Goal: Task Accomplishment & Management: Complete application form

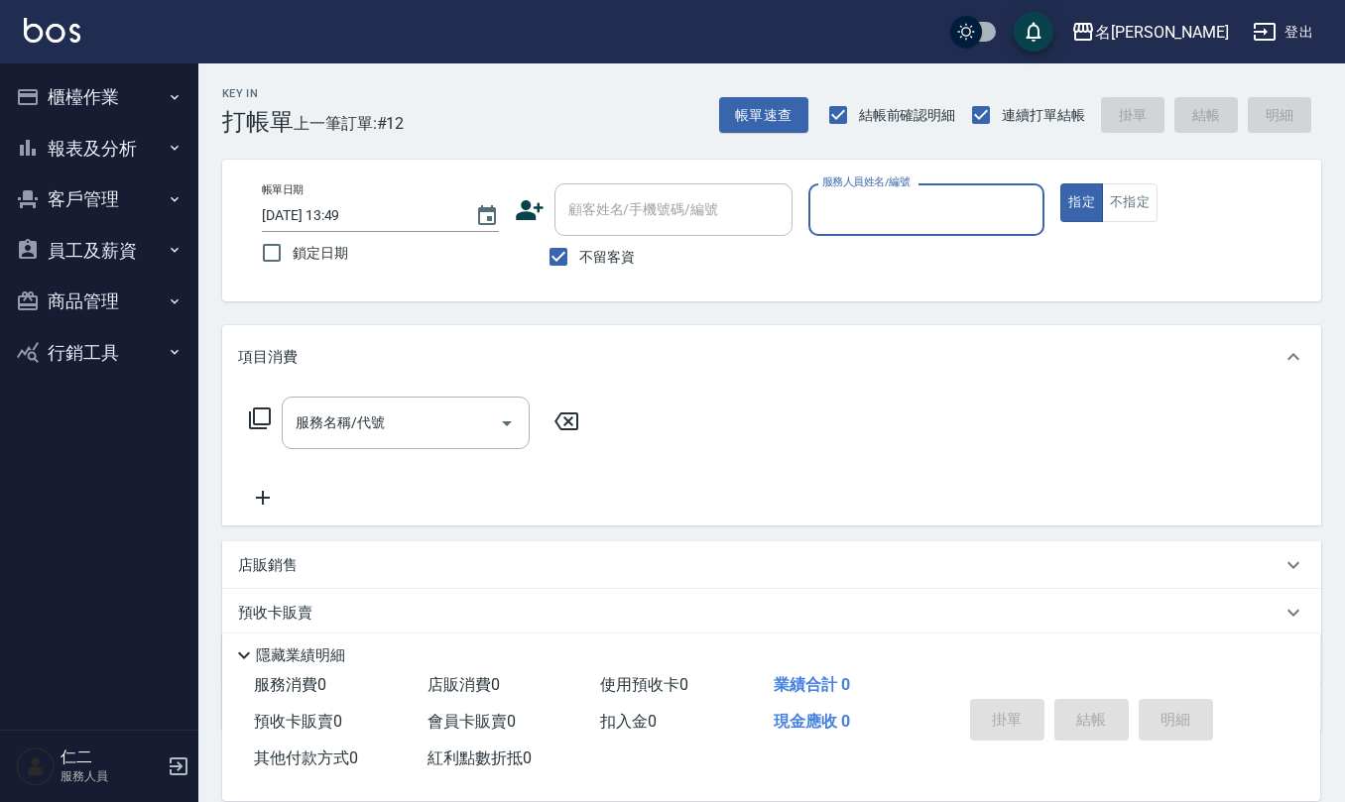
type input "6"
type input "[PERSON_NAME]-6"
type button "true"
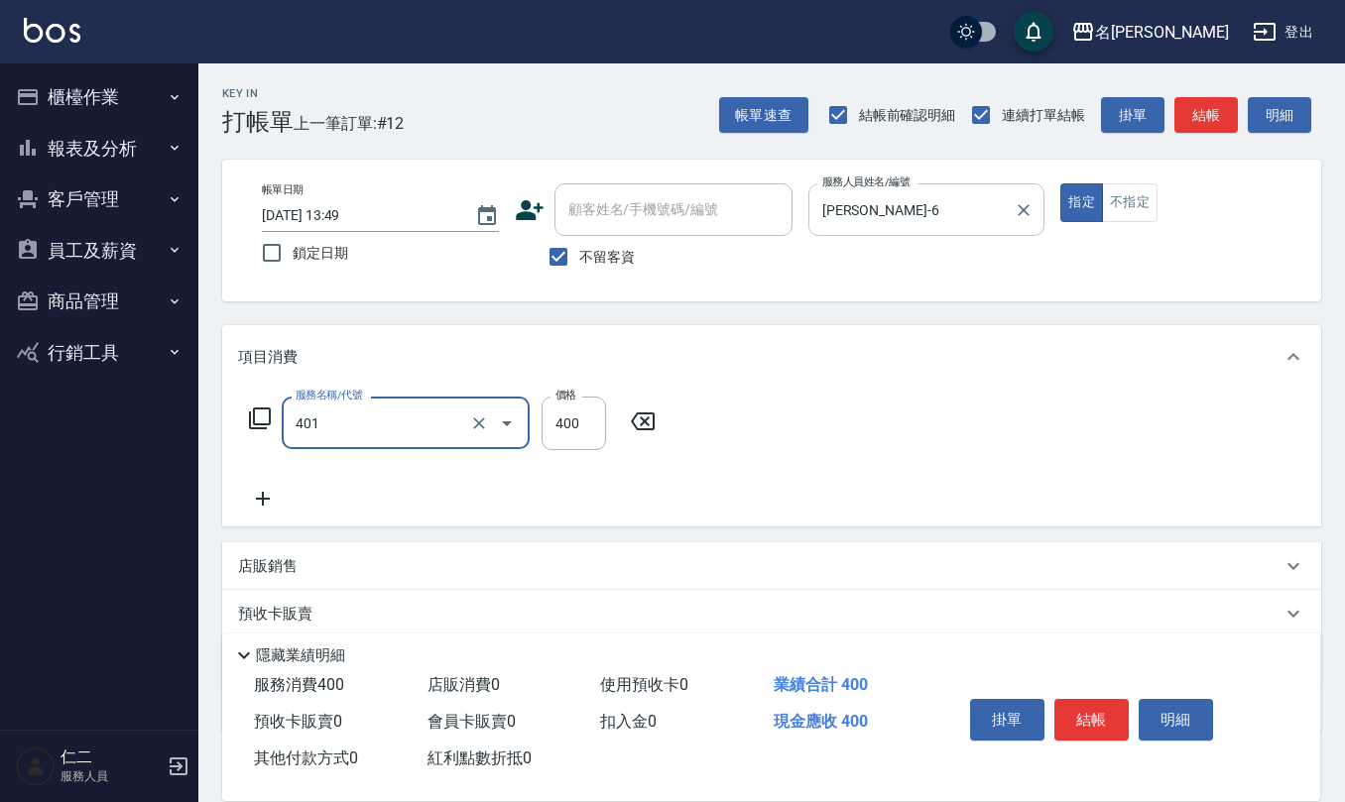
type input "剪髮(401)"
type input "350"
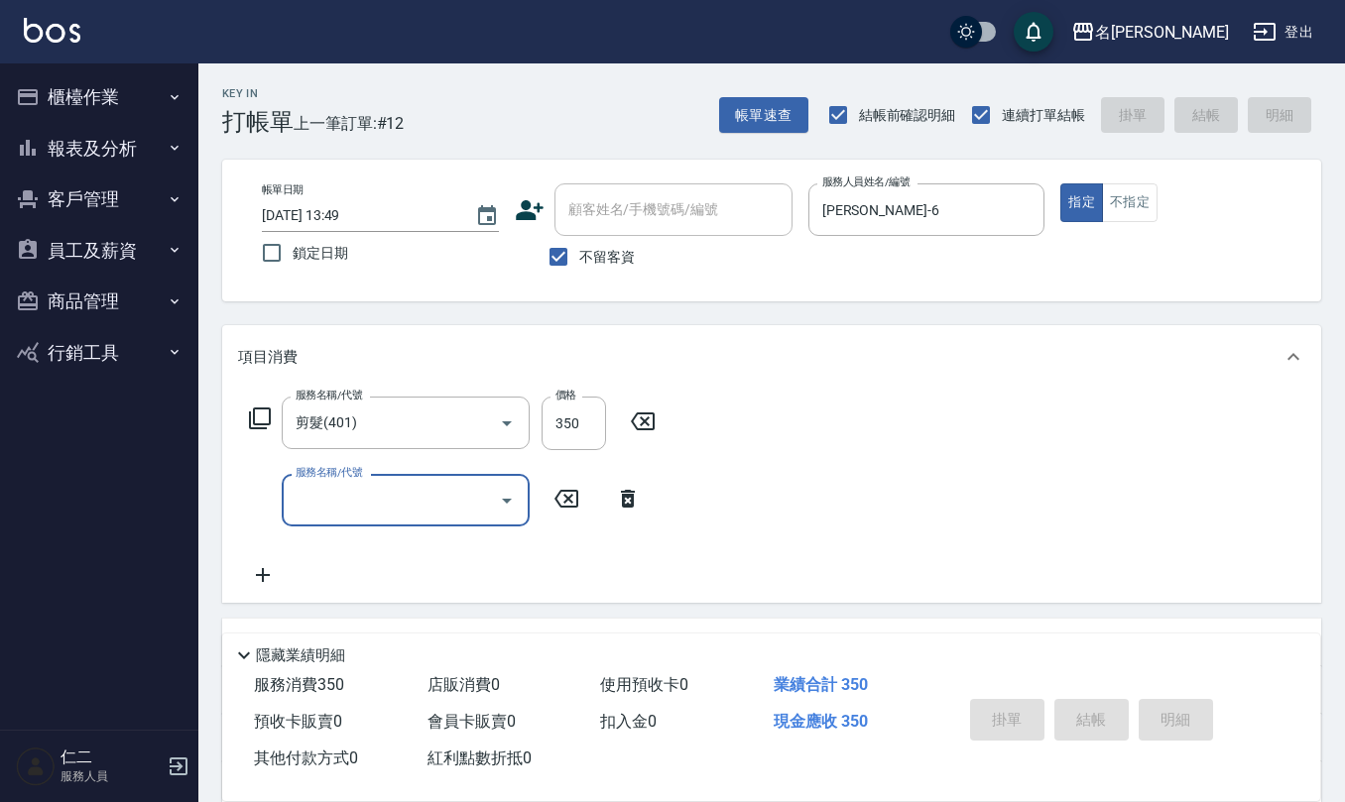
type input "[DATE] 18:31"
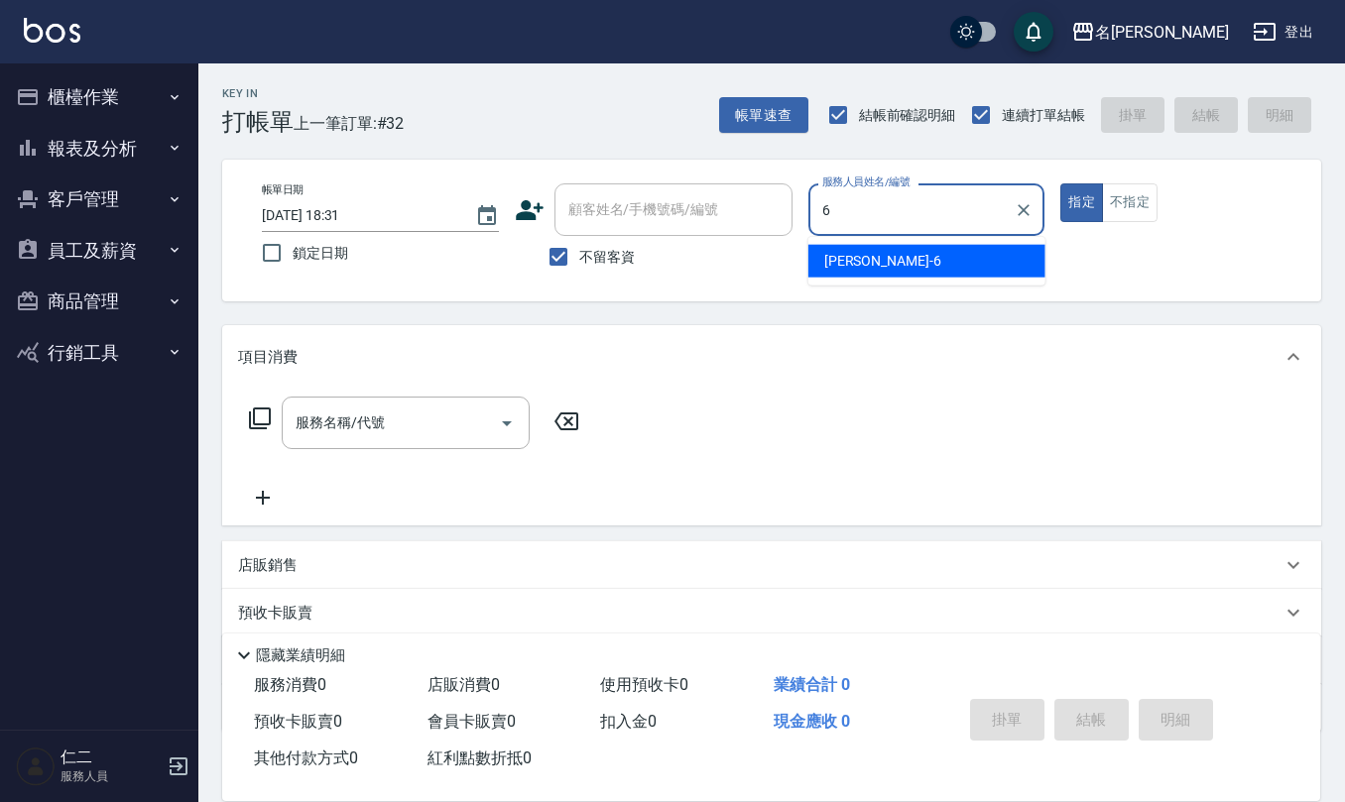
type input "[PERSON_NAME]-6"
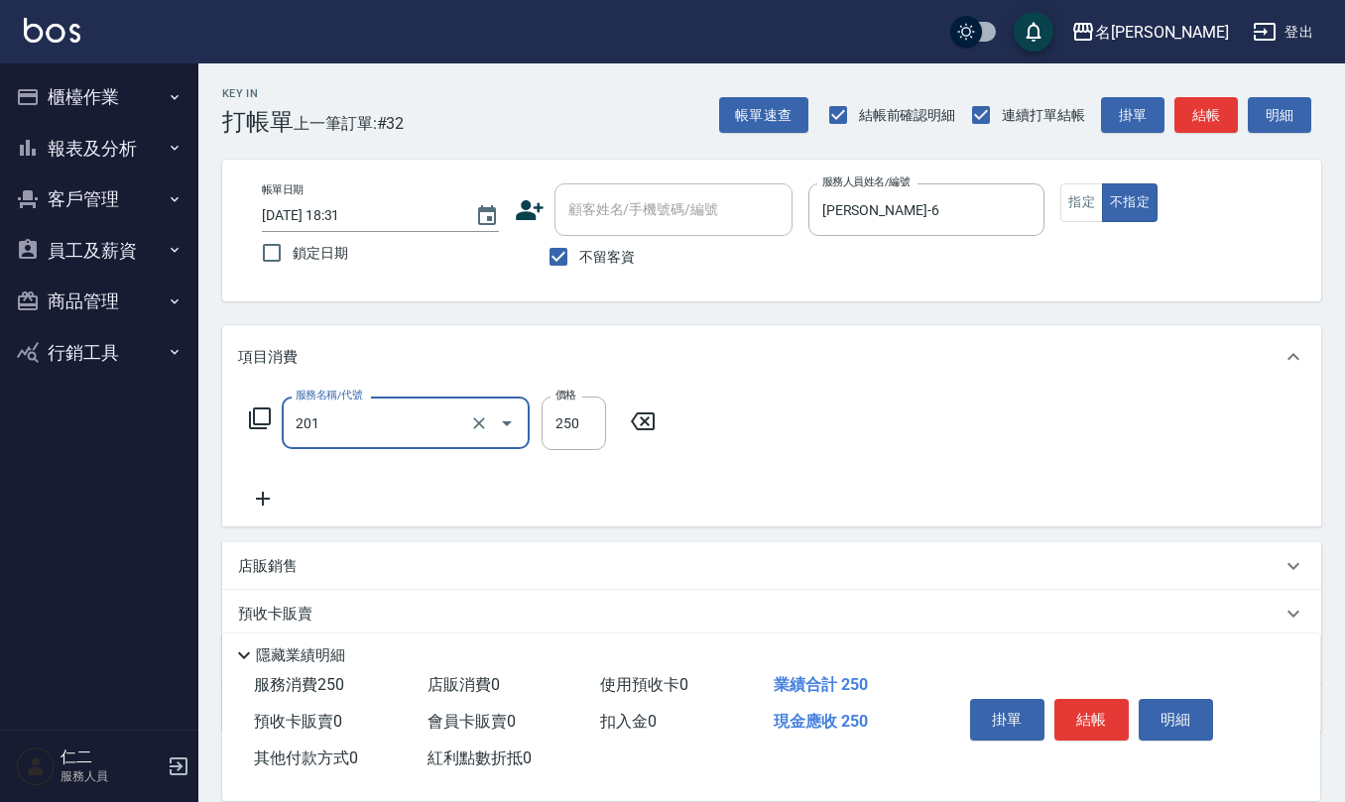
type input "洗髮(201)"
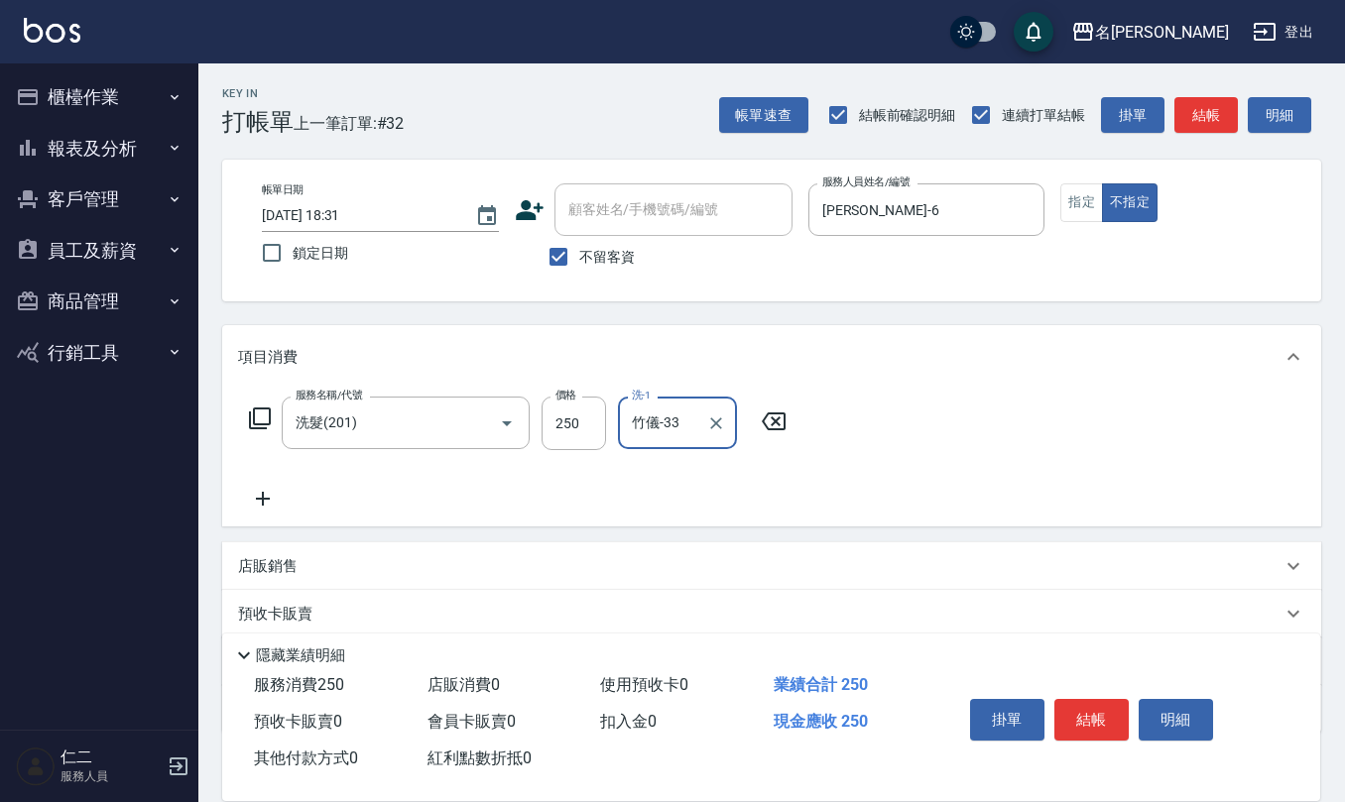
type input "竹儀-33"
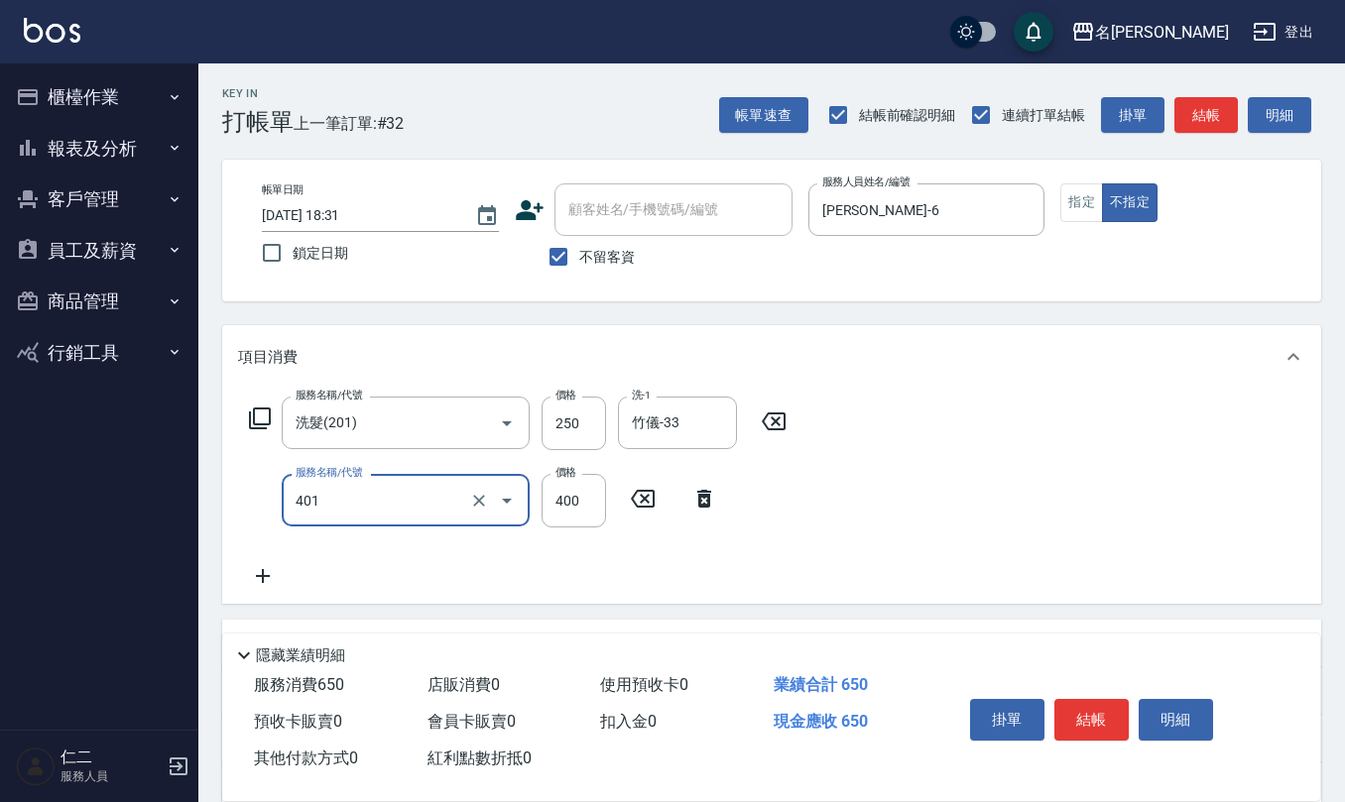
type input "剪髮(401)"
type input "200"
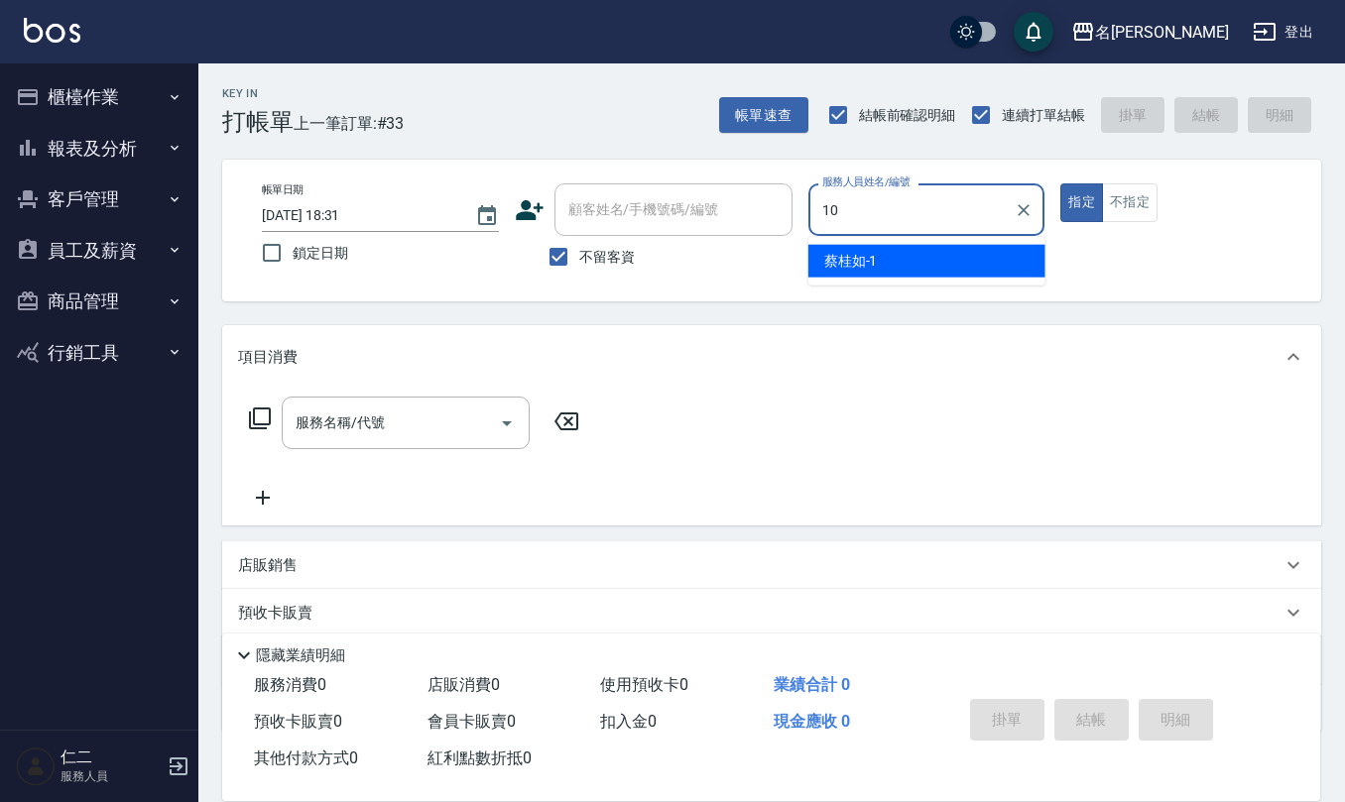
type input "[PERSON_NAME]-10"
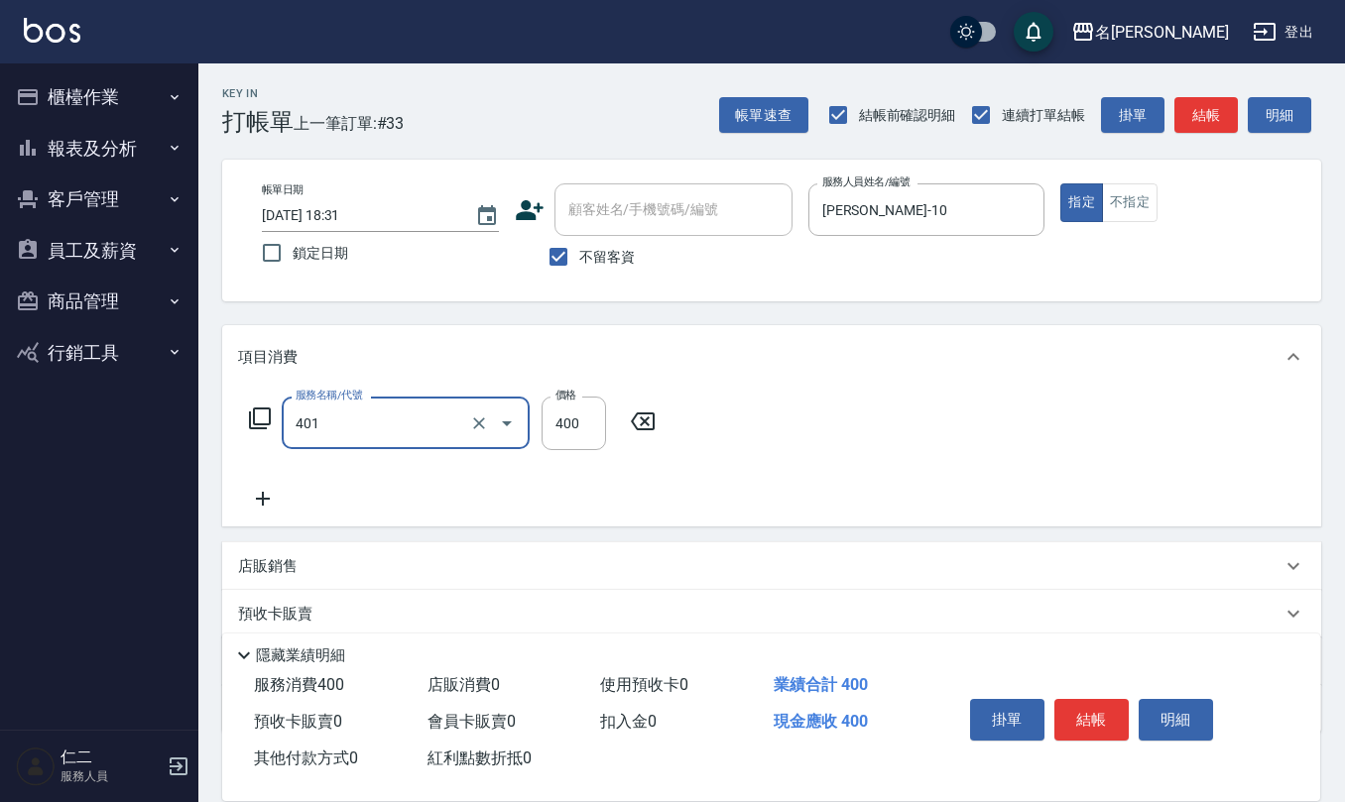
type input "剪髮(401)"
type input "405"
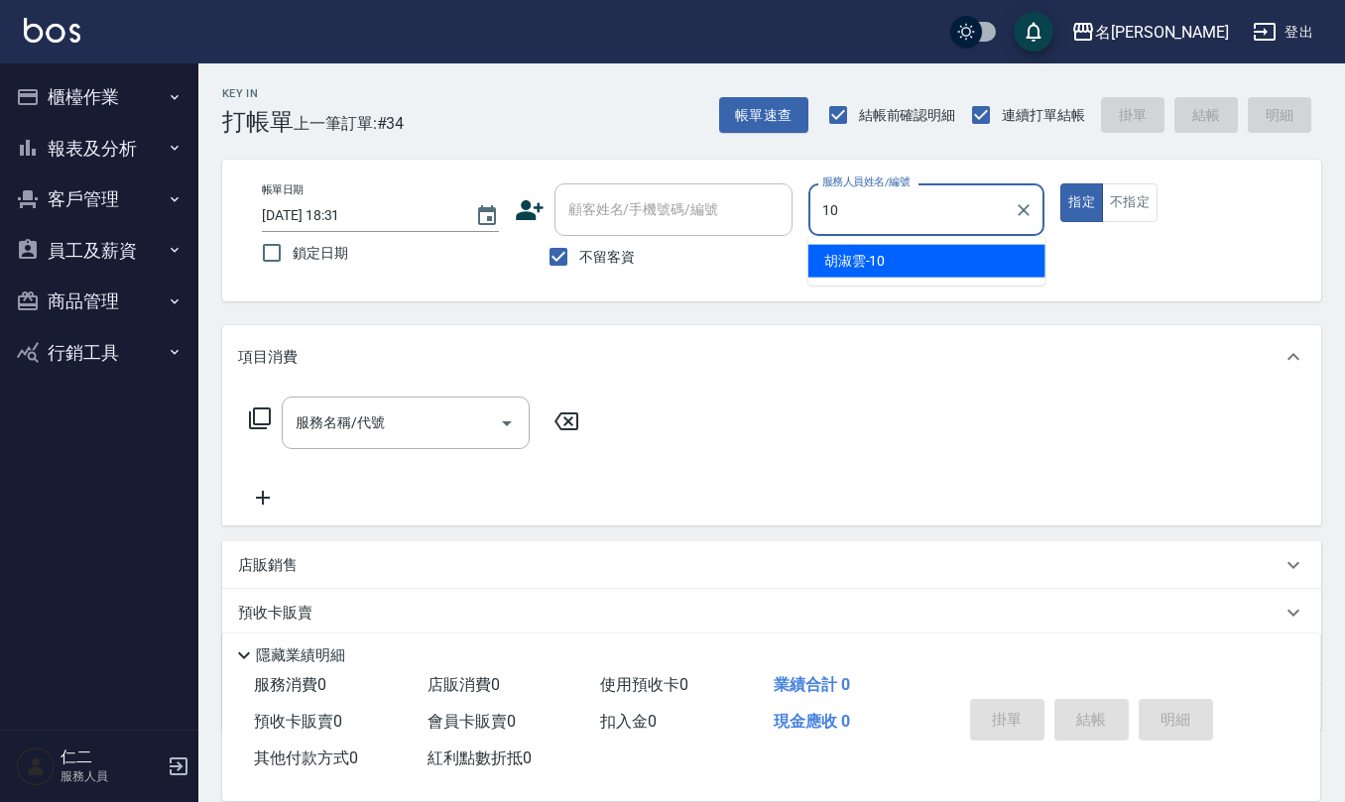
type input "[PERSON_NAME]-10"
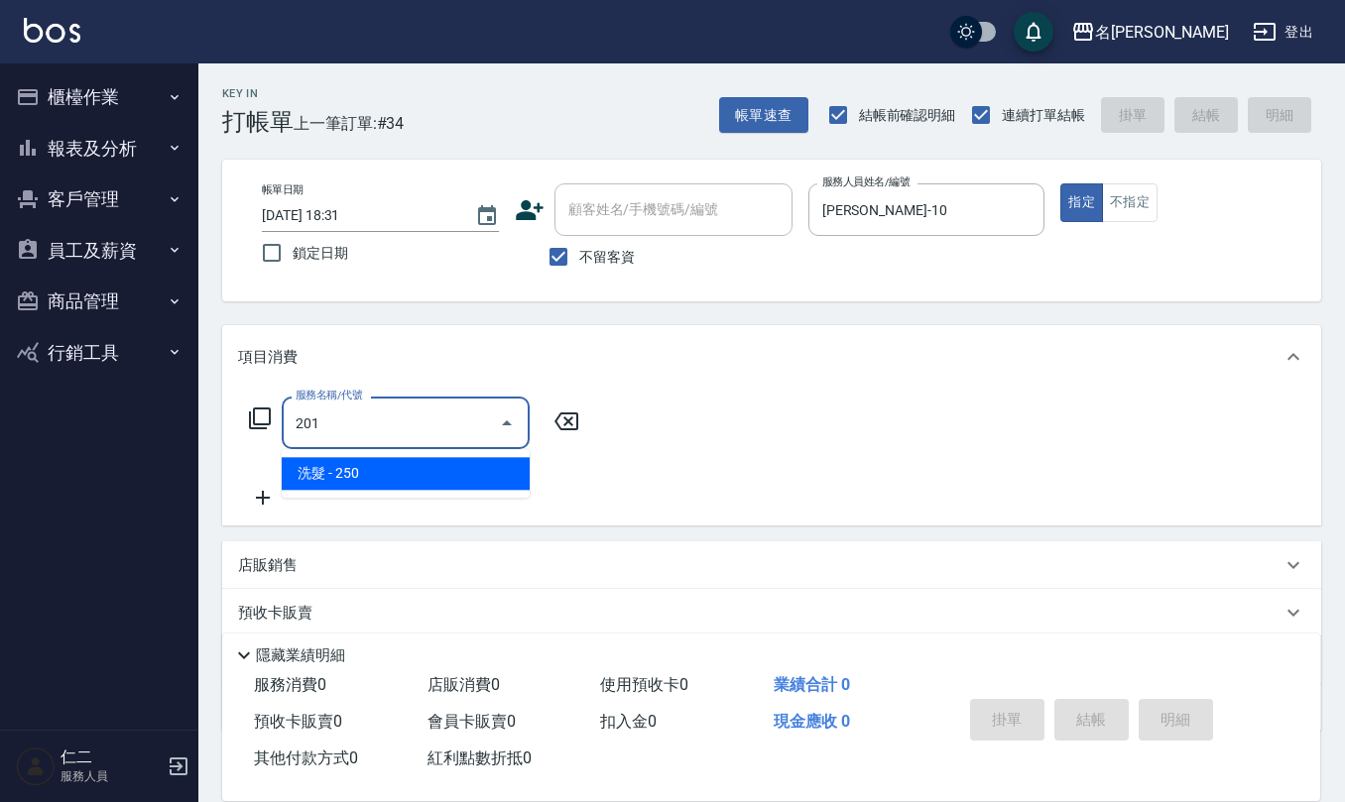
type input "洗髮(201)"
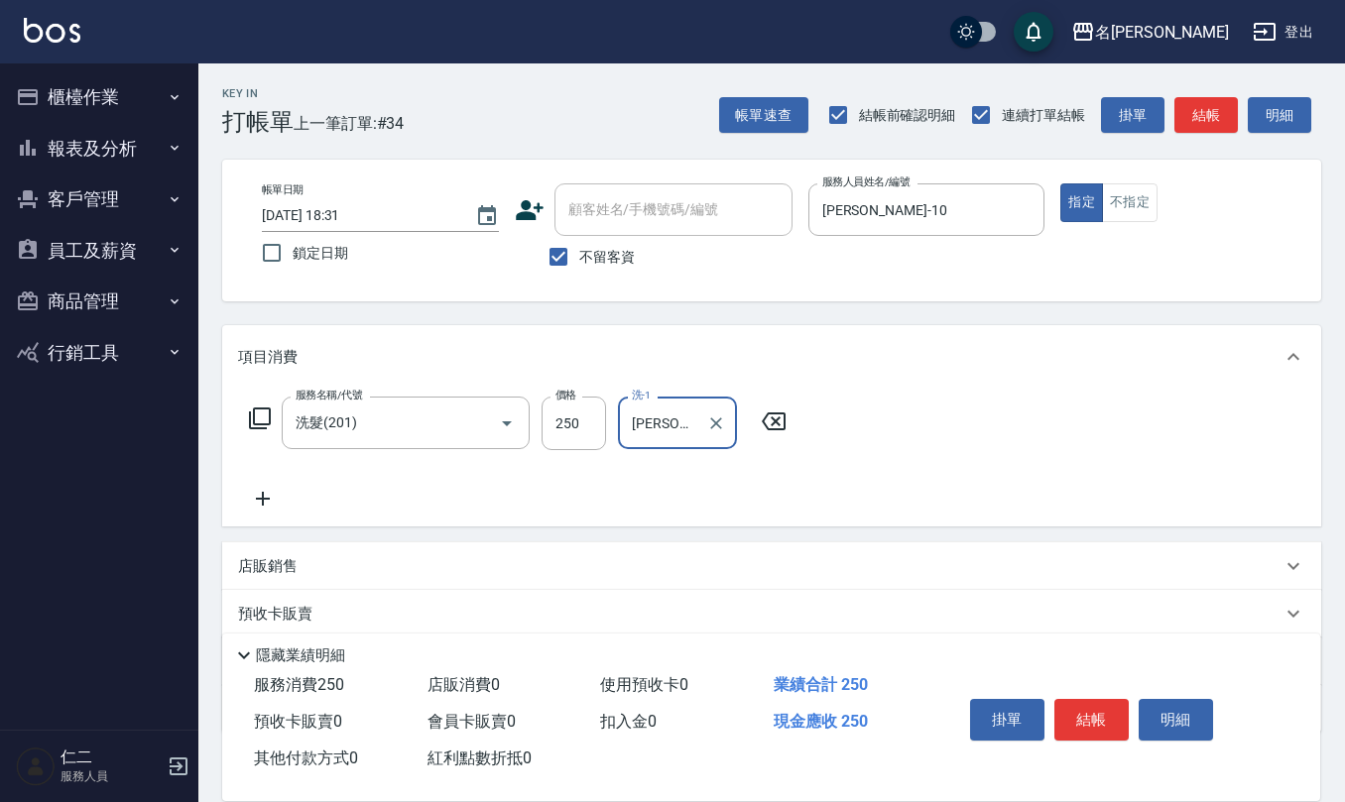
type input "[PERSON_NAME]-20"
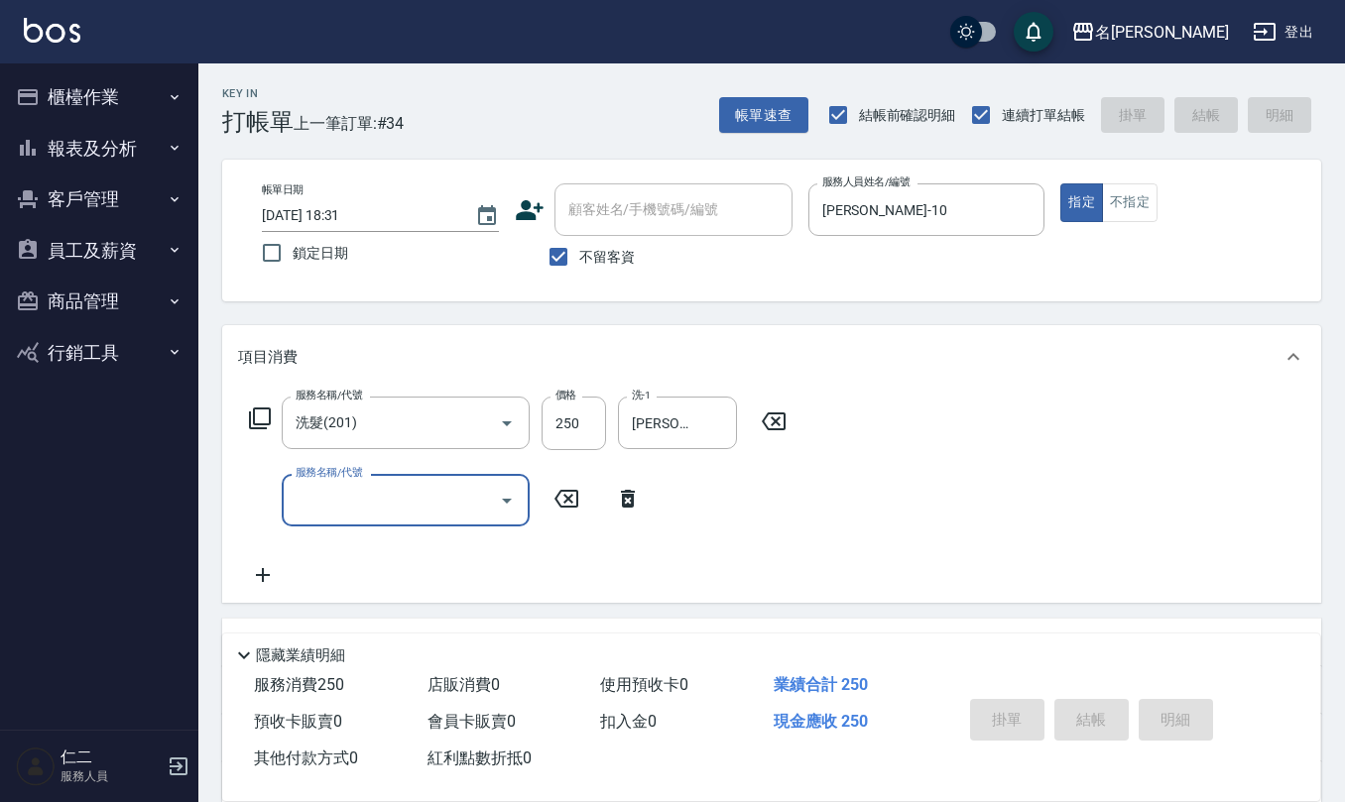
type input "[DATE] 18:32"
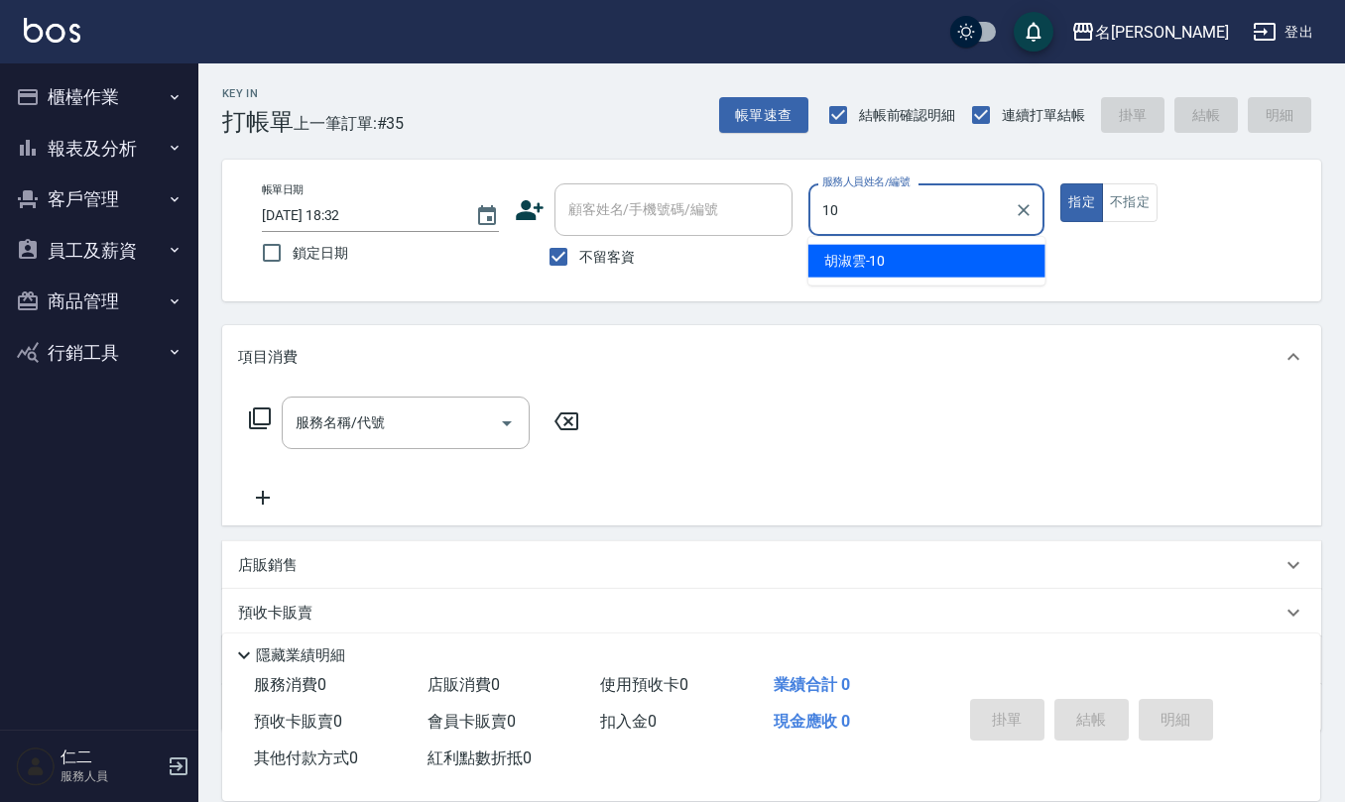
type input "[PERSON_NAME]-10"
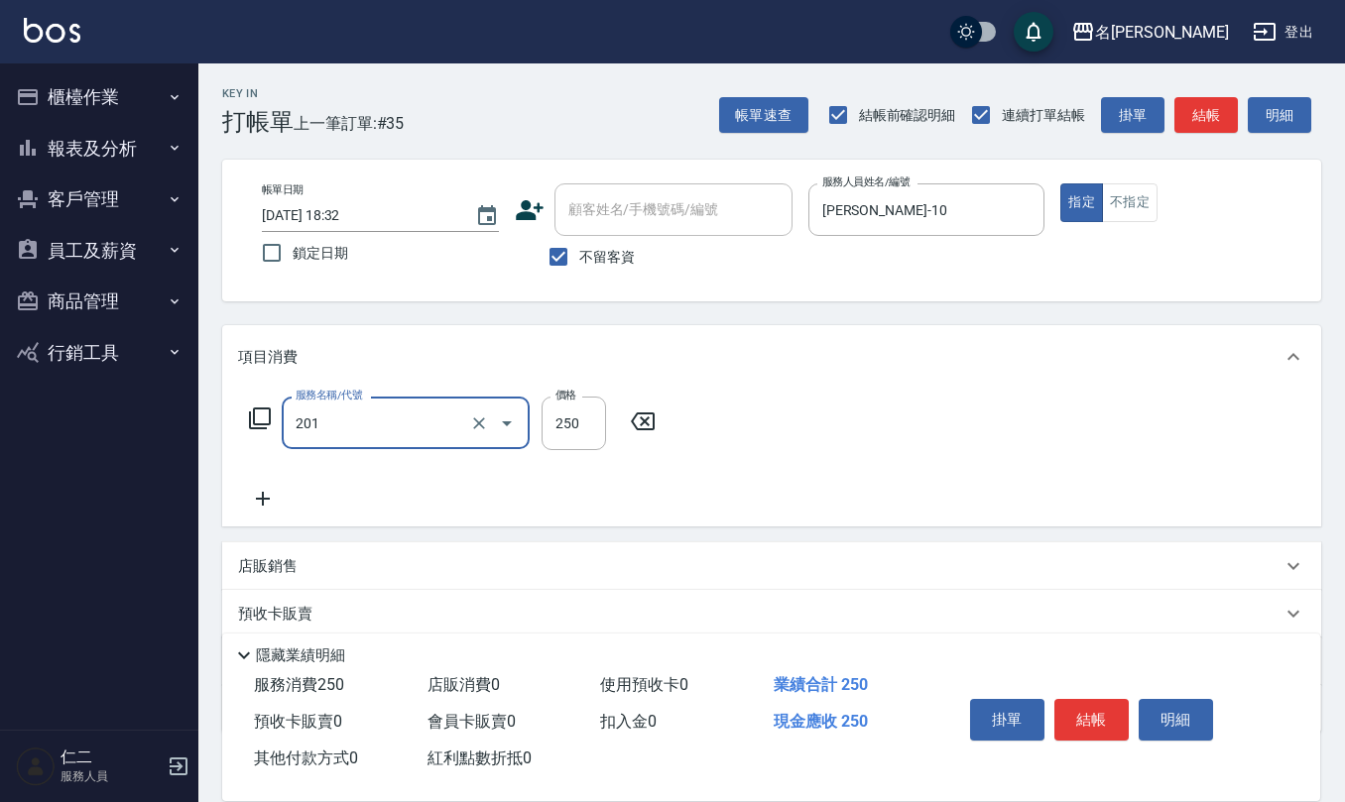
type input "洗髮(201)"
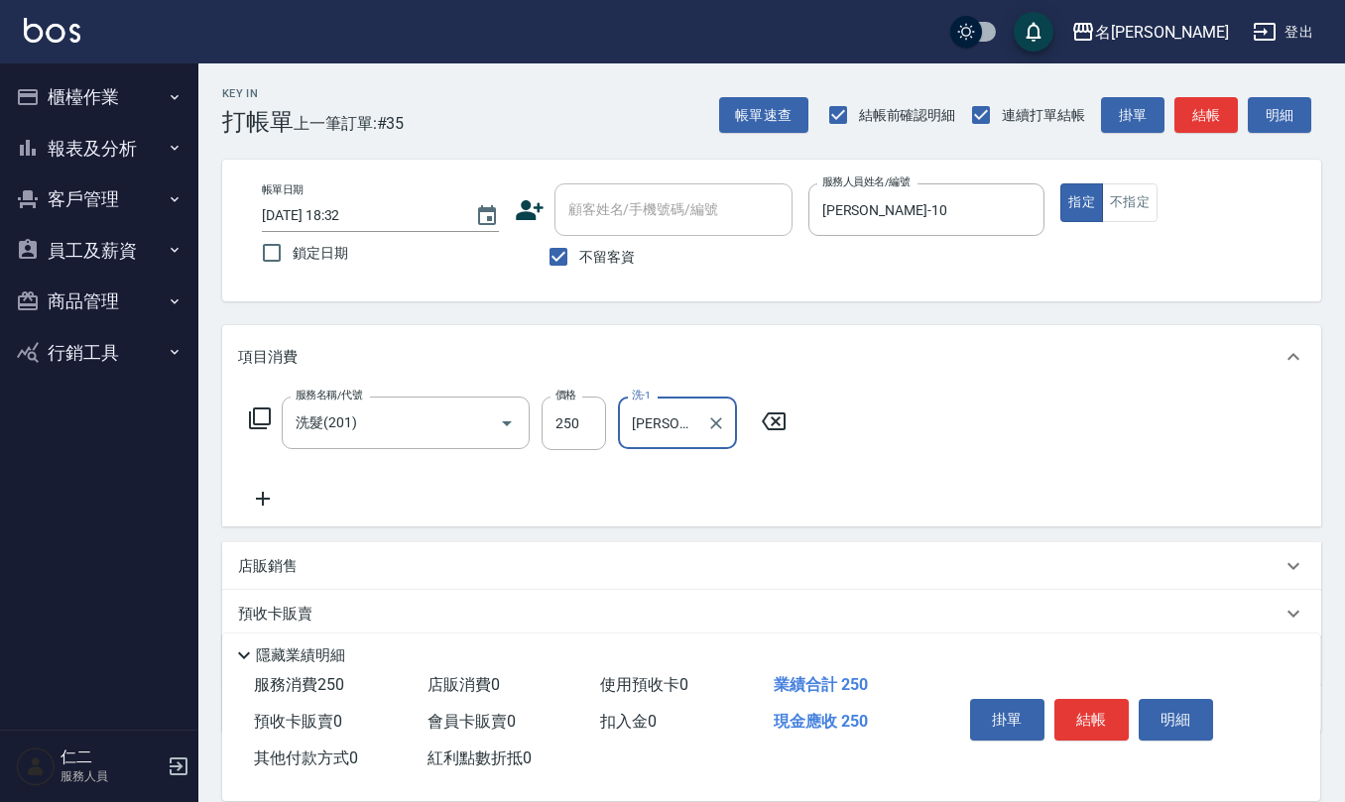
type input "[PERSON_NAME]-28"
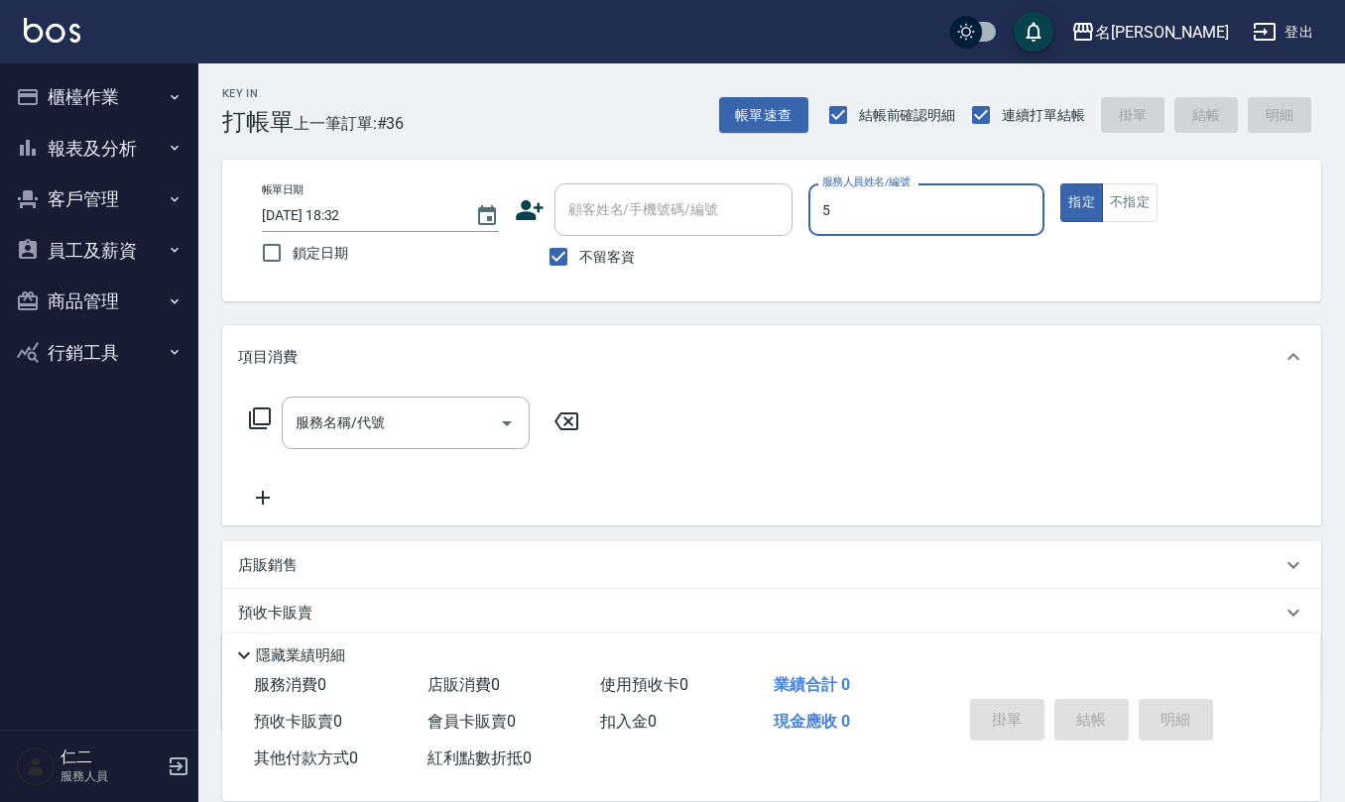
type input "[PERSON_NAME]5"
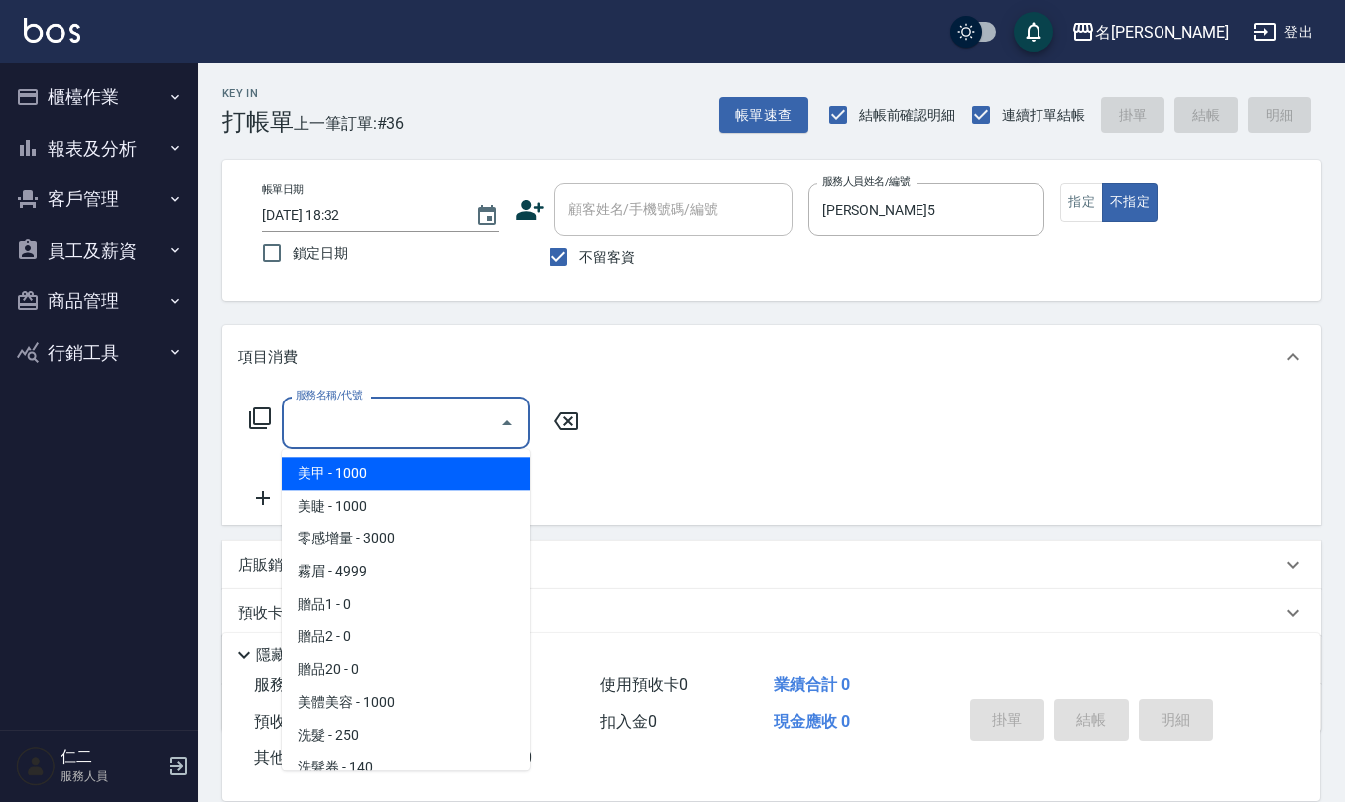
click at [449, 437] on input "服務名稱/代號" at bounding box center [391, 423] width 200 height 35
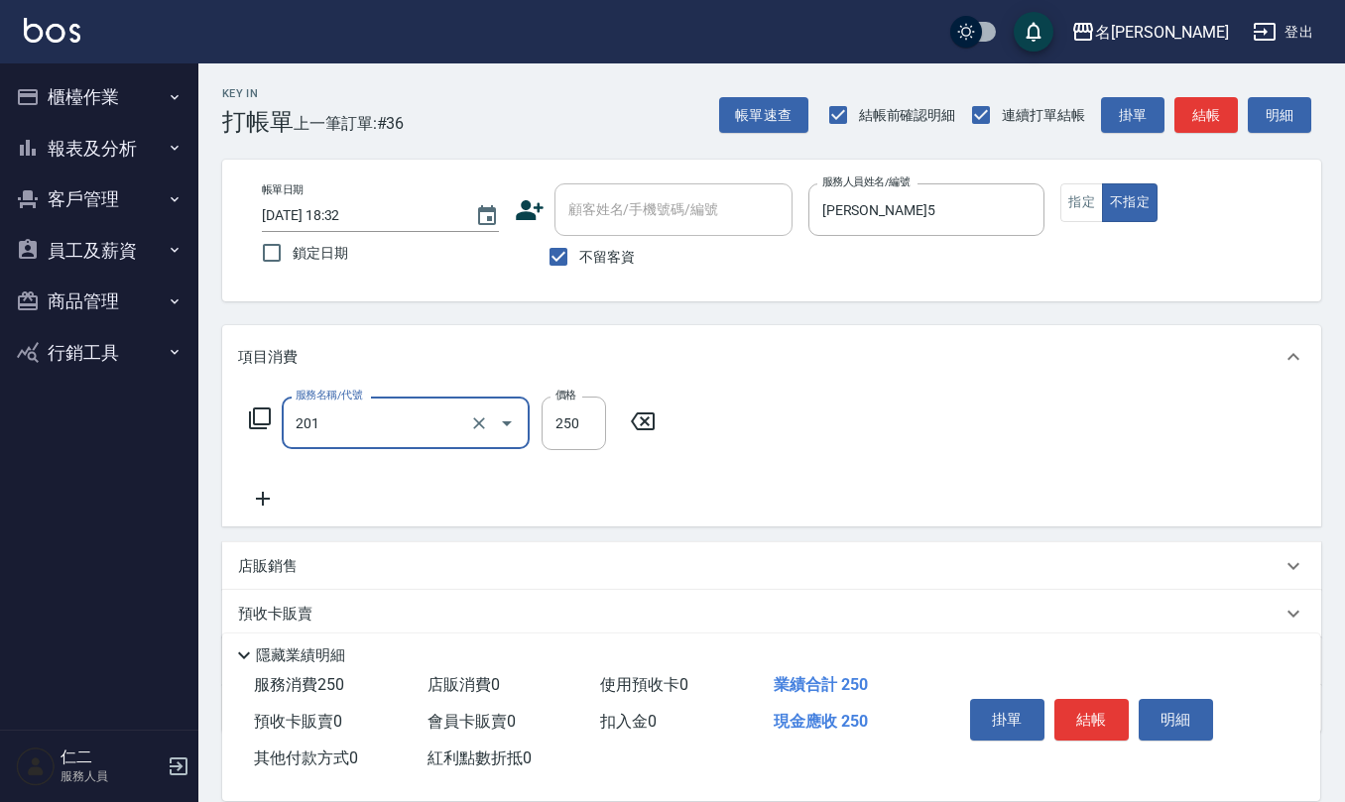
type input "洗髮(201)"
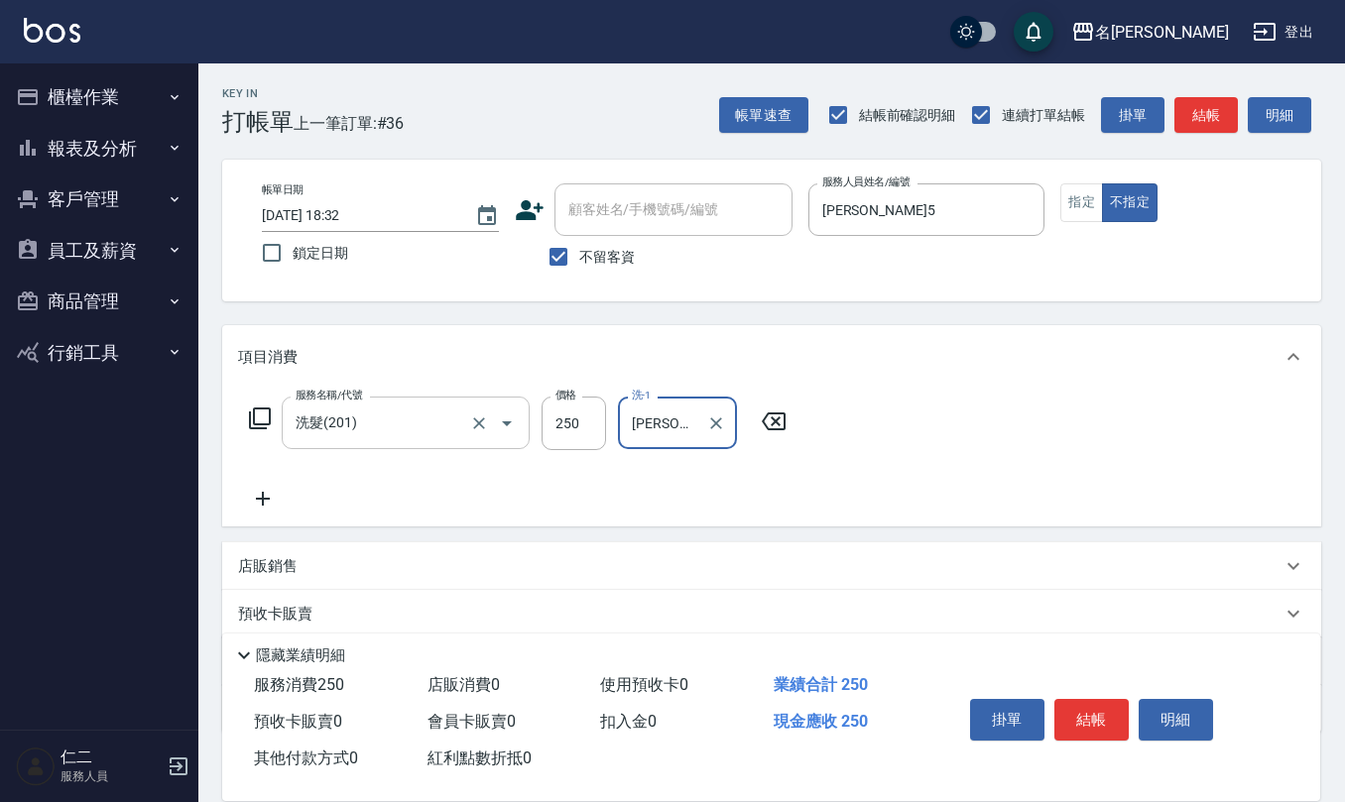
type input "[PERSON_NAME]-21"
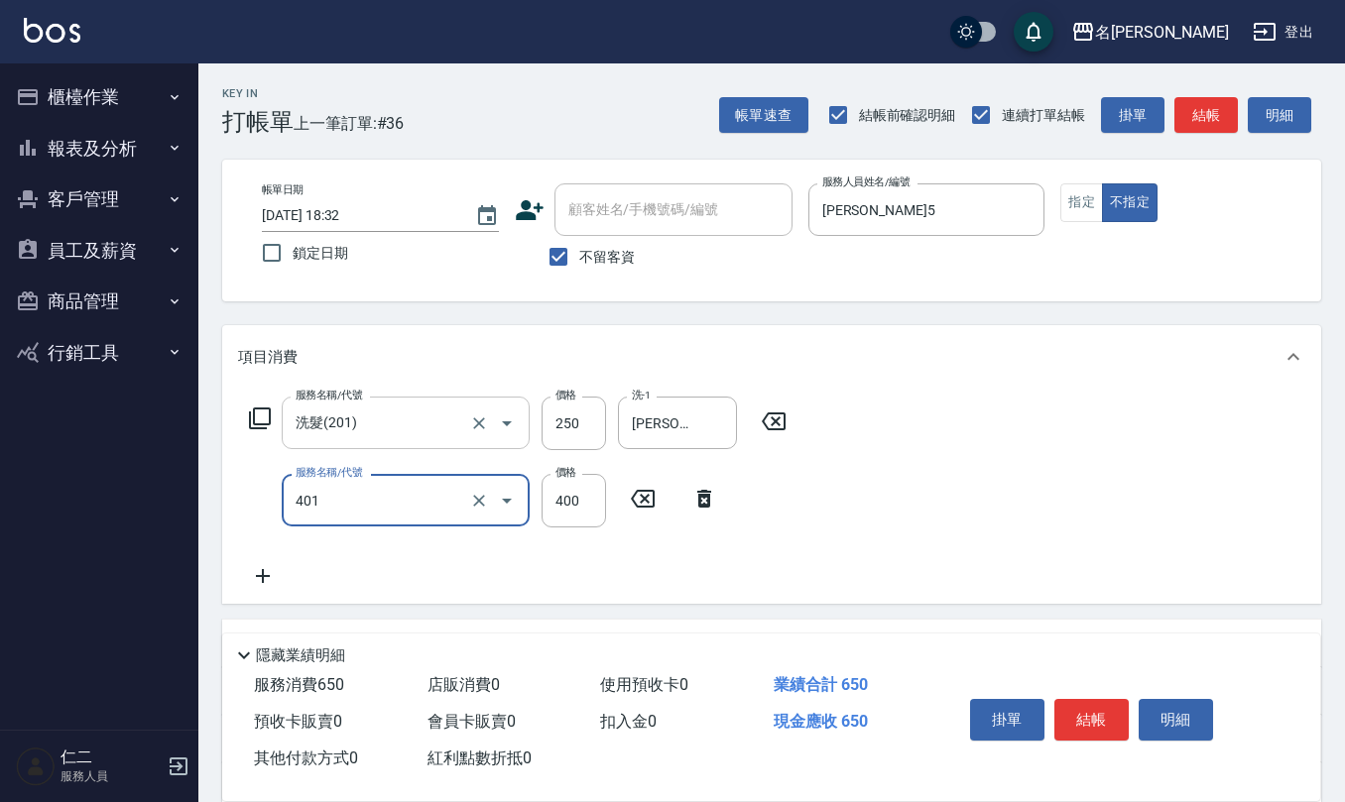
type input "剪髮(401)"
type input "180"
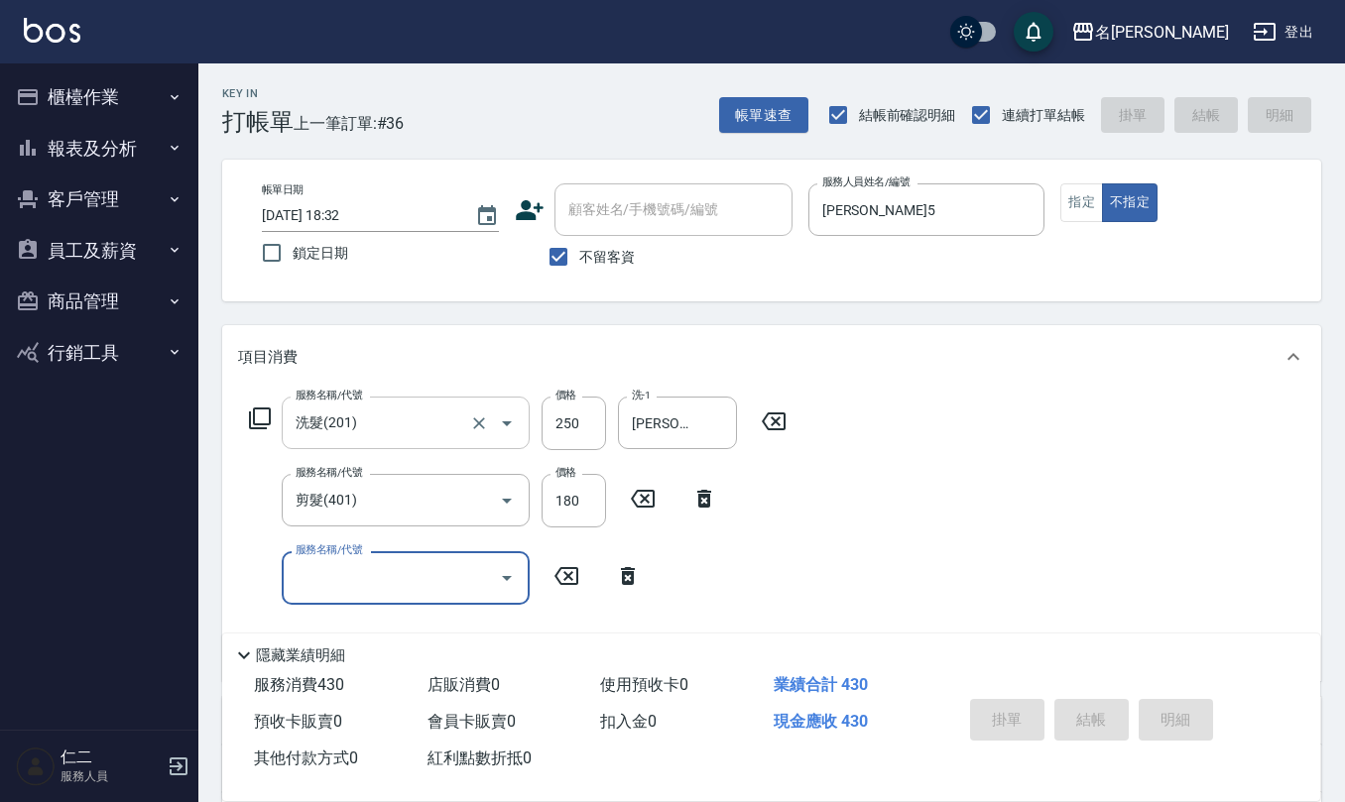
type input "[DATE] 18:45"
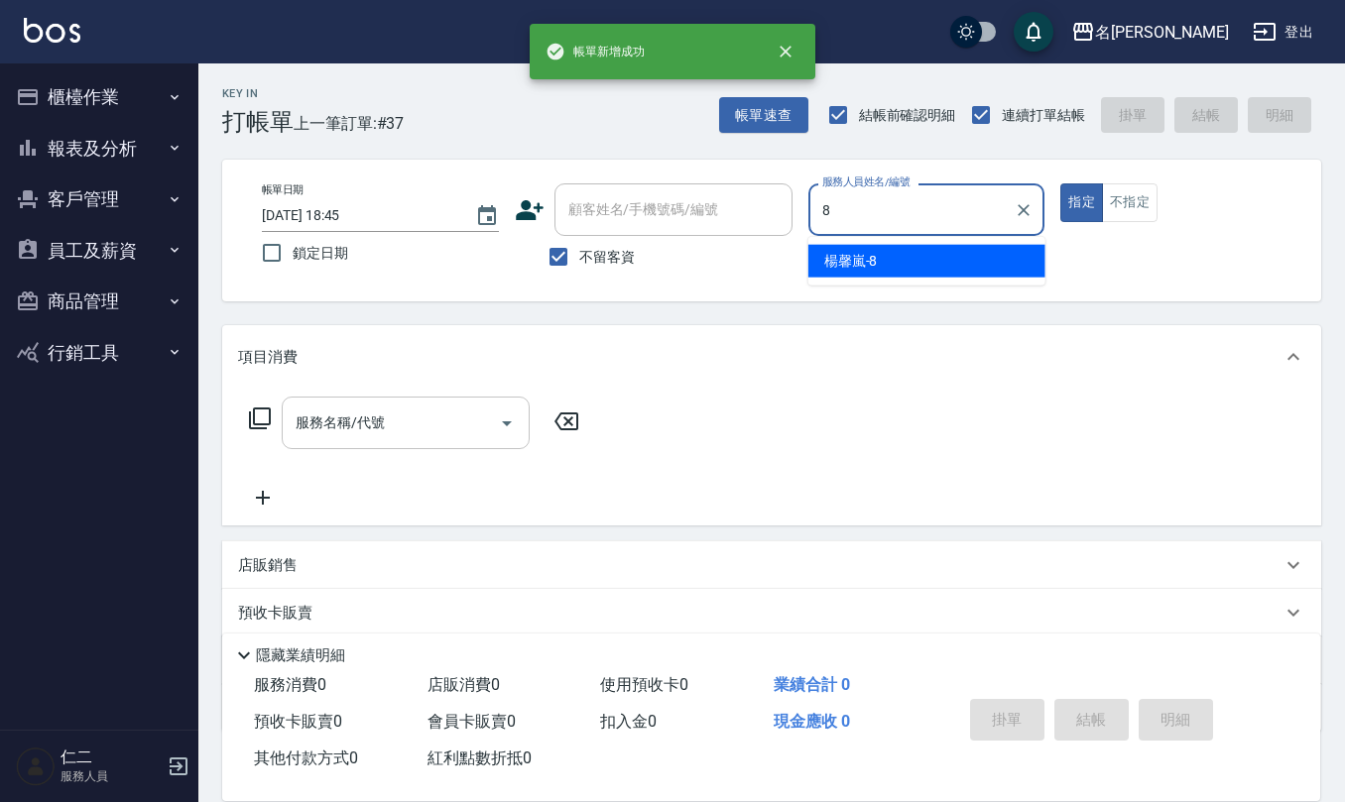
type input "[PERSON_NAME]-8"
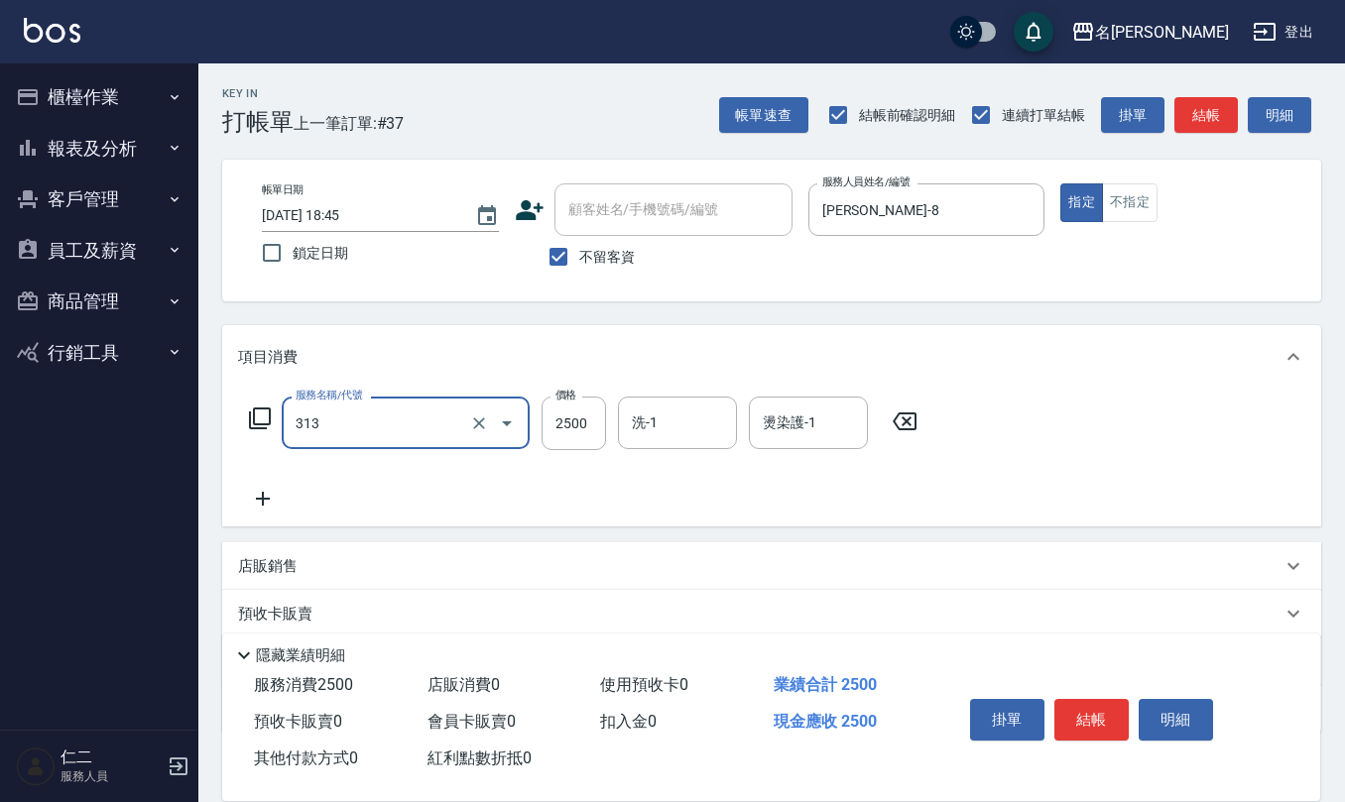
type input "生化還原2500(313)"
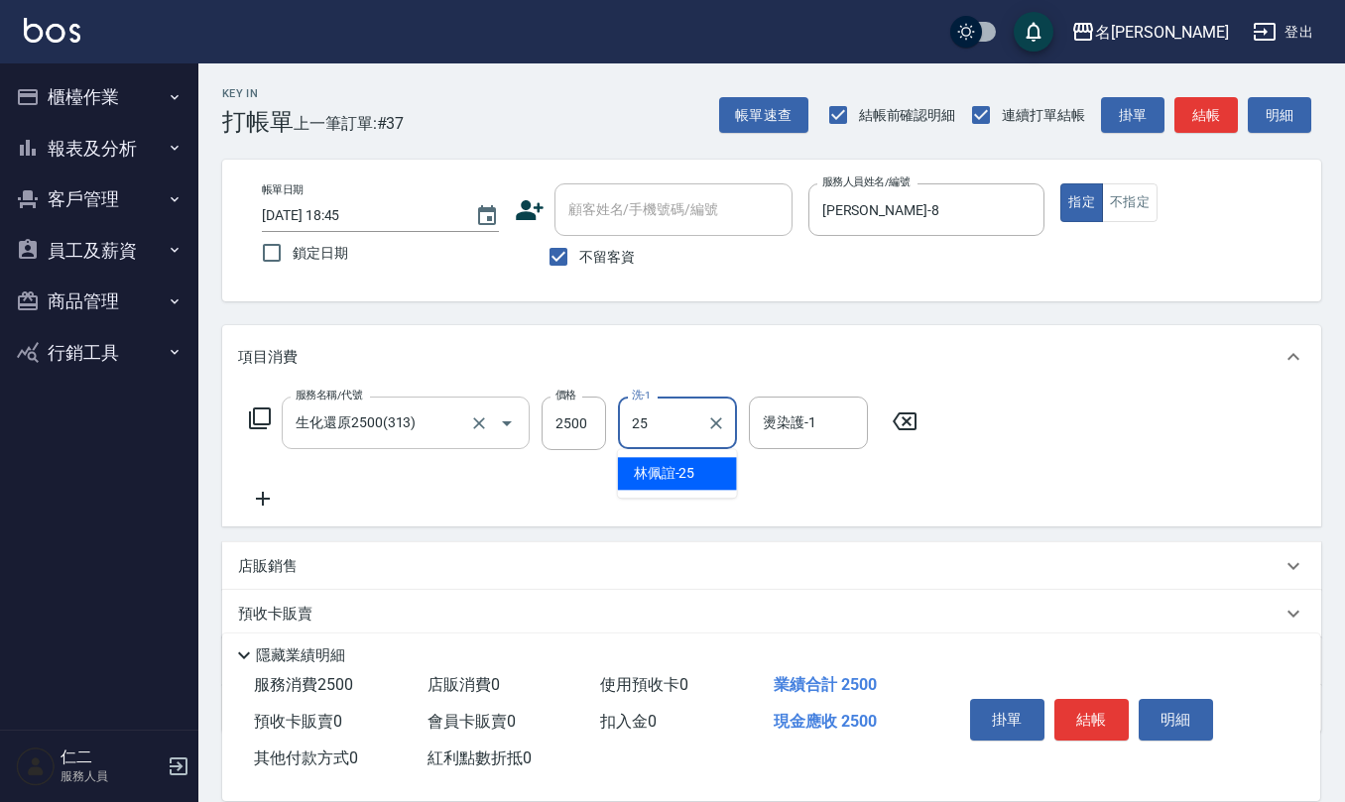
type input "[PERSON_NAME]-25"
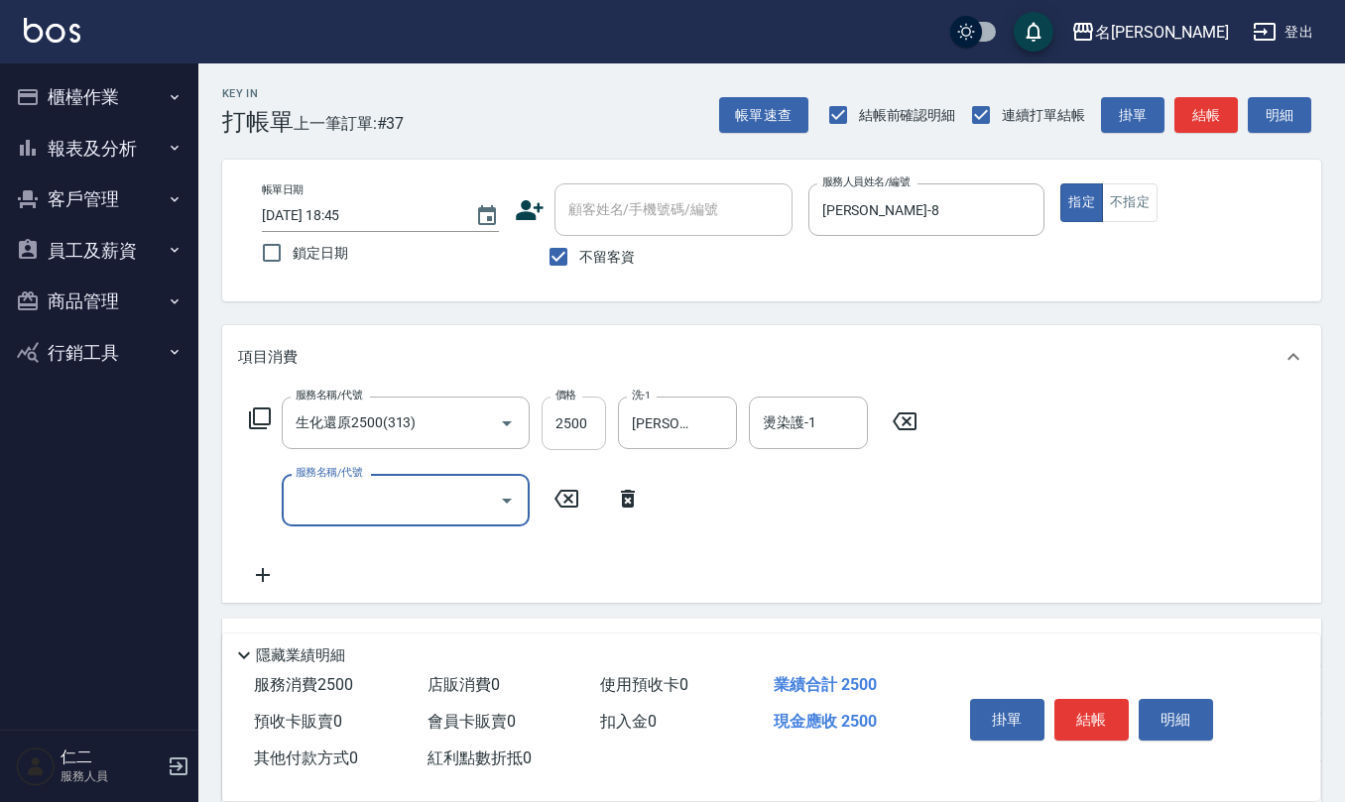
click at [580, 422] on input "2500" at bounding box center [574, 424] width 64 height 54
type input "2125"
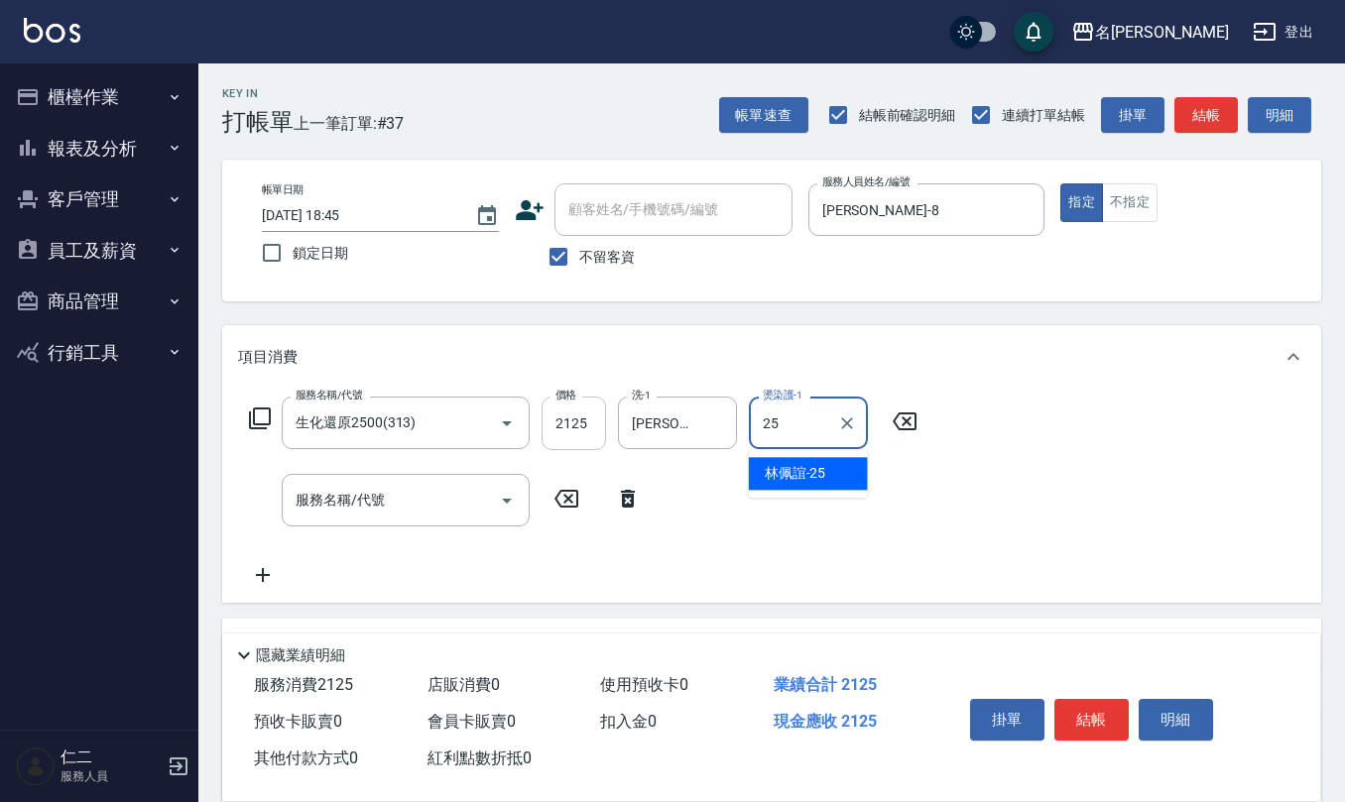
type input "[PERSON_NAME]-25"
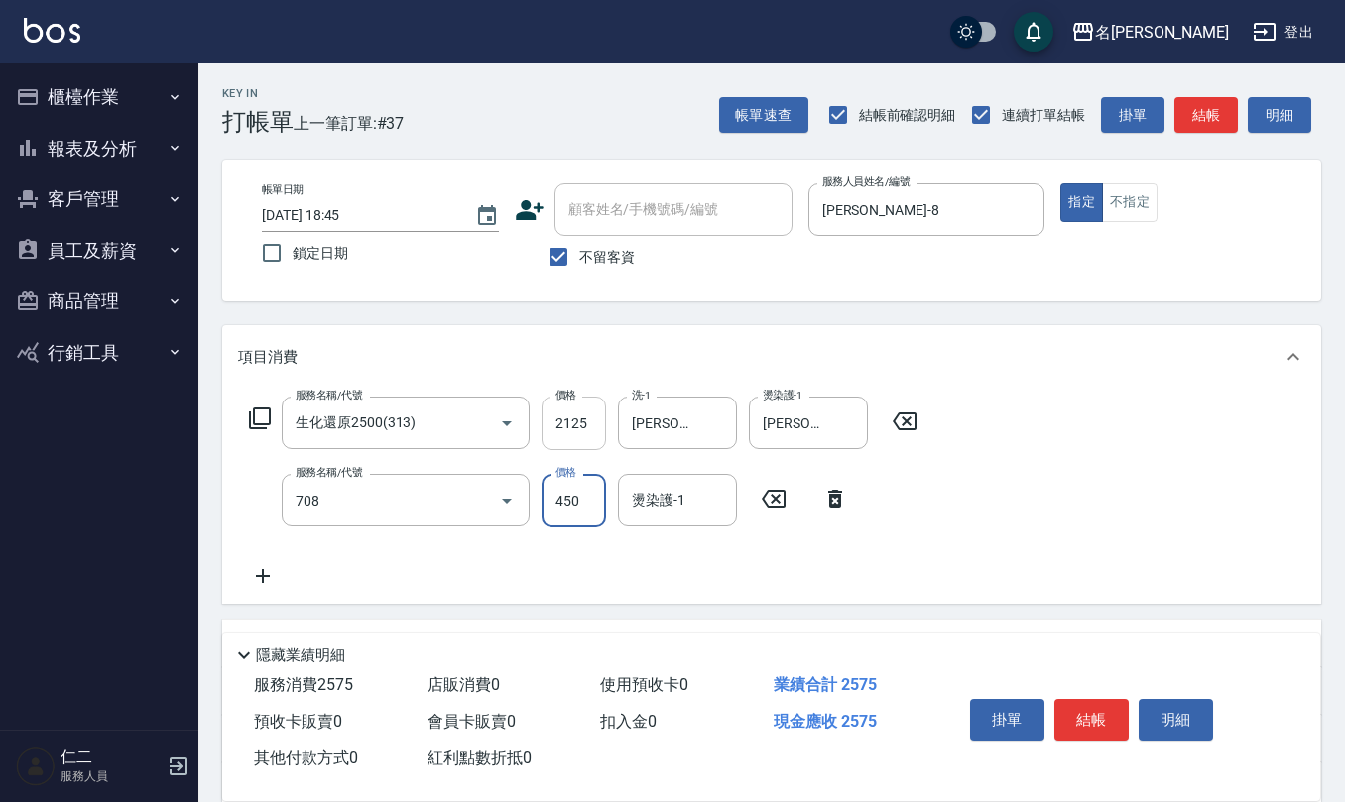
type input "松島舞鶴450(708)"
type input "[PERSON_NAME]-25"
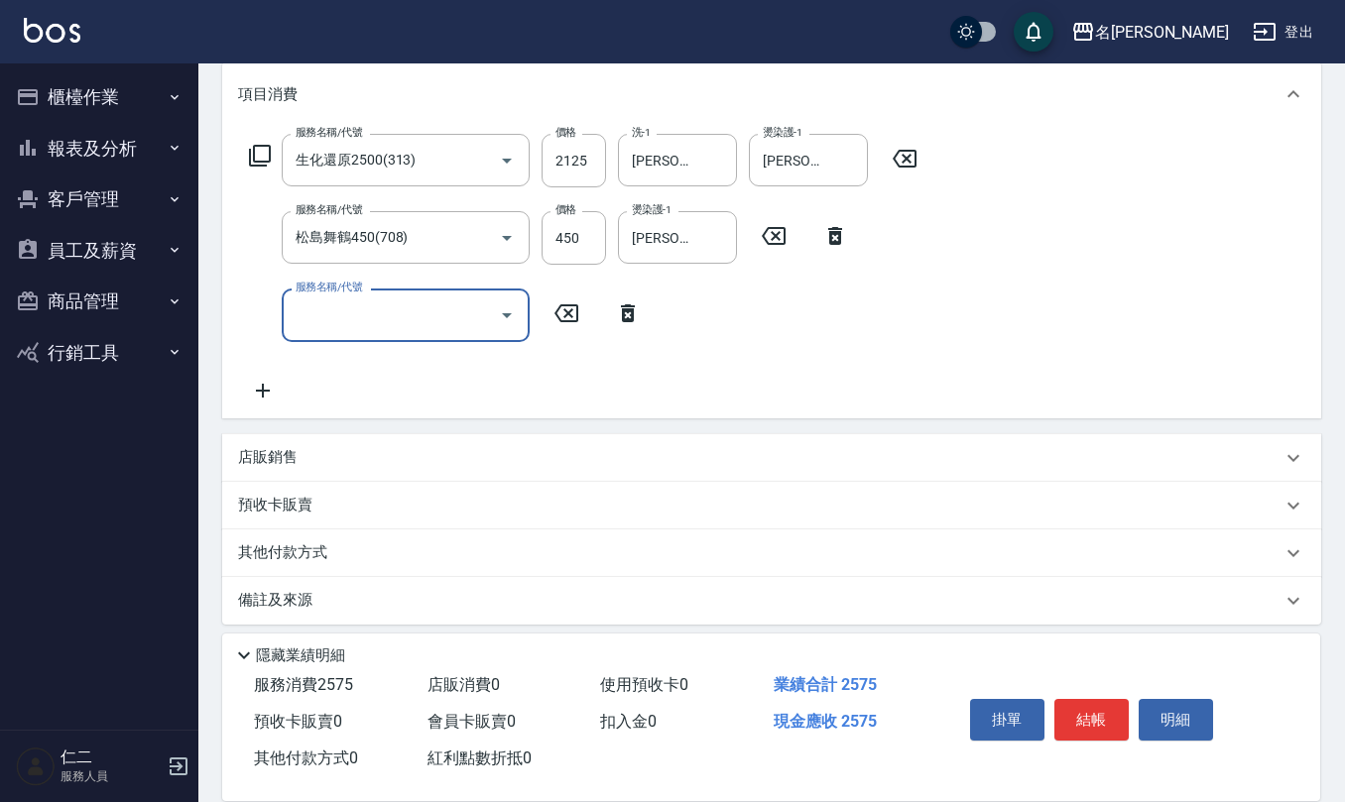
scroll to position [264, 0]
click at [337, 465] on div "店販銷售" at bounding box center [759, 456] width 1043 height 21
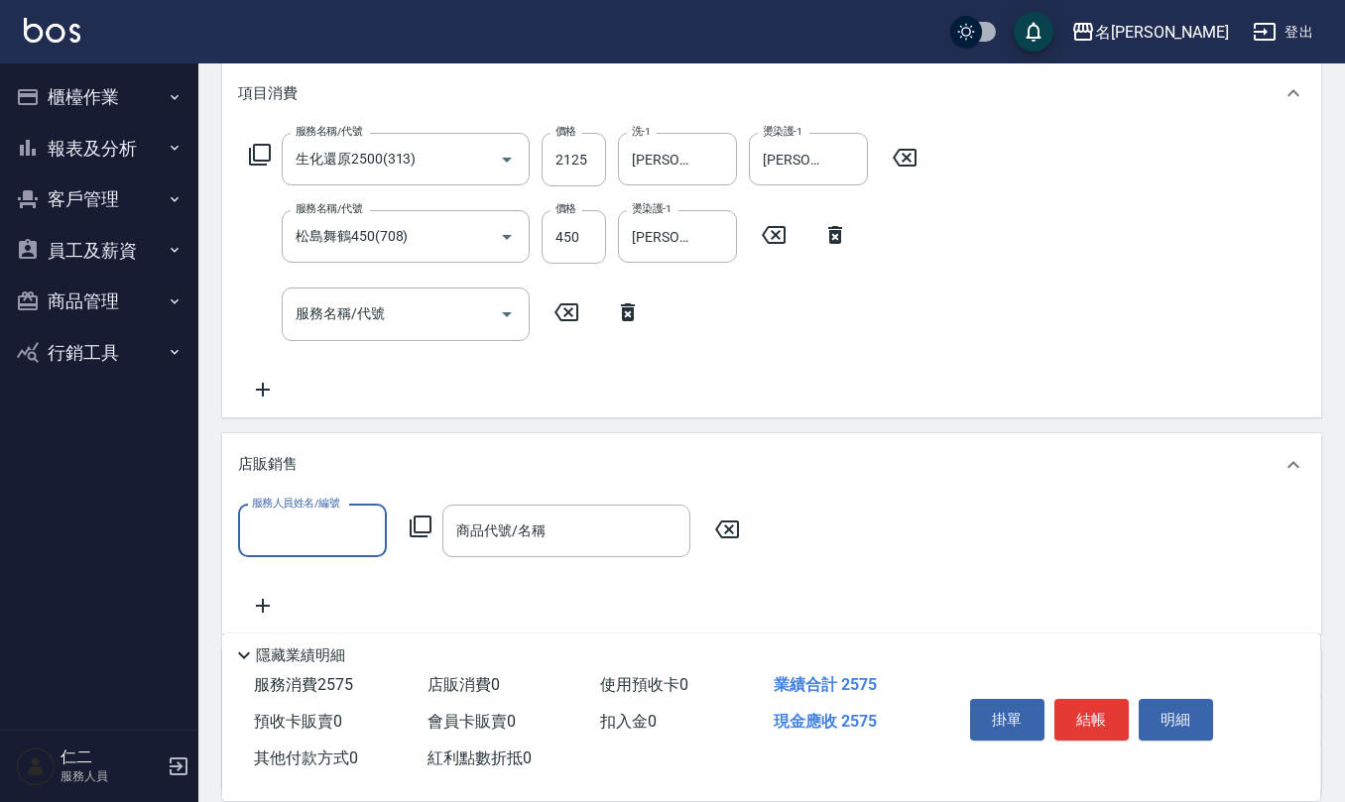
scroll to position [1, 0]
type input "[PERSON_NAME]-8"
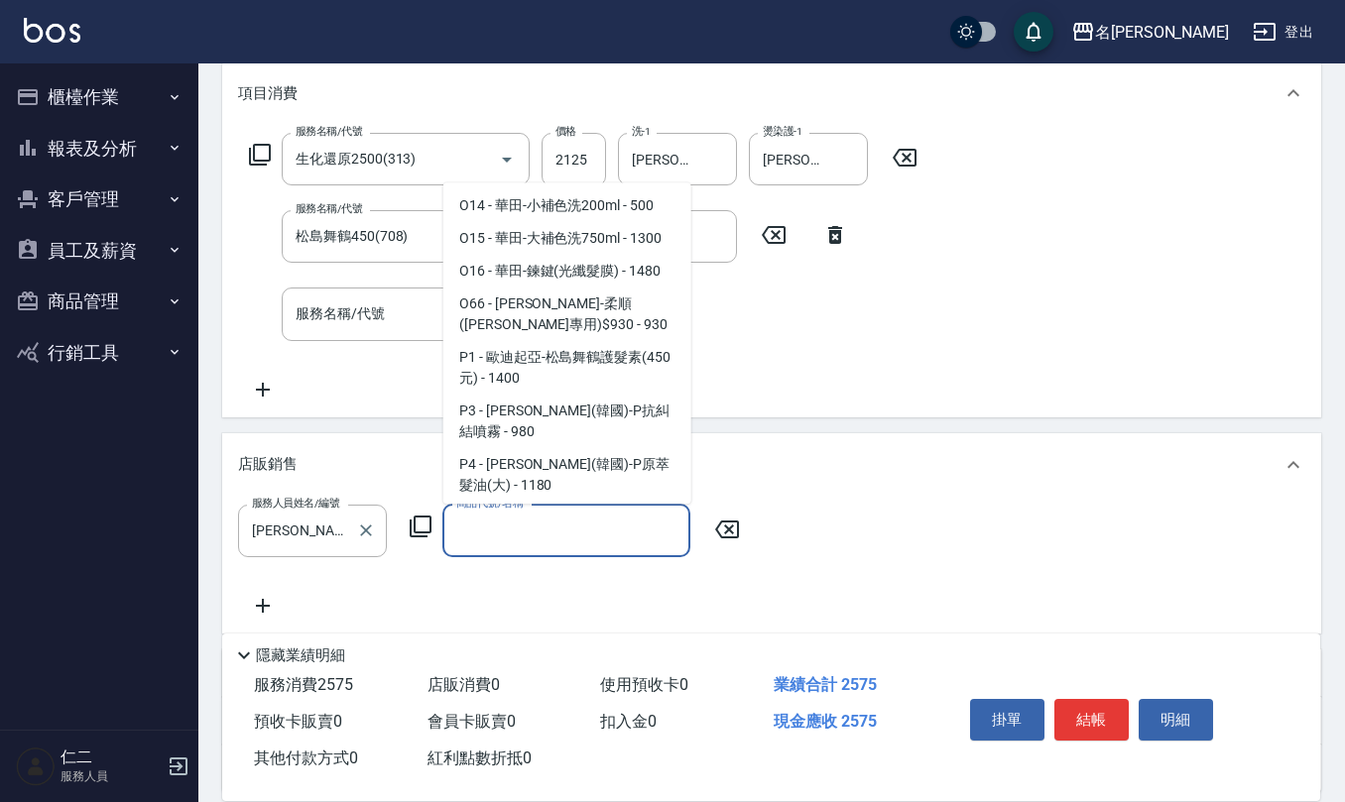
scroll to position [5123, 0]
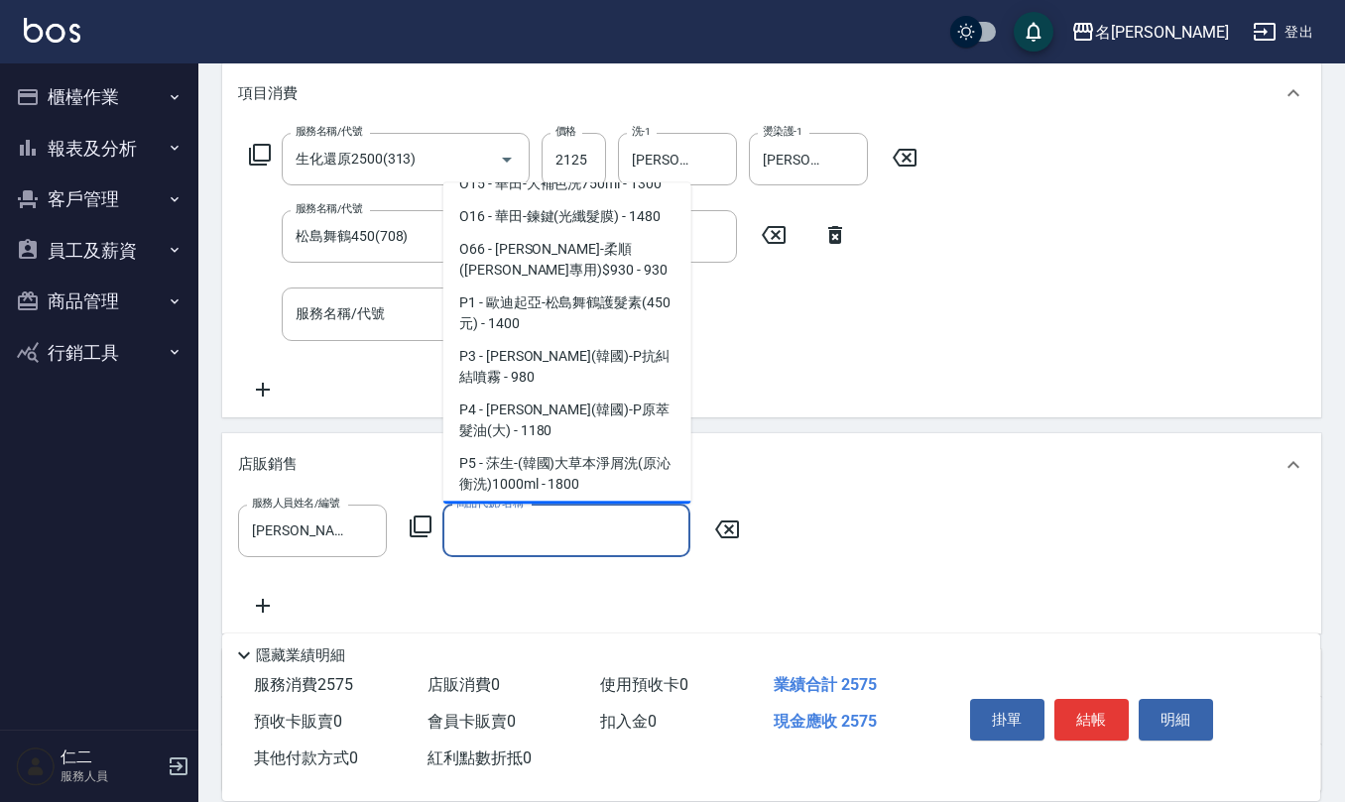
click at [506, 502] on span "P6 - [PERSON_NAME](韓國)-霧感塑型蠟150ml - 800" at bounding box center [567, 529] width 248 height 54
type input "[PERSON_NAME](韓國)-霧感塑型蠟150ml"
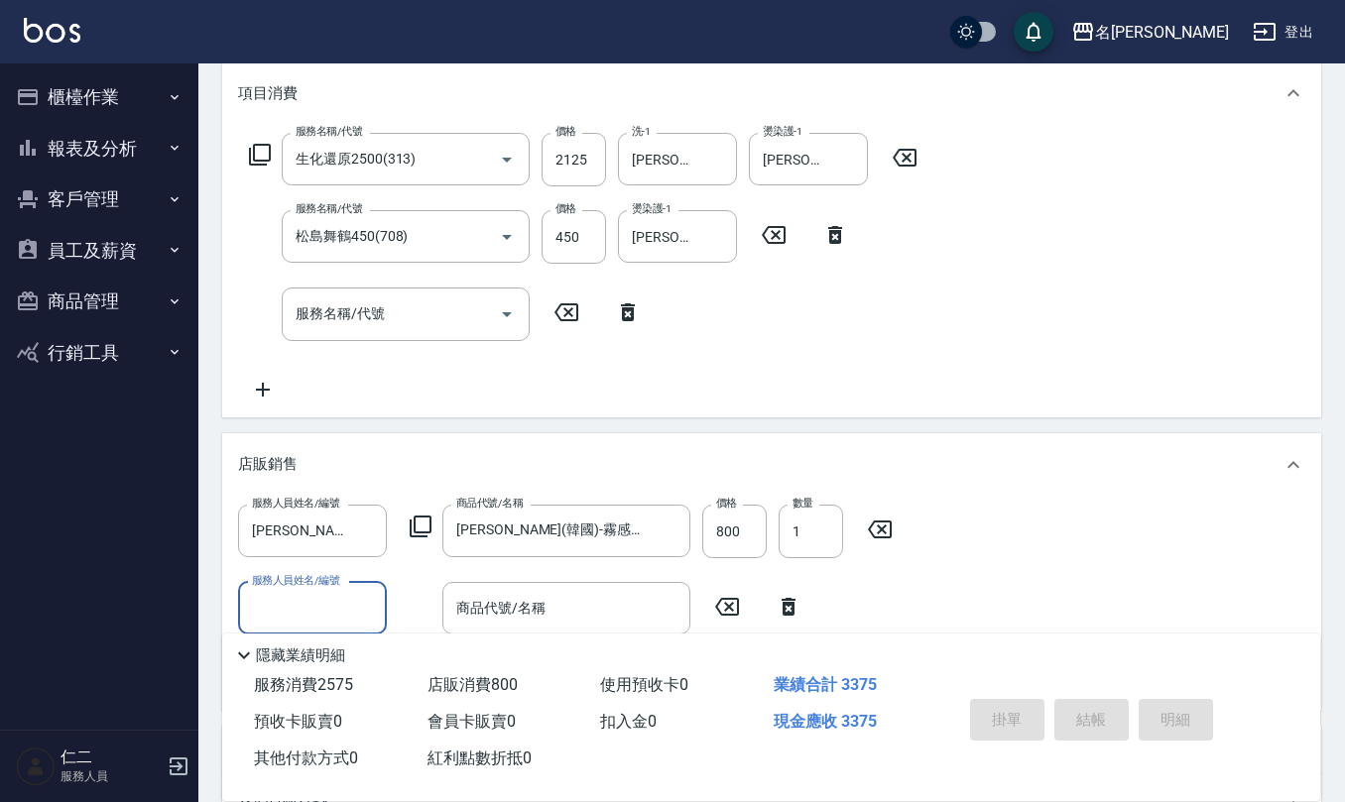
type input "[DATE] 18:48"
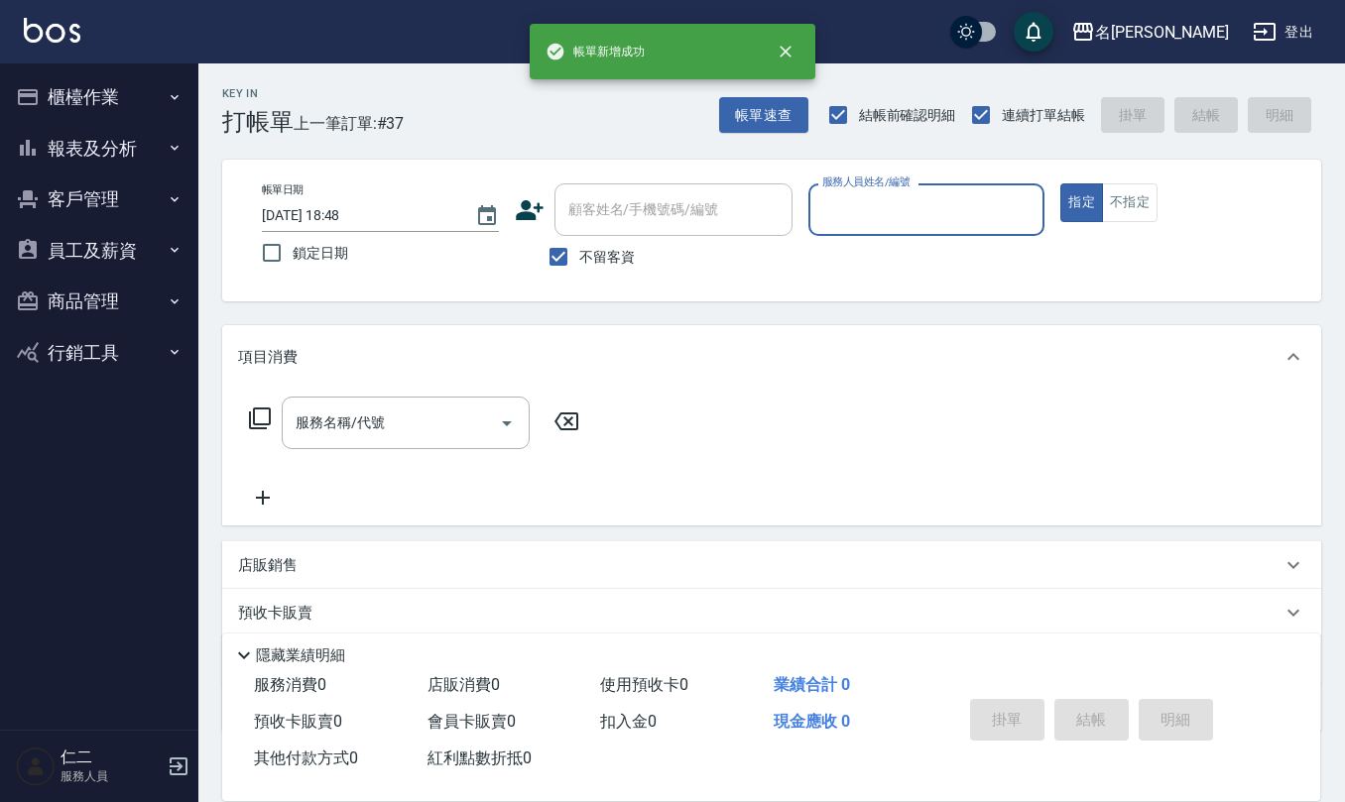
scroll to position [0, 0]
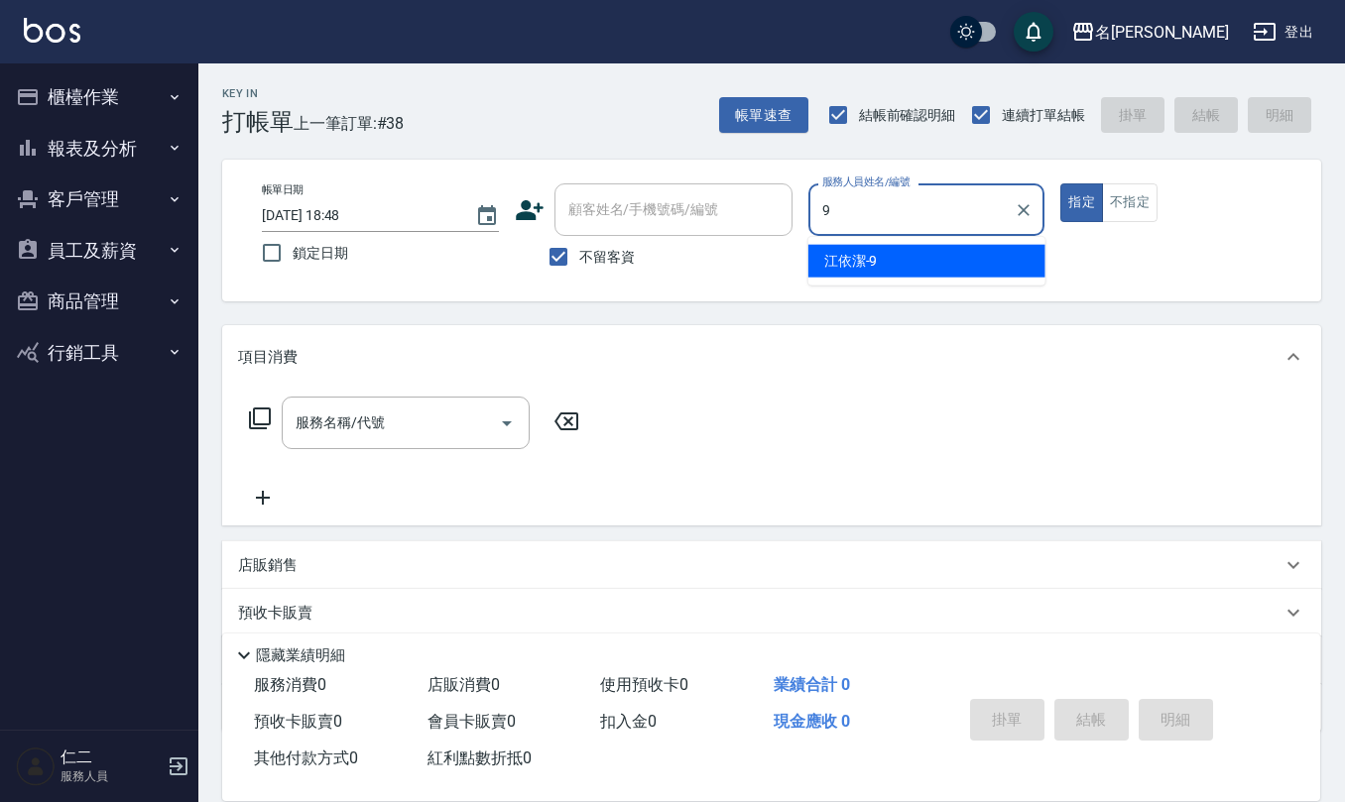
type input "[PERSON_NAME]-9"
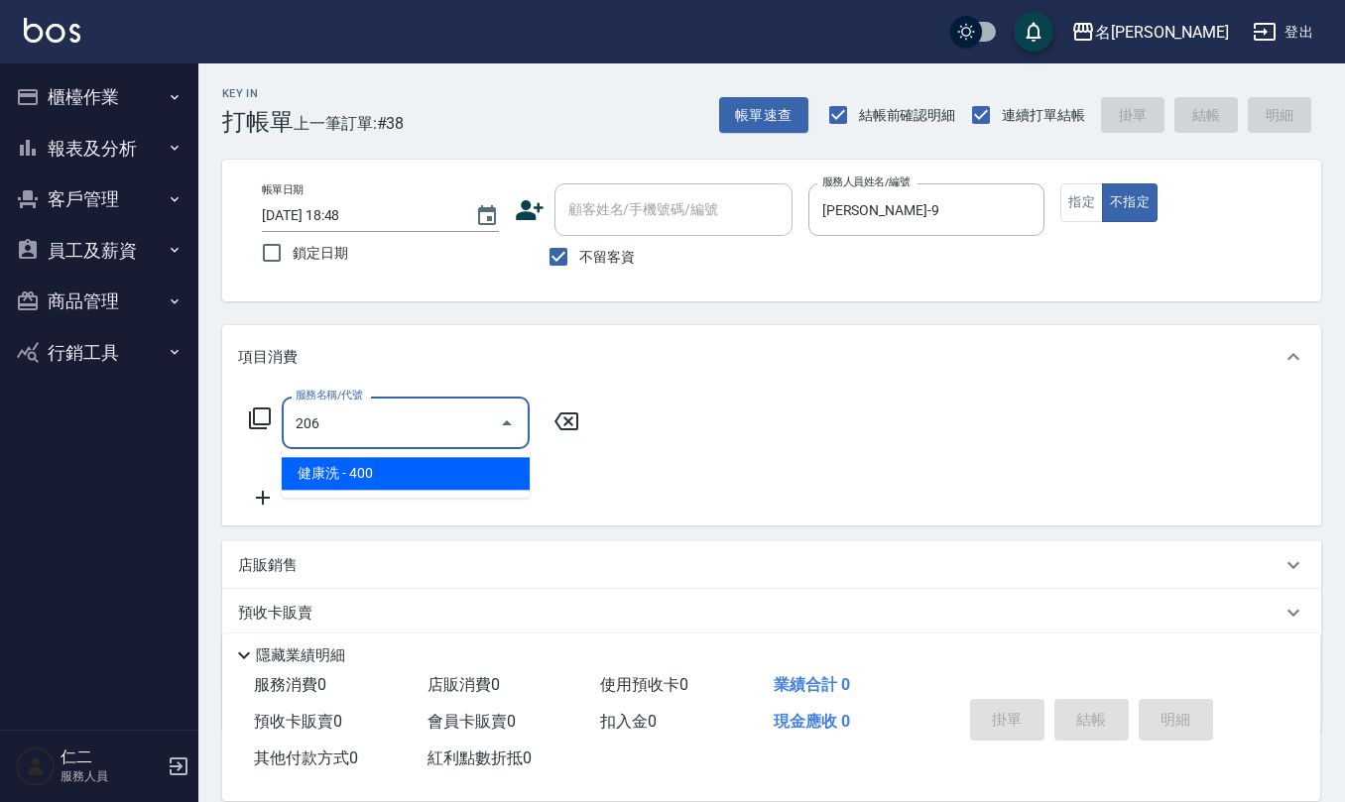
type input "健康洗(206)"
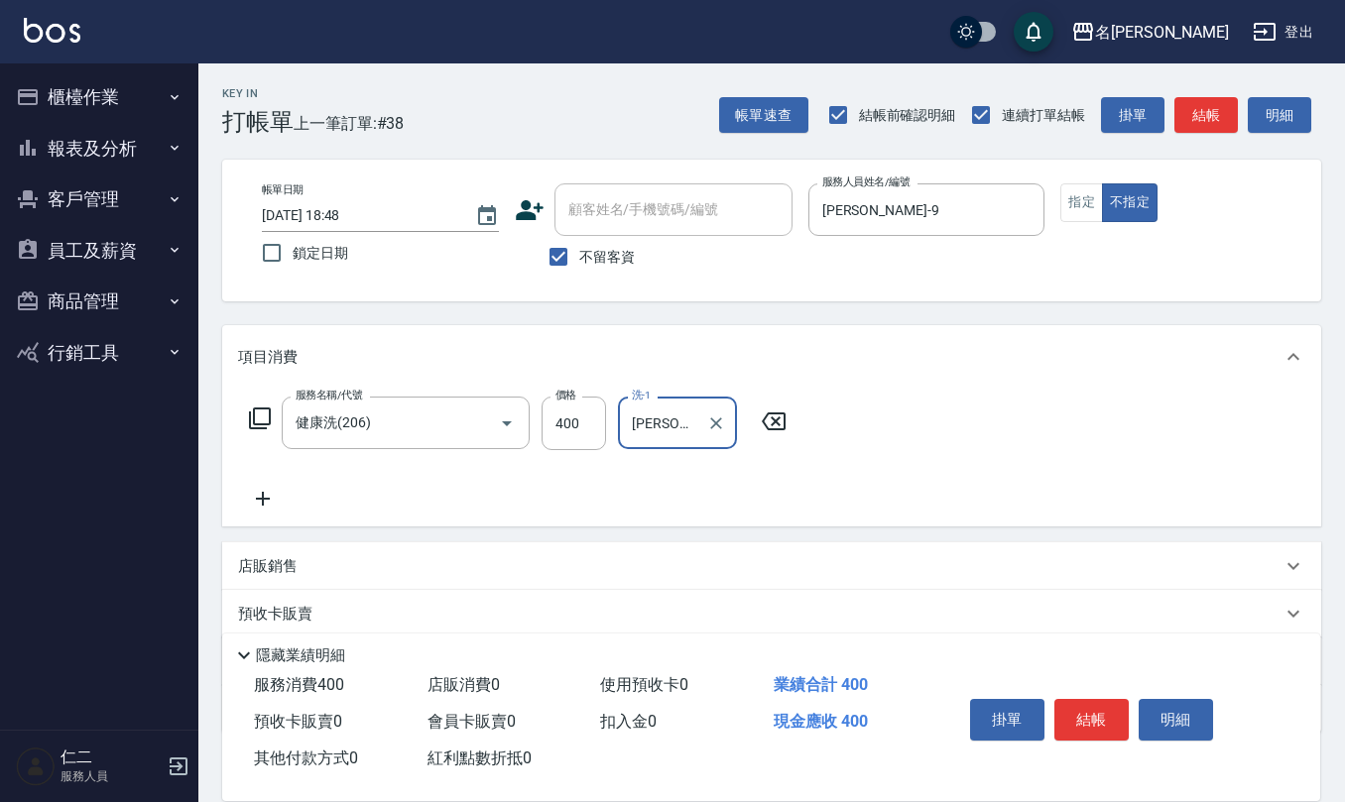
type input "[PERSON_NAME]-25"
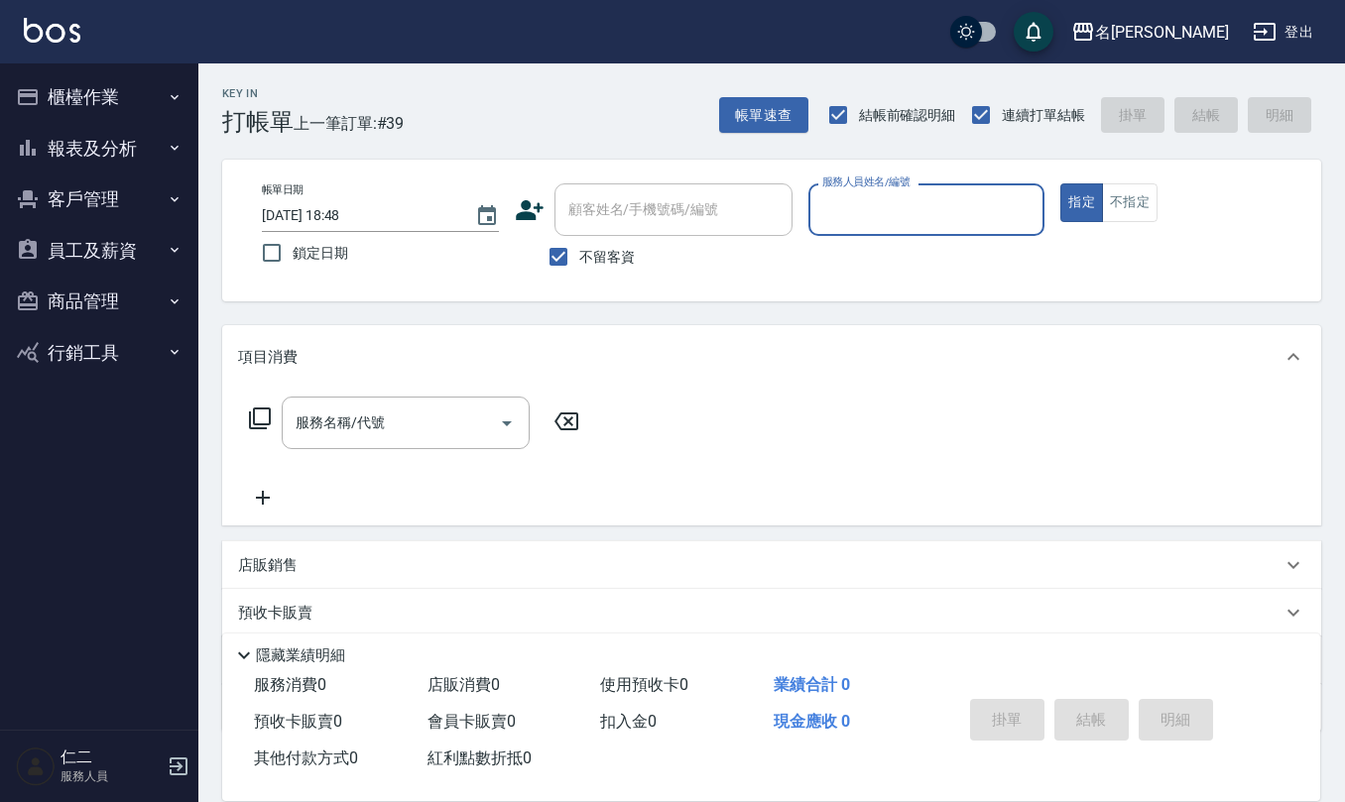
type input "9"
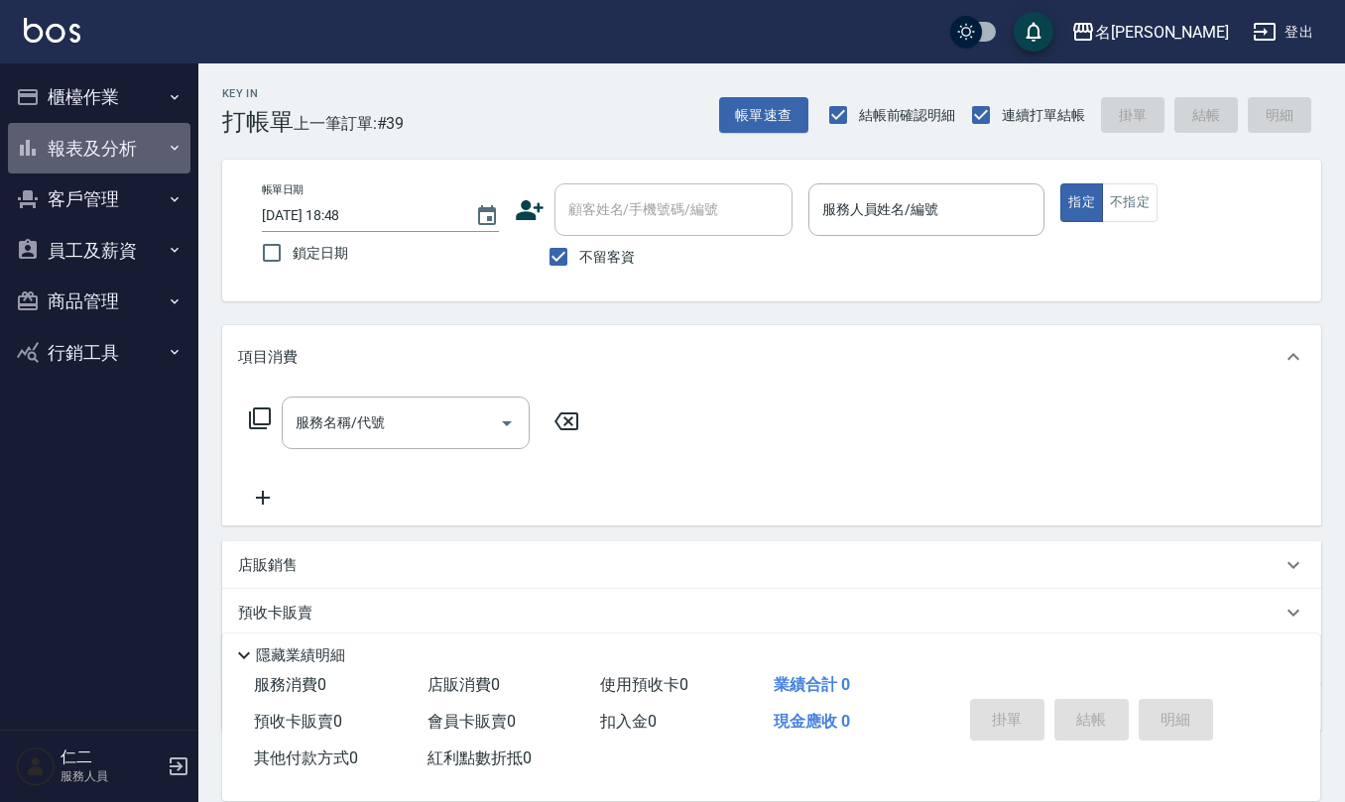
click at [104, 147] on button "報表及分析" at bounding box center [99, 149] width 182 height 52
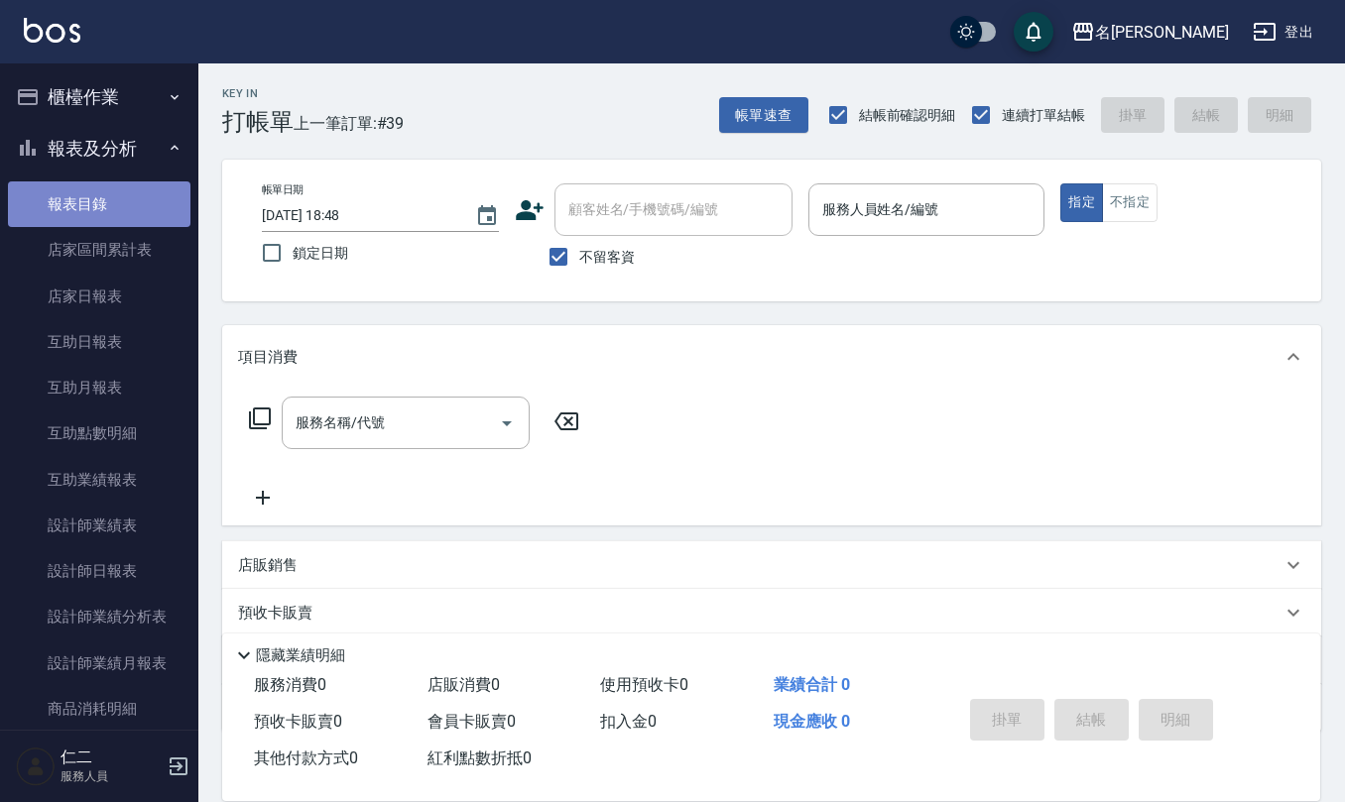
click at [108, 204] on link "報表目錄" at bounding box center [99, 205] width 182 height 46
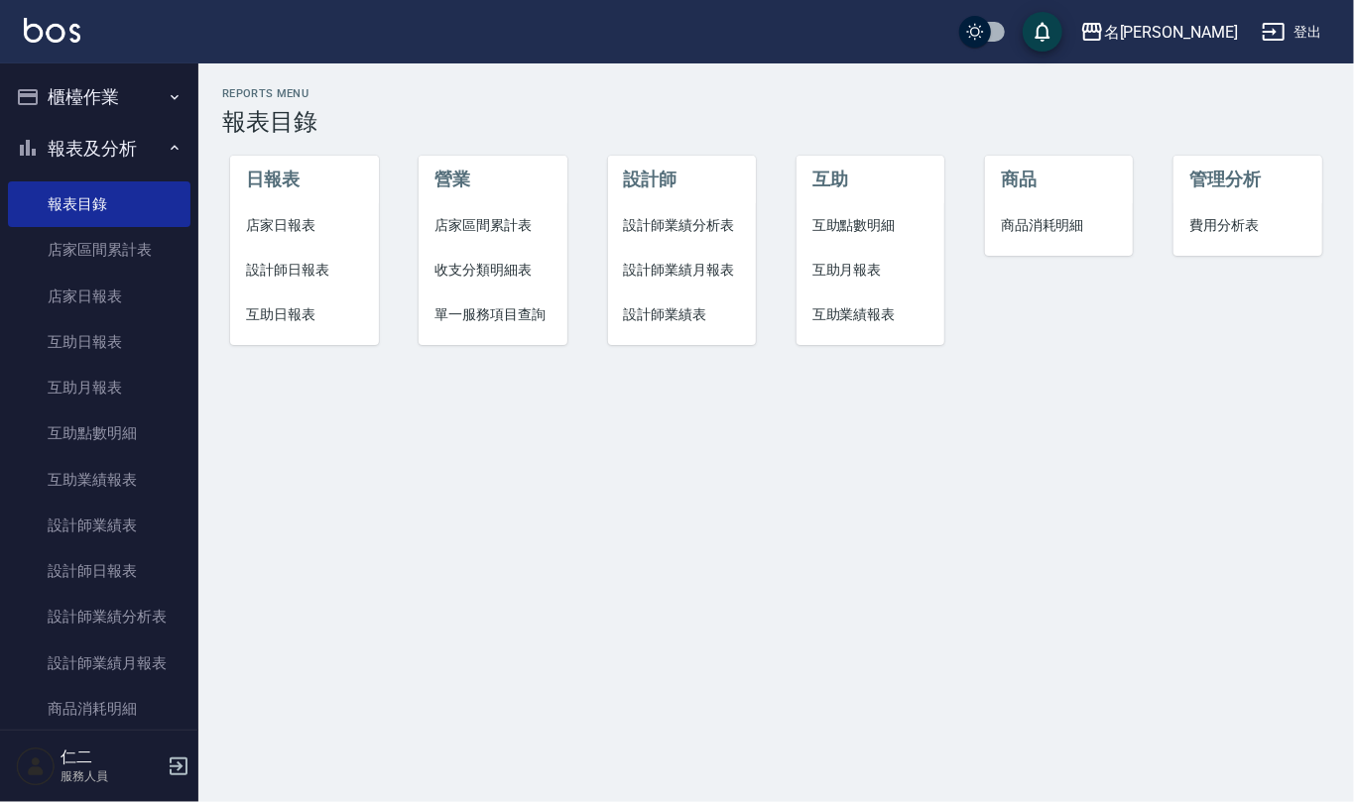
click at [113, 93] on button "櫃檯作業" at bounding box center [99, 97] width 182 height 52
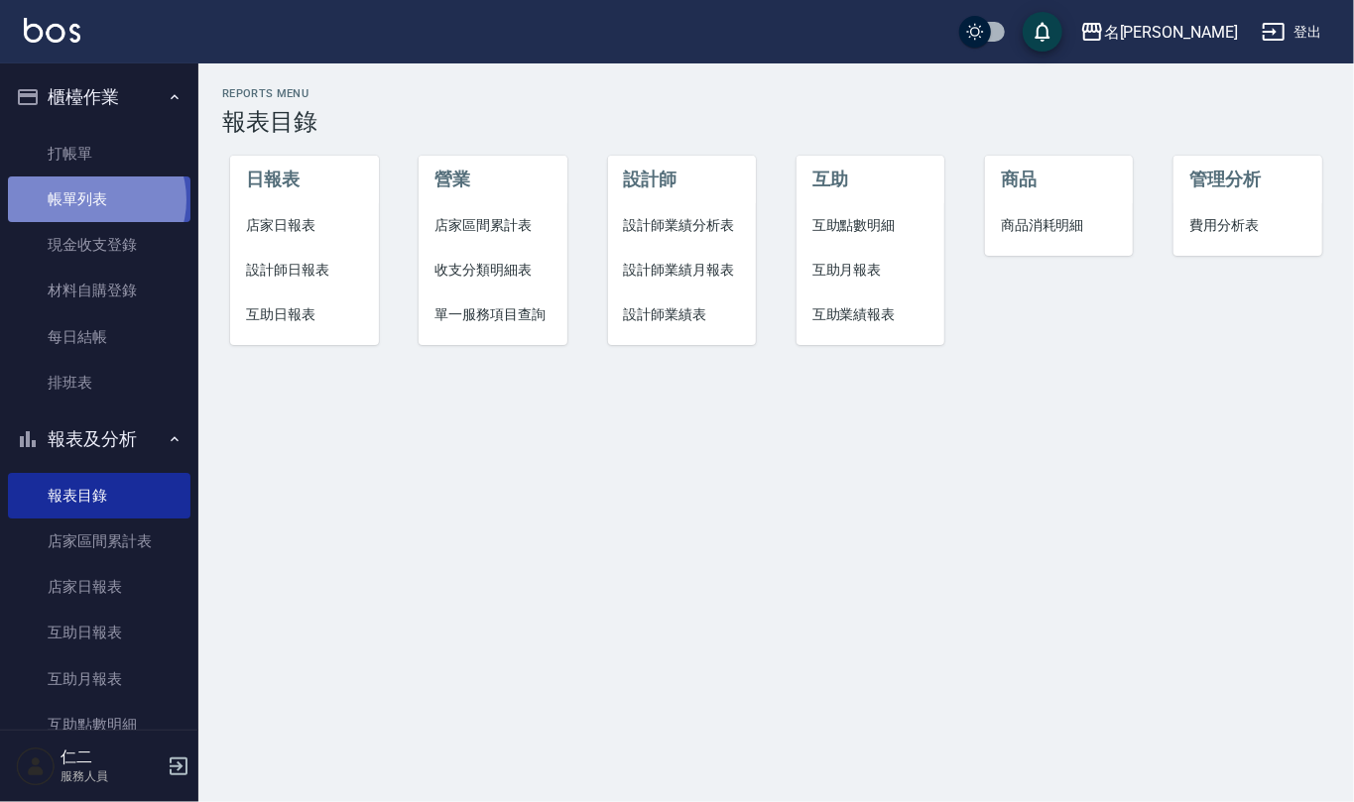
click at [95, 200] on link "帳單列表" at bounding box center [99, 200] width 182 height 46
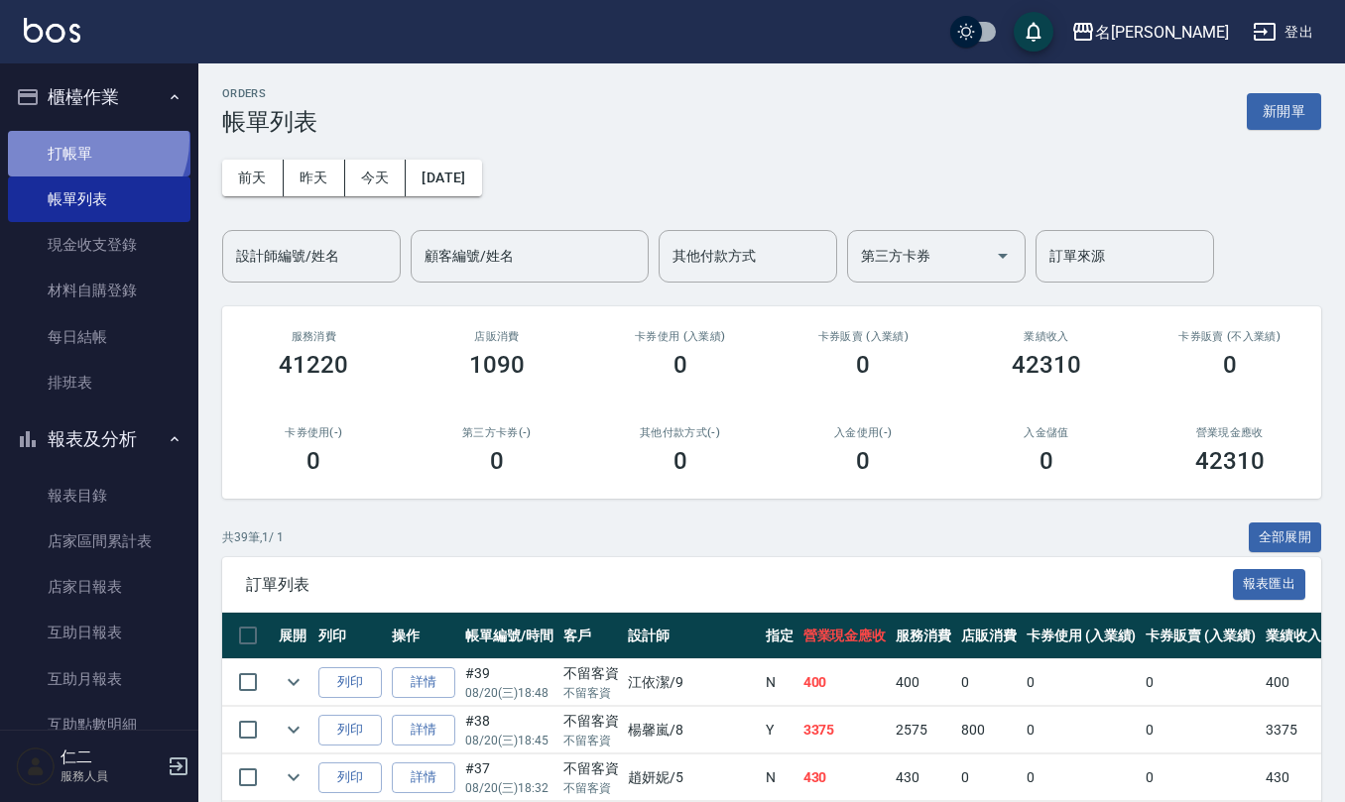
click at [89, 140] on link "打帳單" at bounding box center [99, 154] width 182 height 46
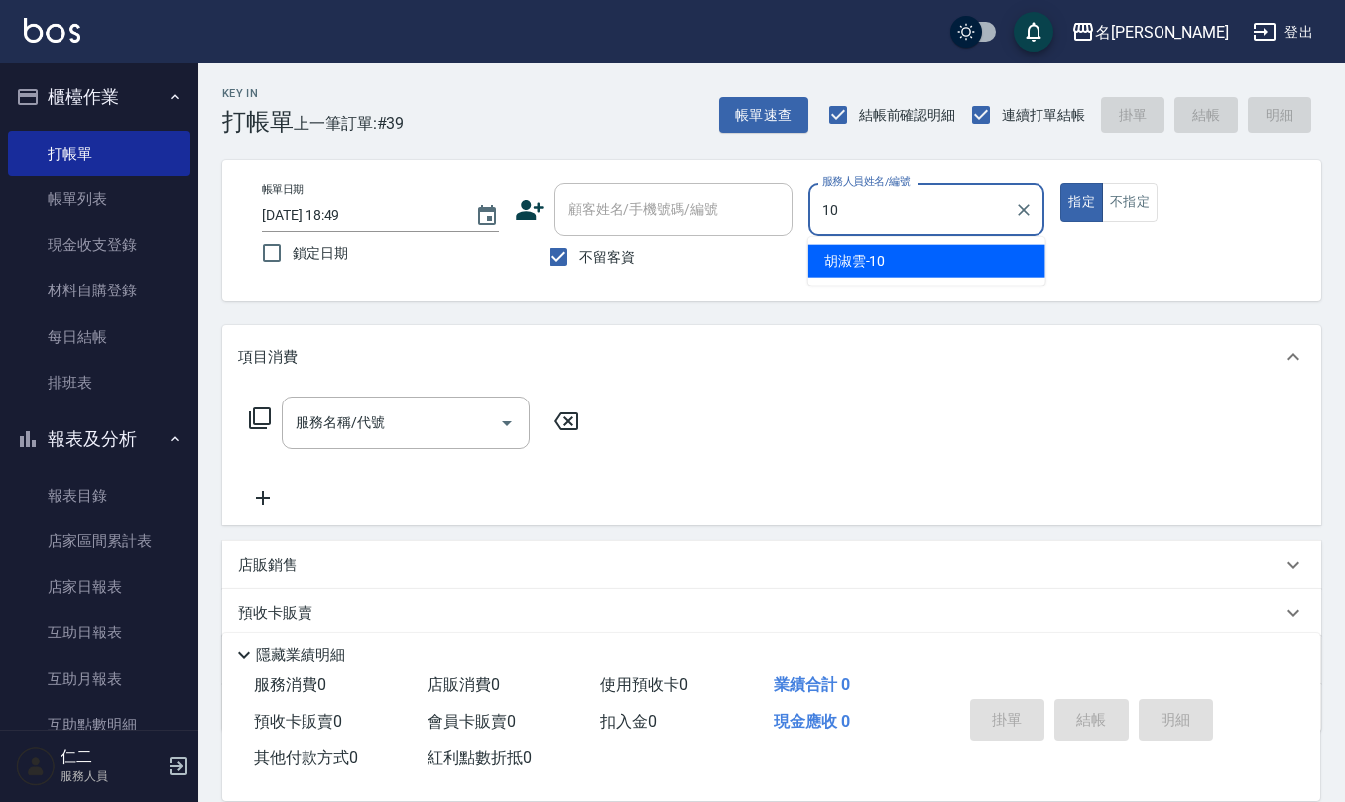
type input "[PERSON_NAME]-10"
type button "true"
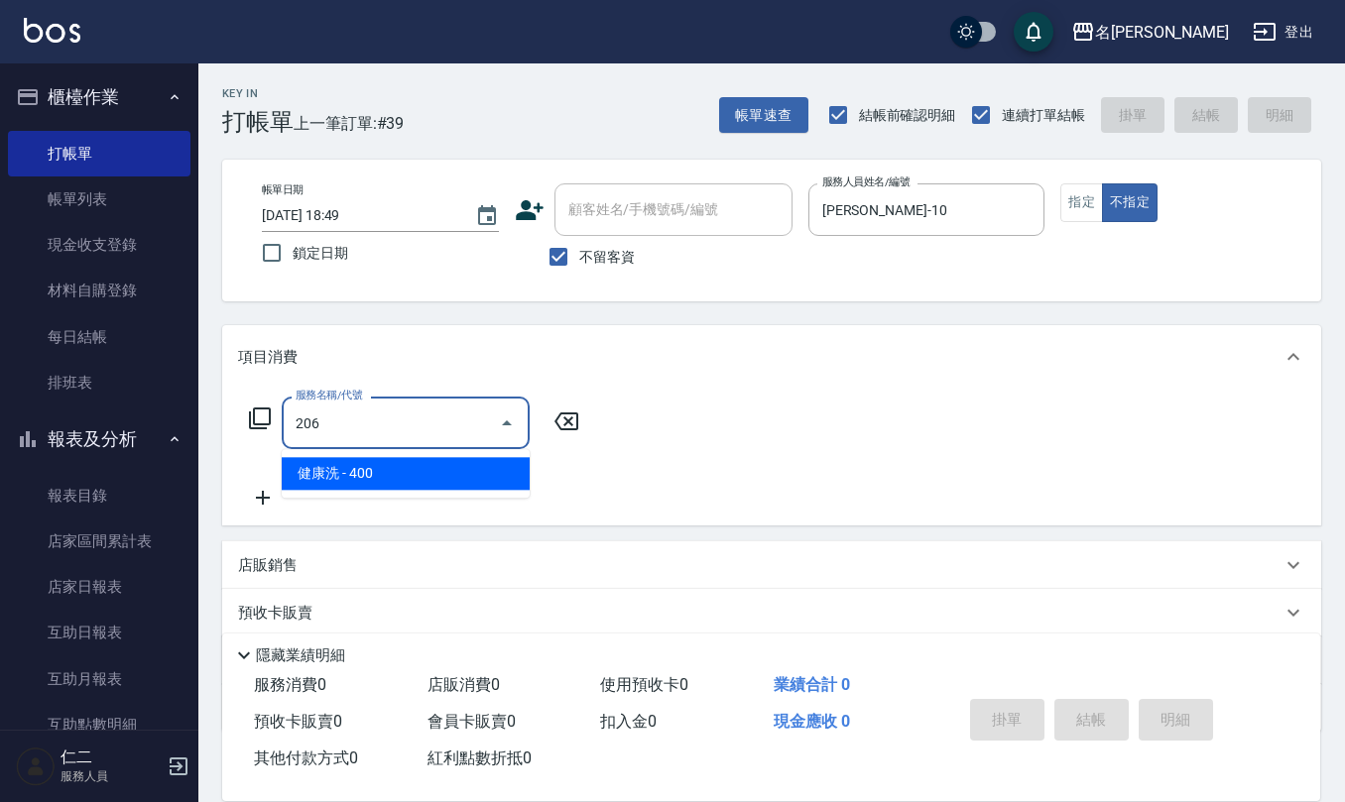
type input "健康洗(206)"
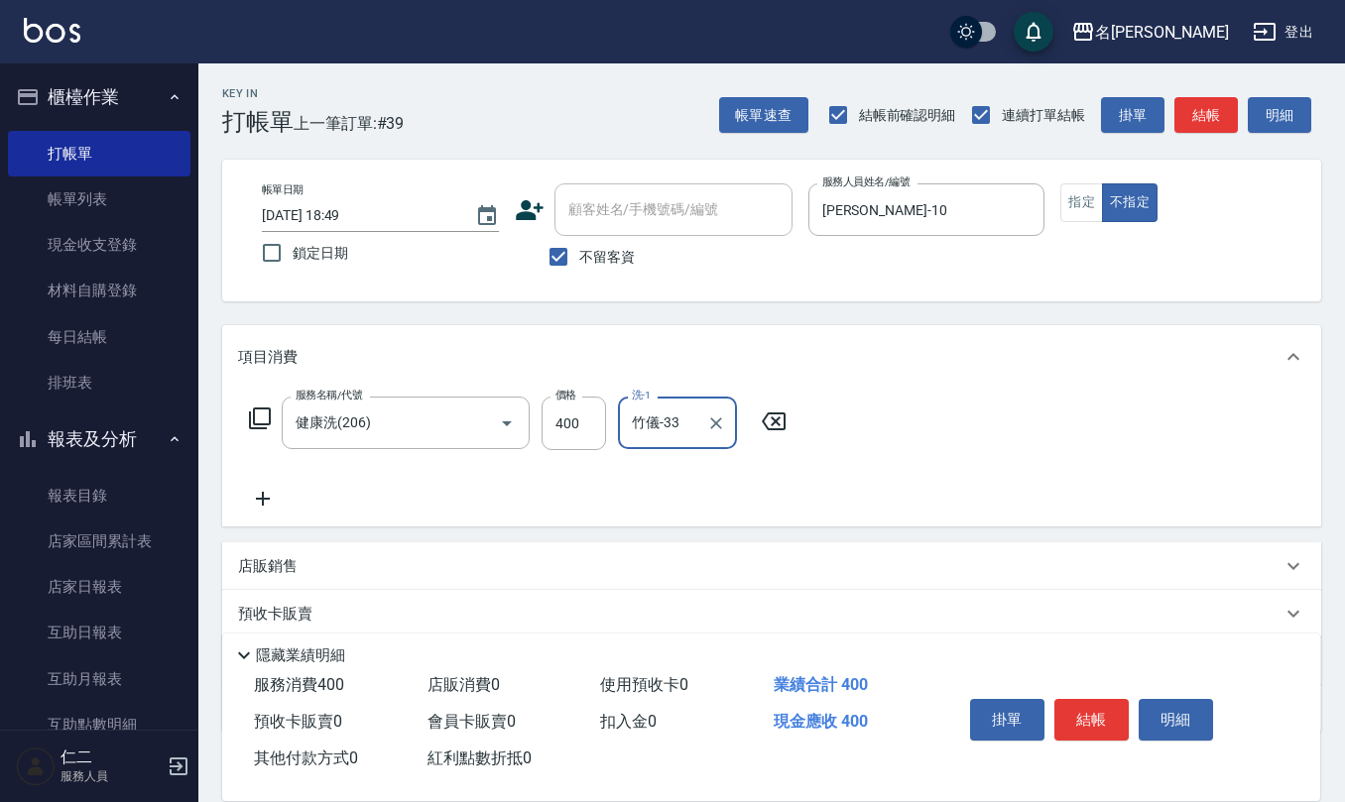
type input "竹儀-33"
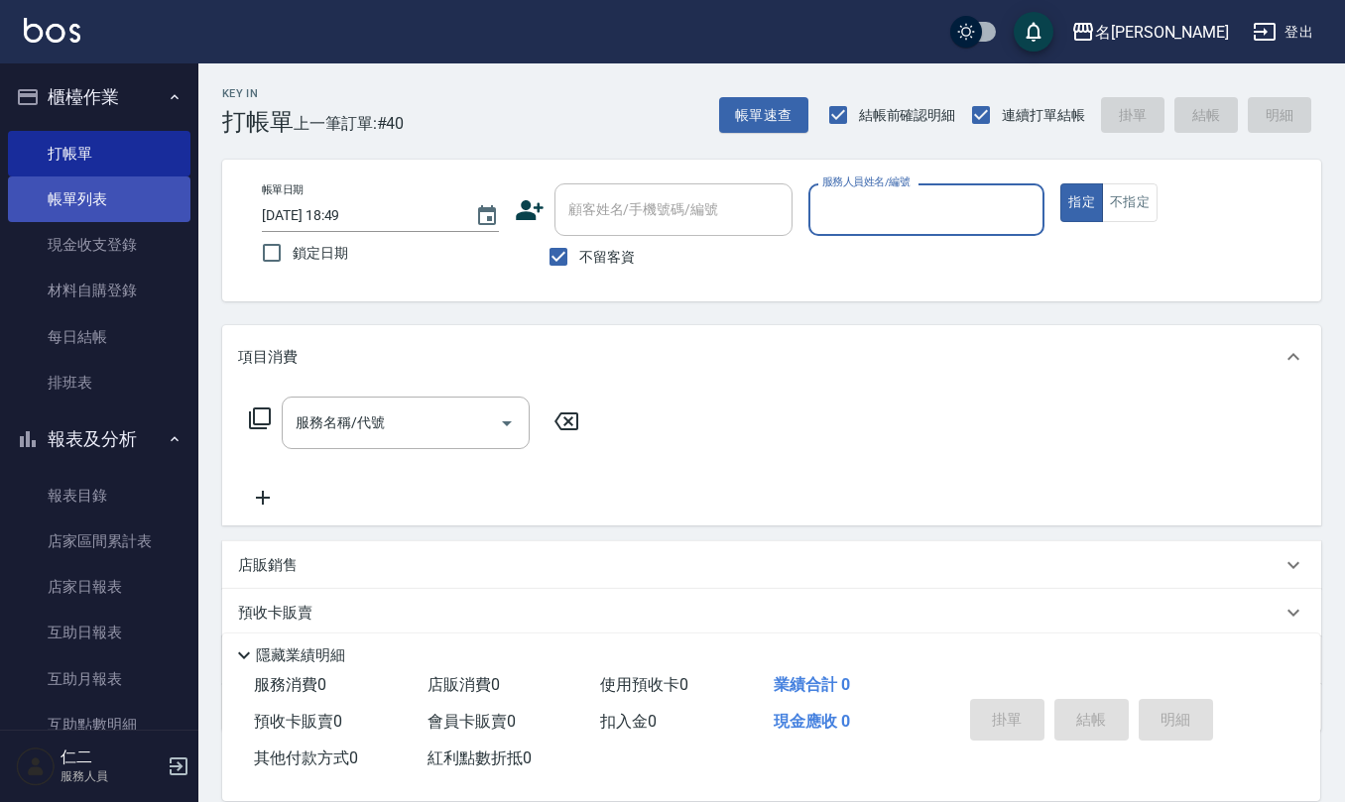
click at [73, 196] on link "帳單列表" at bounding box center [99, 200] width 182 height 46
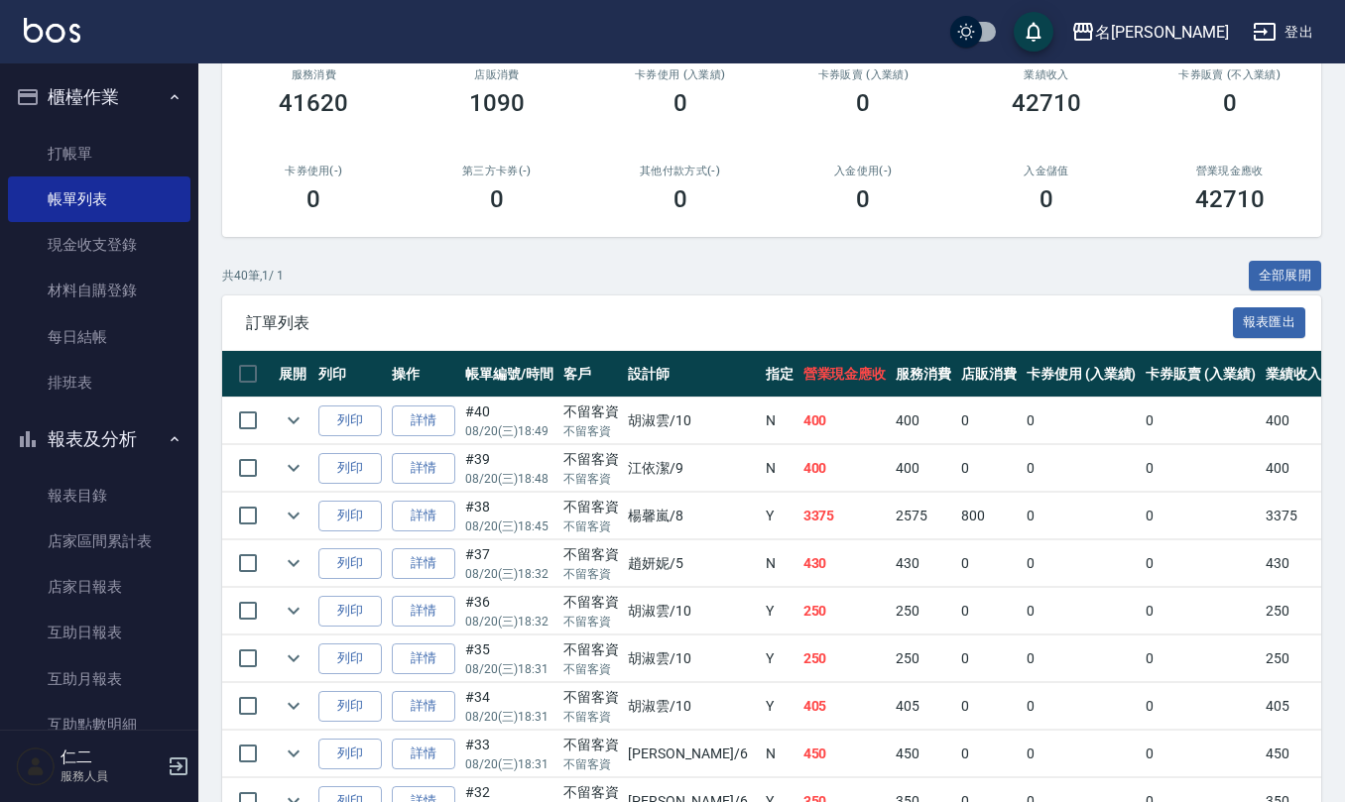
scroll to position [264, 0]
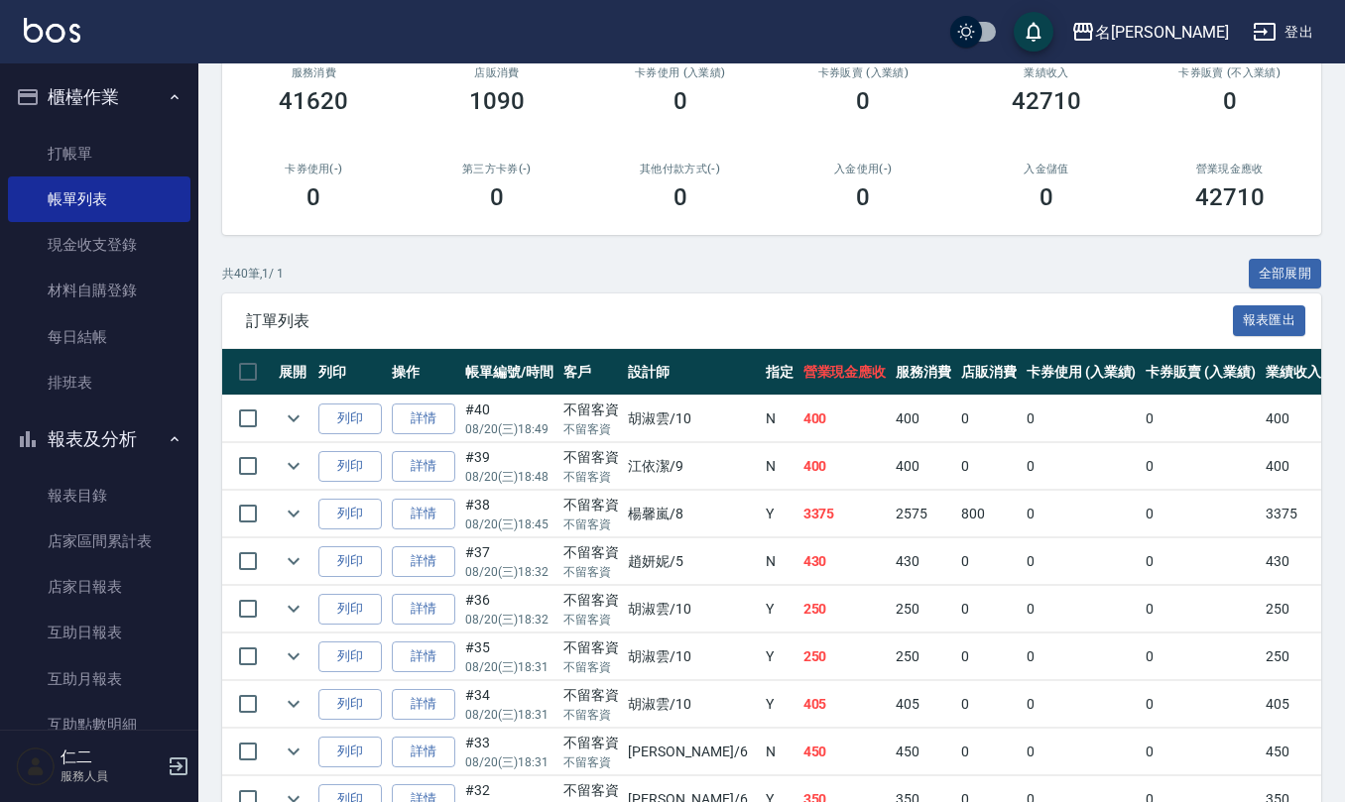
click at [530, 426] on p "08/20 (三) 18:49" at bounding box center [509, 430] width 88 height 18
click at [603, 426] on p "不留客資" at bounding box center [591, 430] width 56 height 18
click at [291, 409] on icon "expand row" at bounding box center [294, 419] width 24 height 24
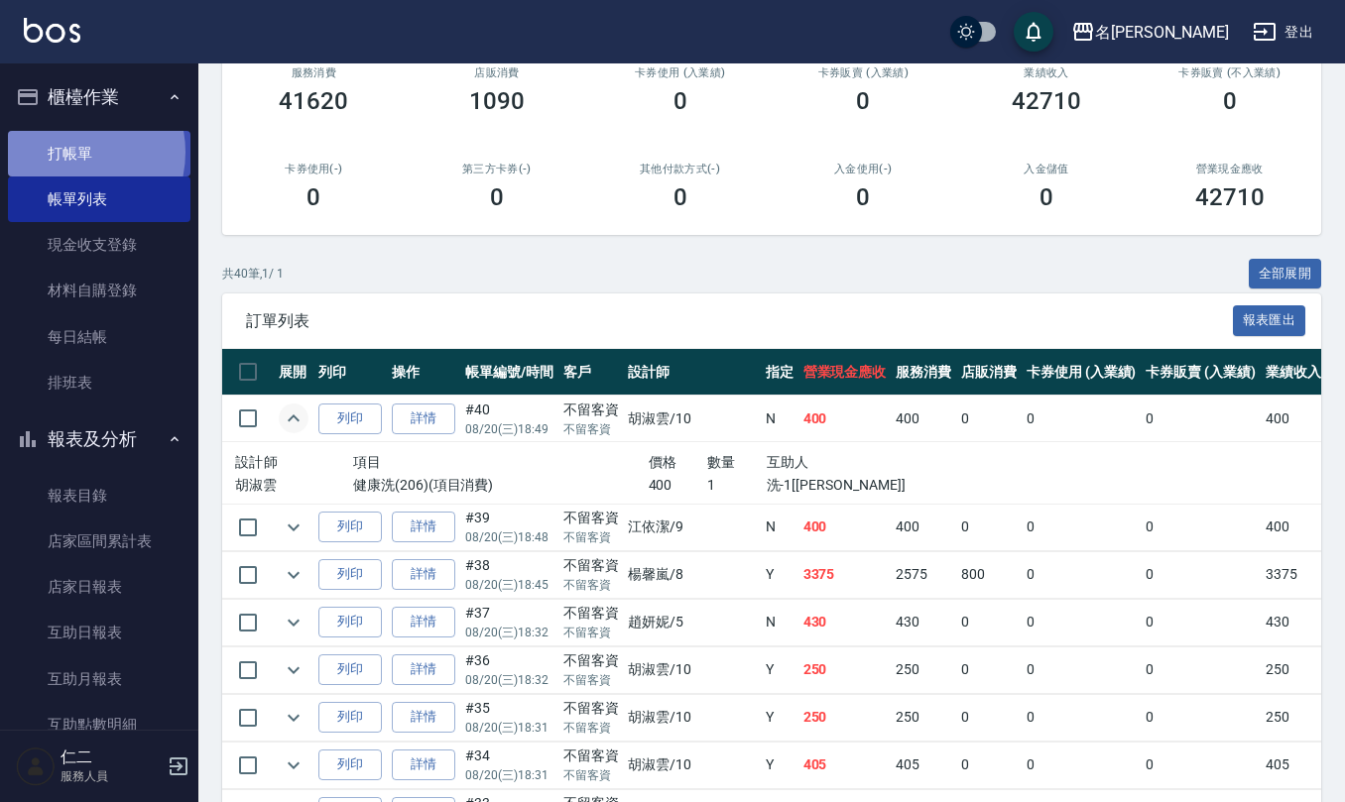
click at [64, 152] on link "打帳單" at bounding box center [99, 154] width 182 height 46
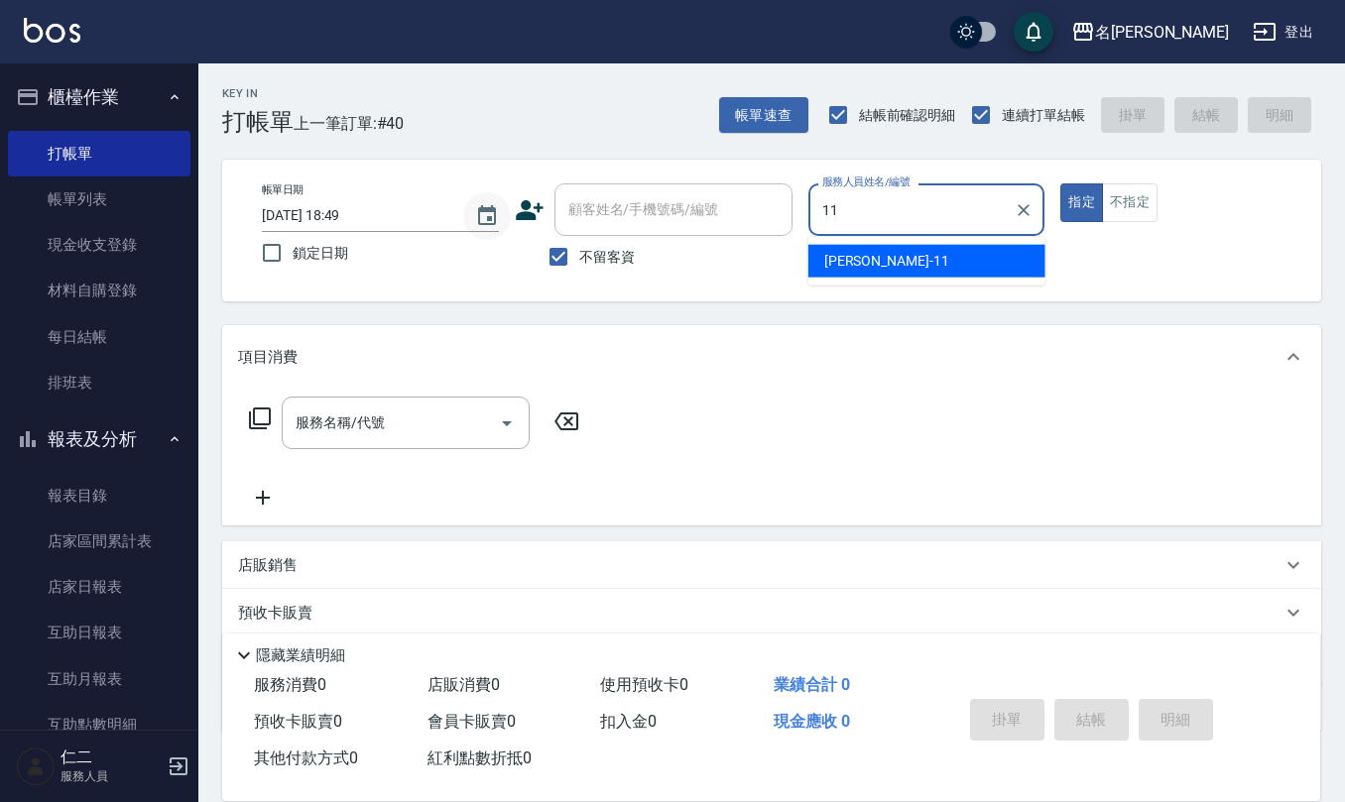
type input "[PERSON_NAME]橙-11"
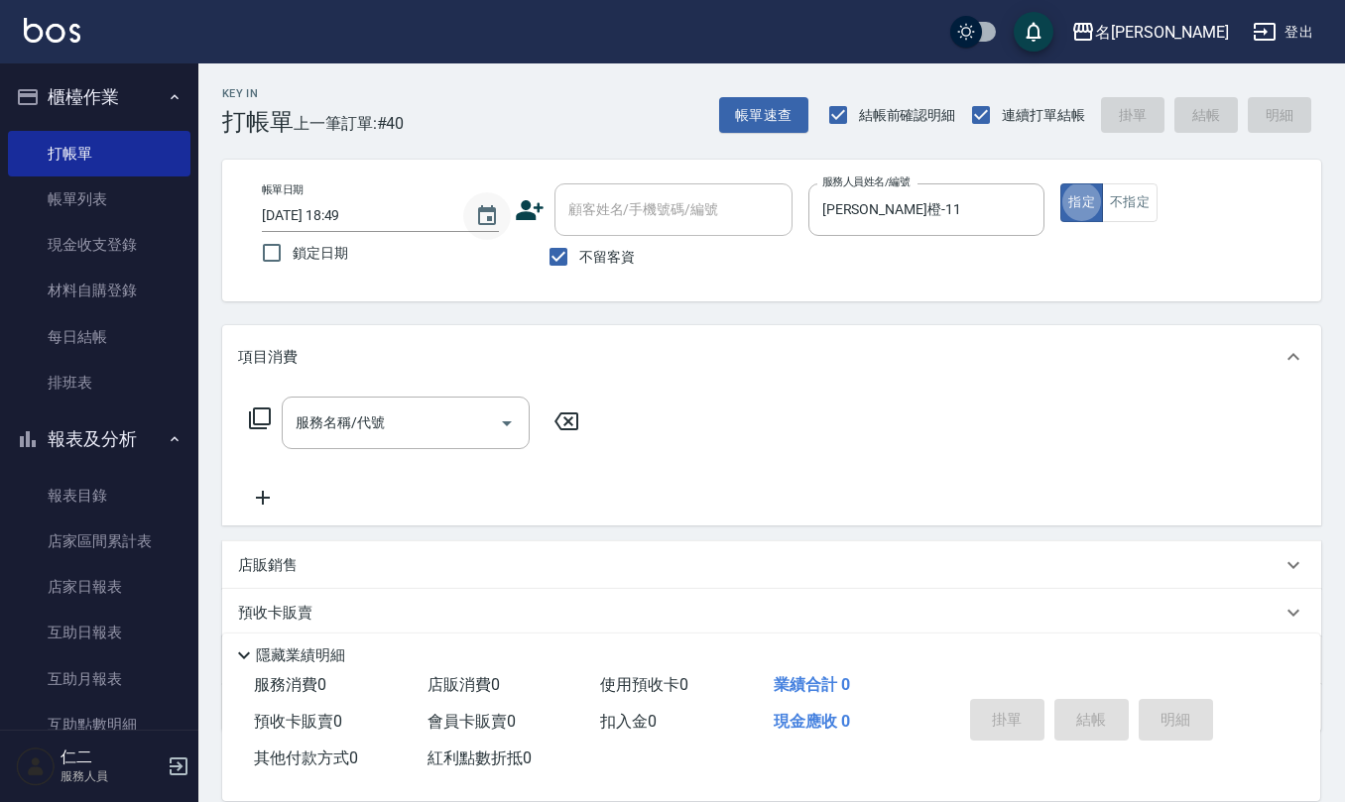
type button "true"
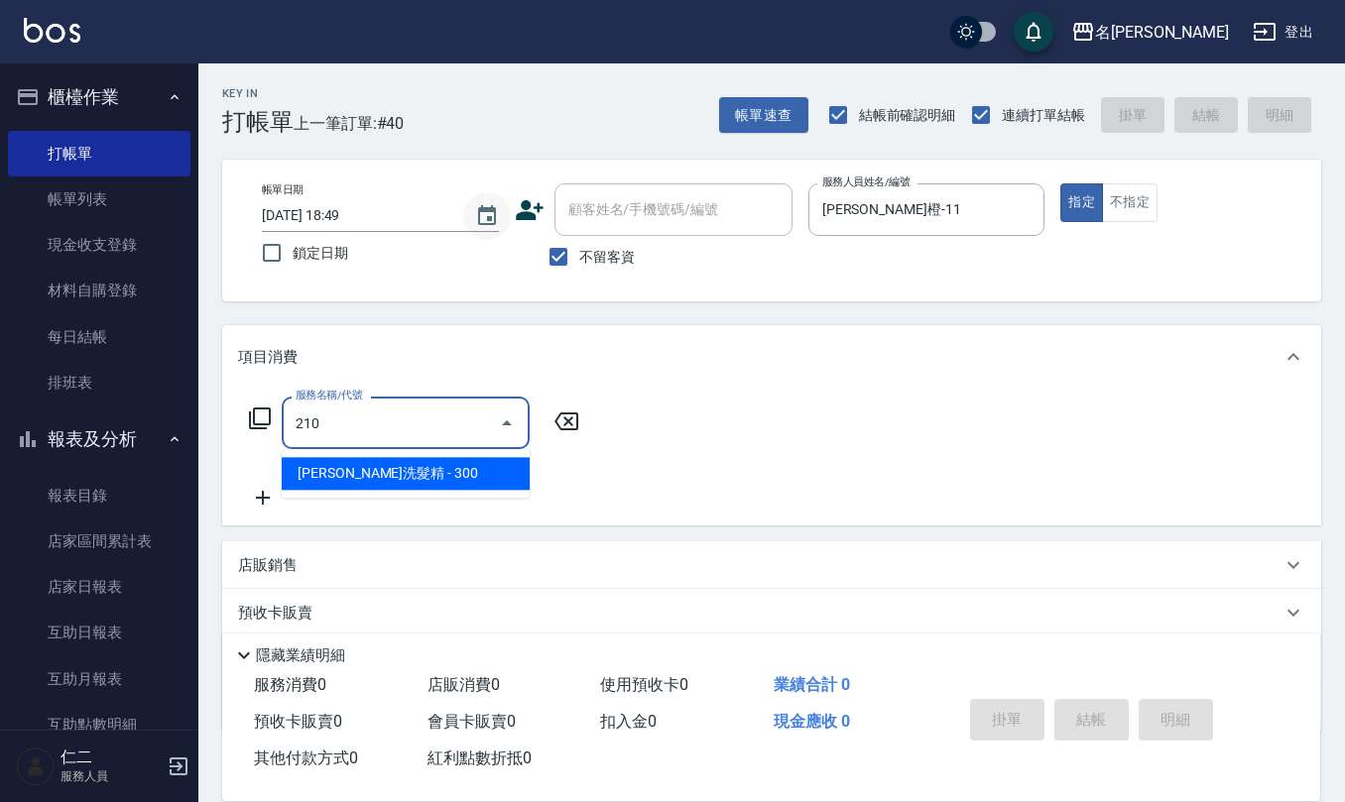
type input "歐娜洗髮精(210)"
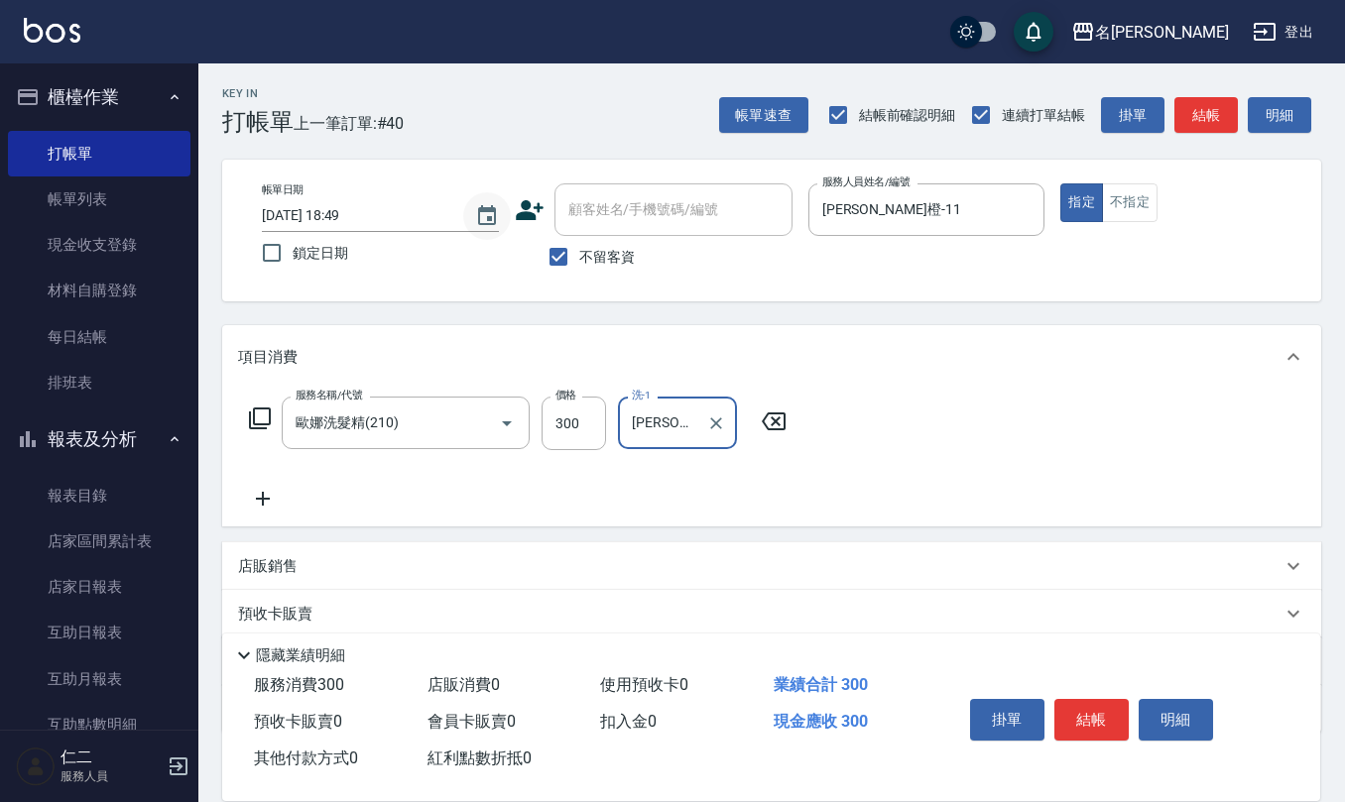
type input "[PERSON_NAME]橙-11"
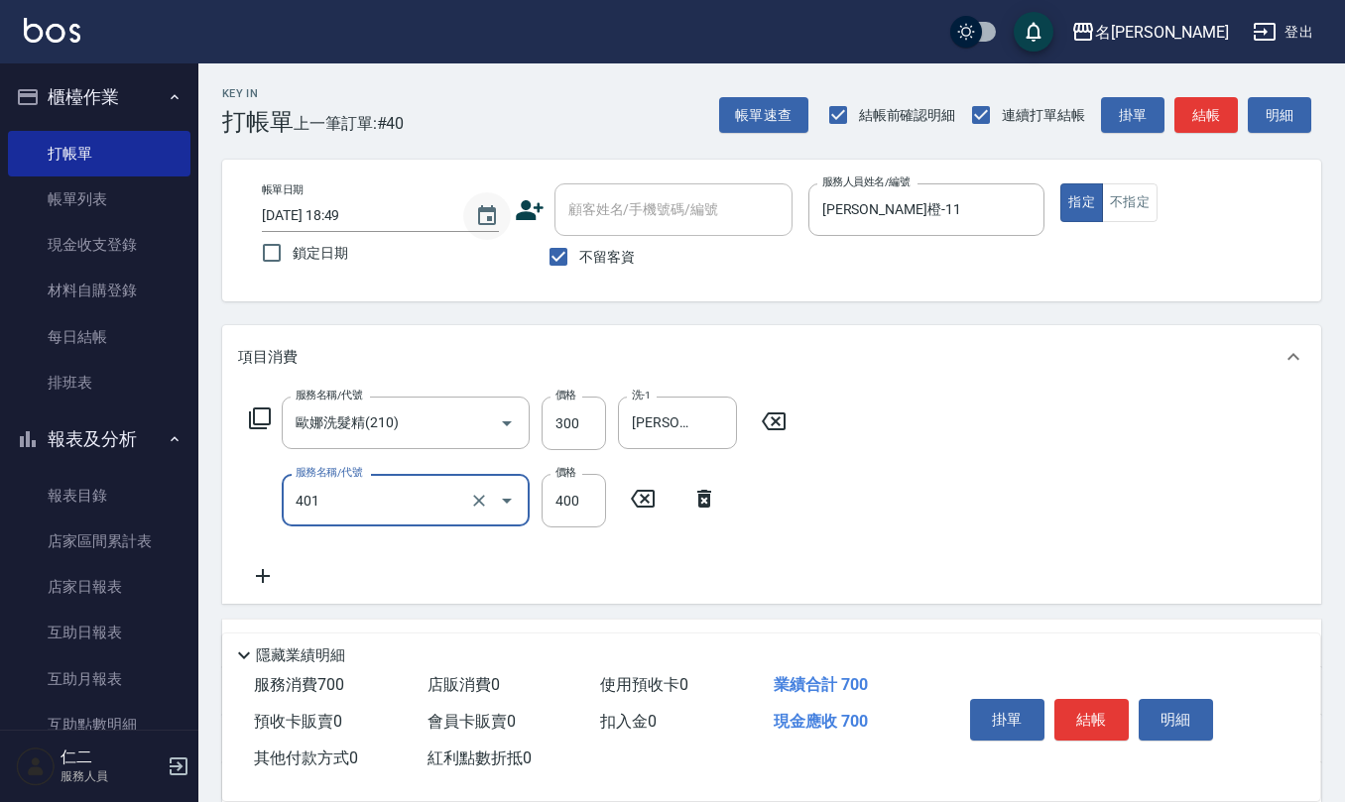
type input "剪髮(401)"
type input "225"
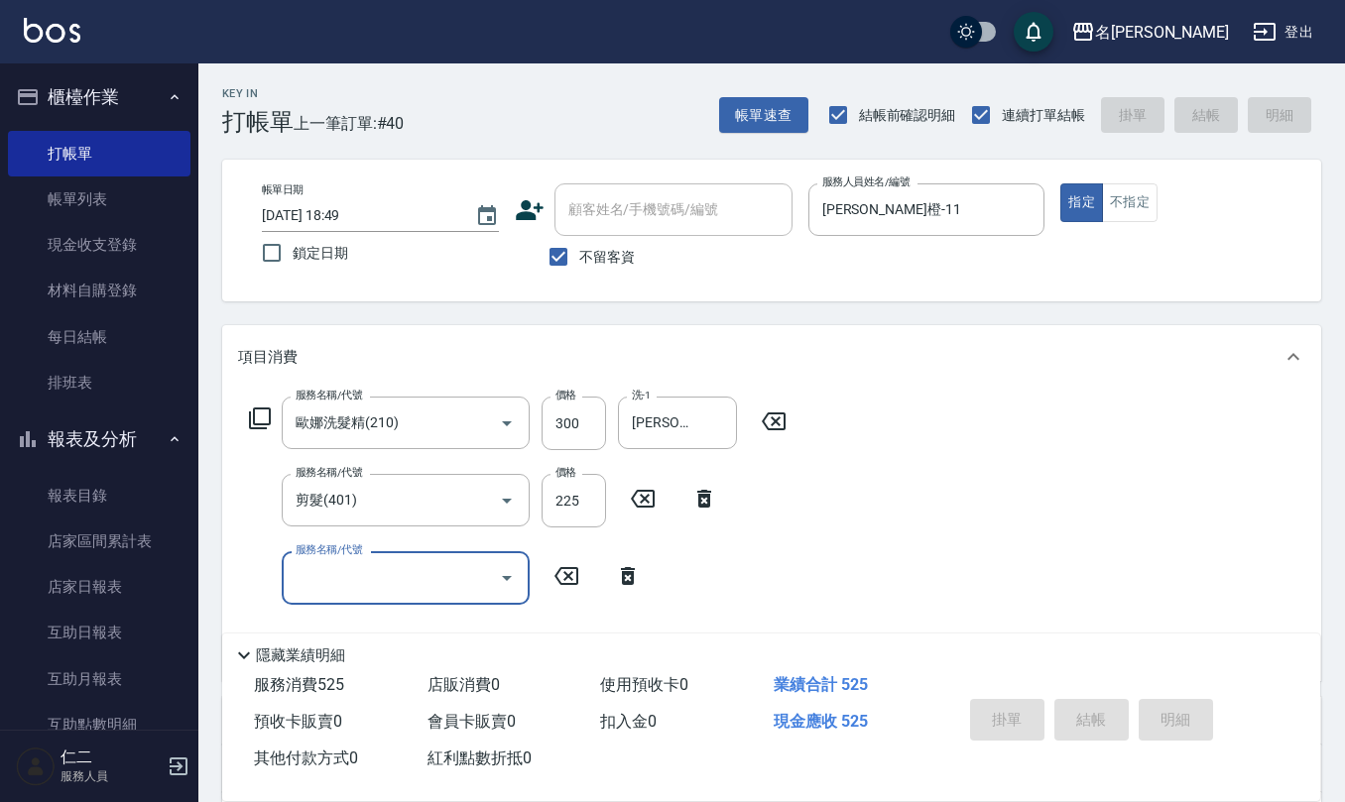
type input "[DATE] 18:50"
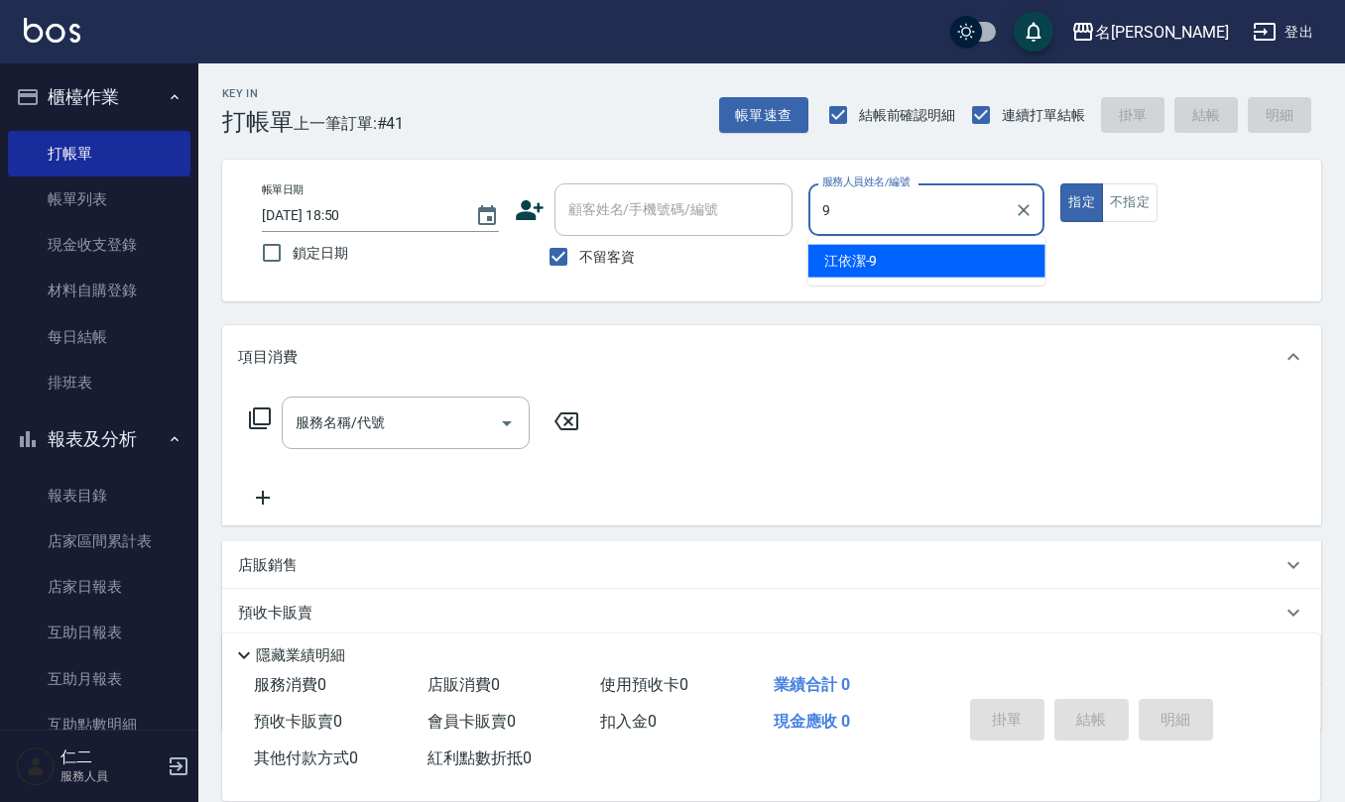
type input "[PERSON_NAME]-9"
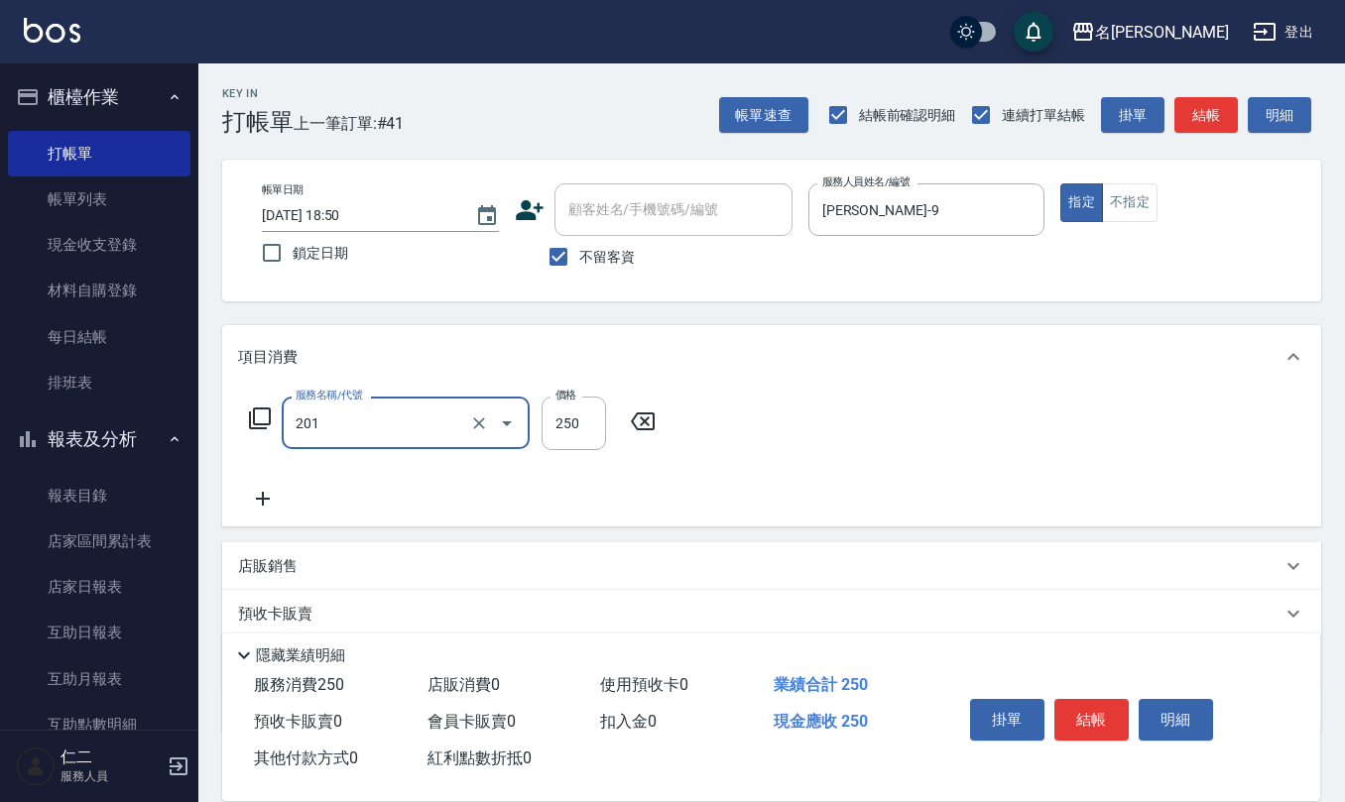
type input "洗髮(201)"
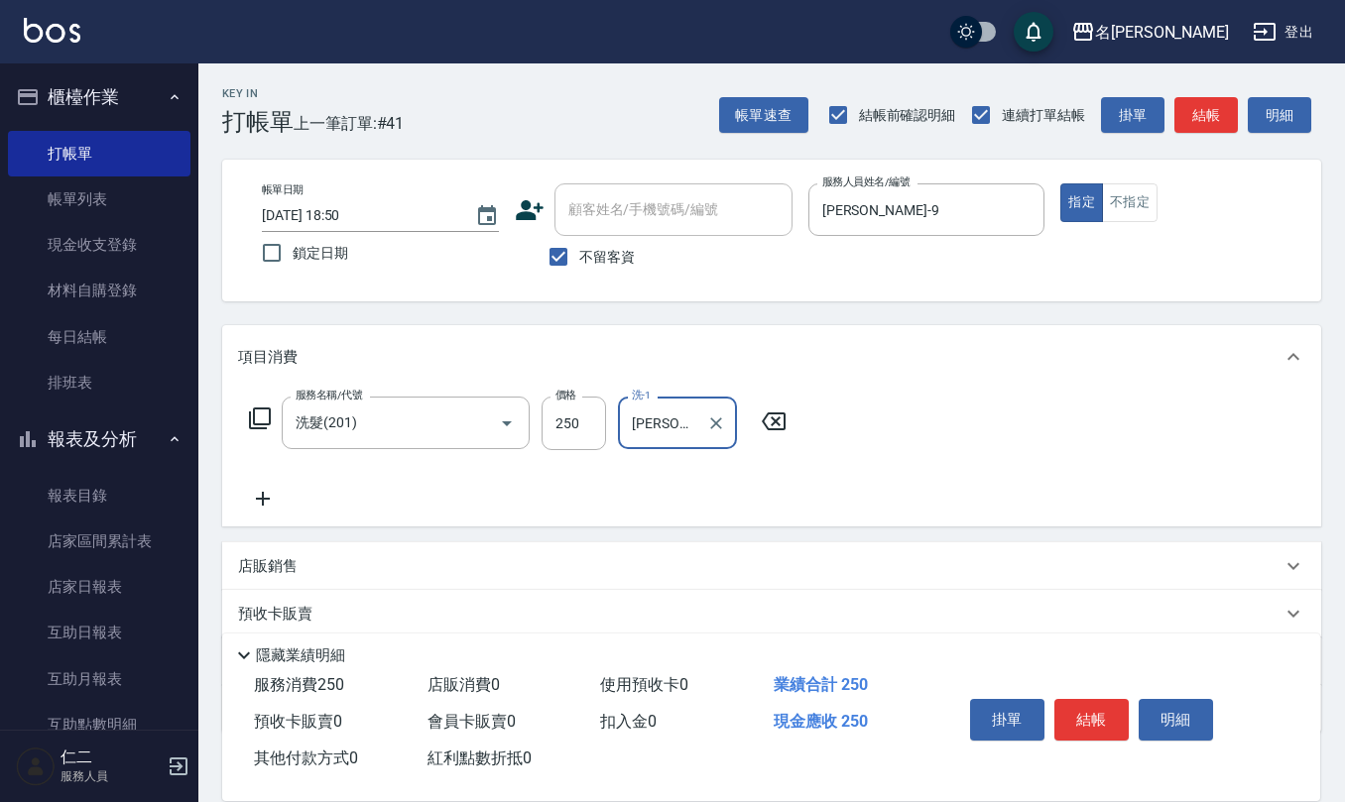
type input "[PERSON_NAME]5"
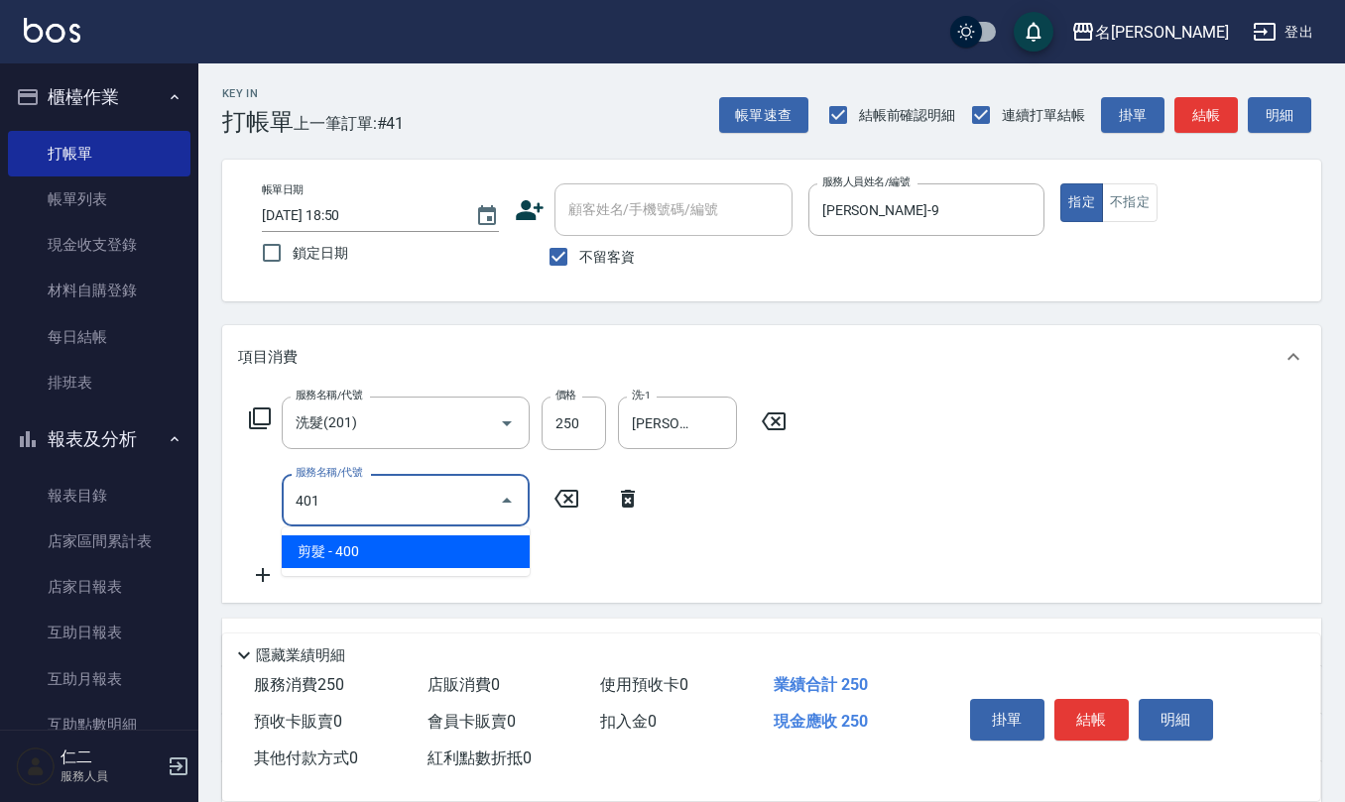
type input "剪髮(401)"
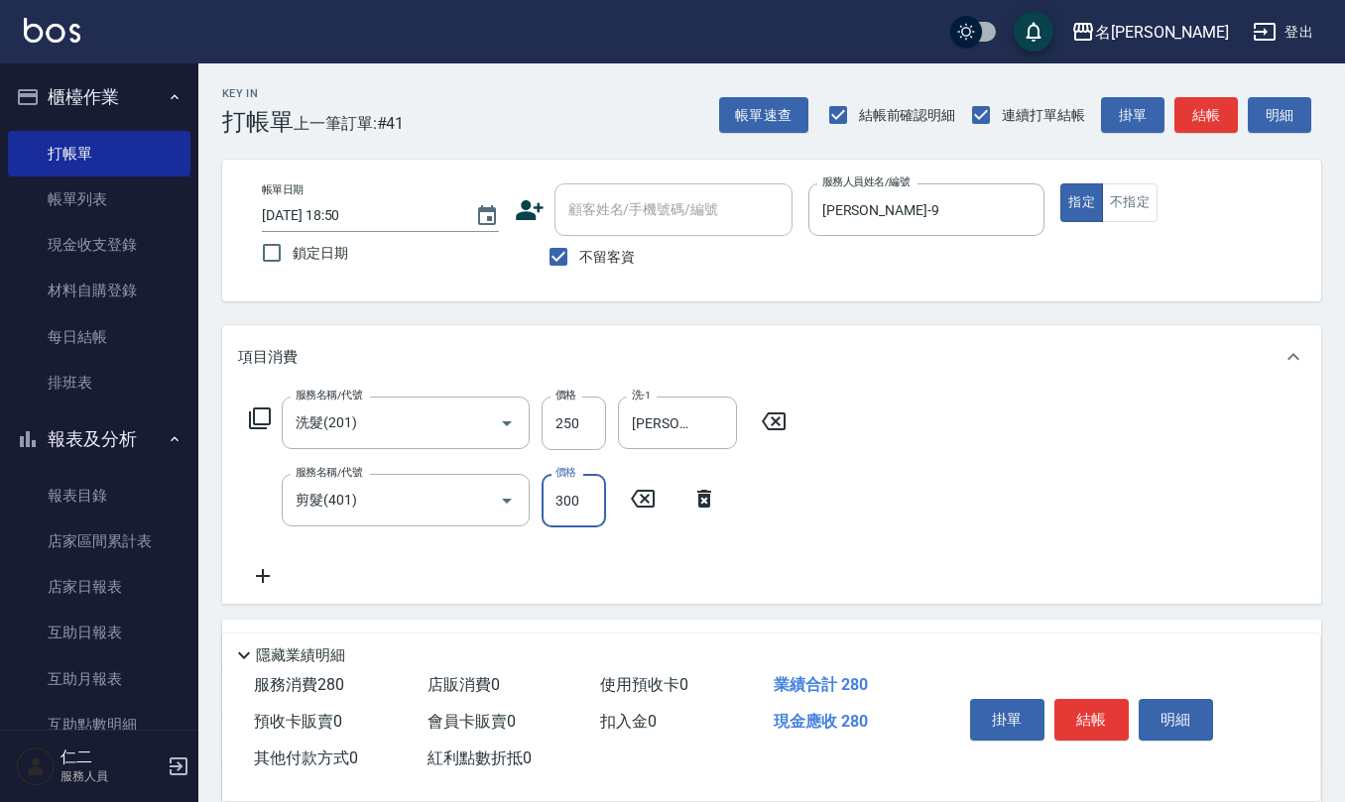
type input "300"
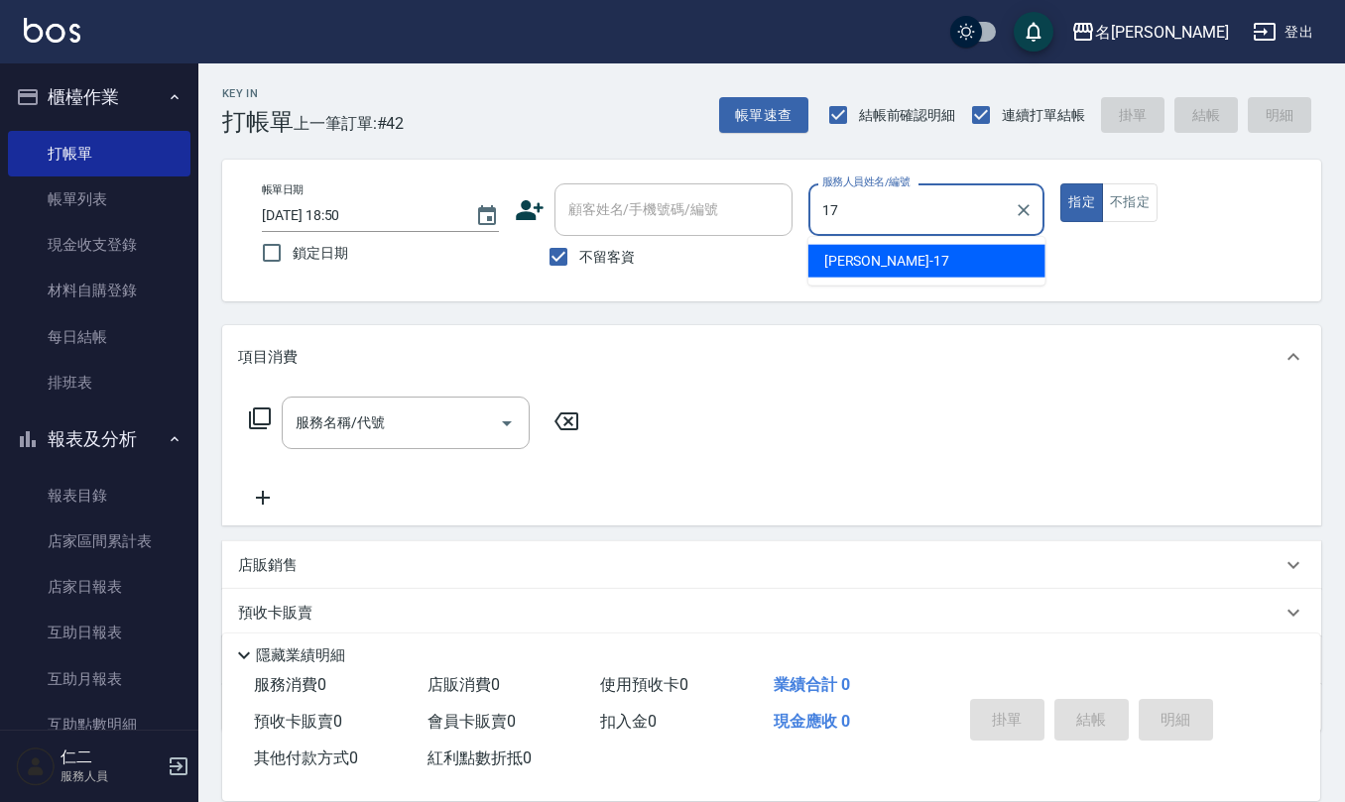
type input "[PERSON_NAME]-17"
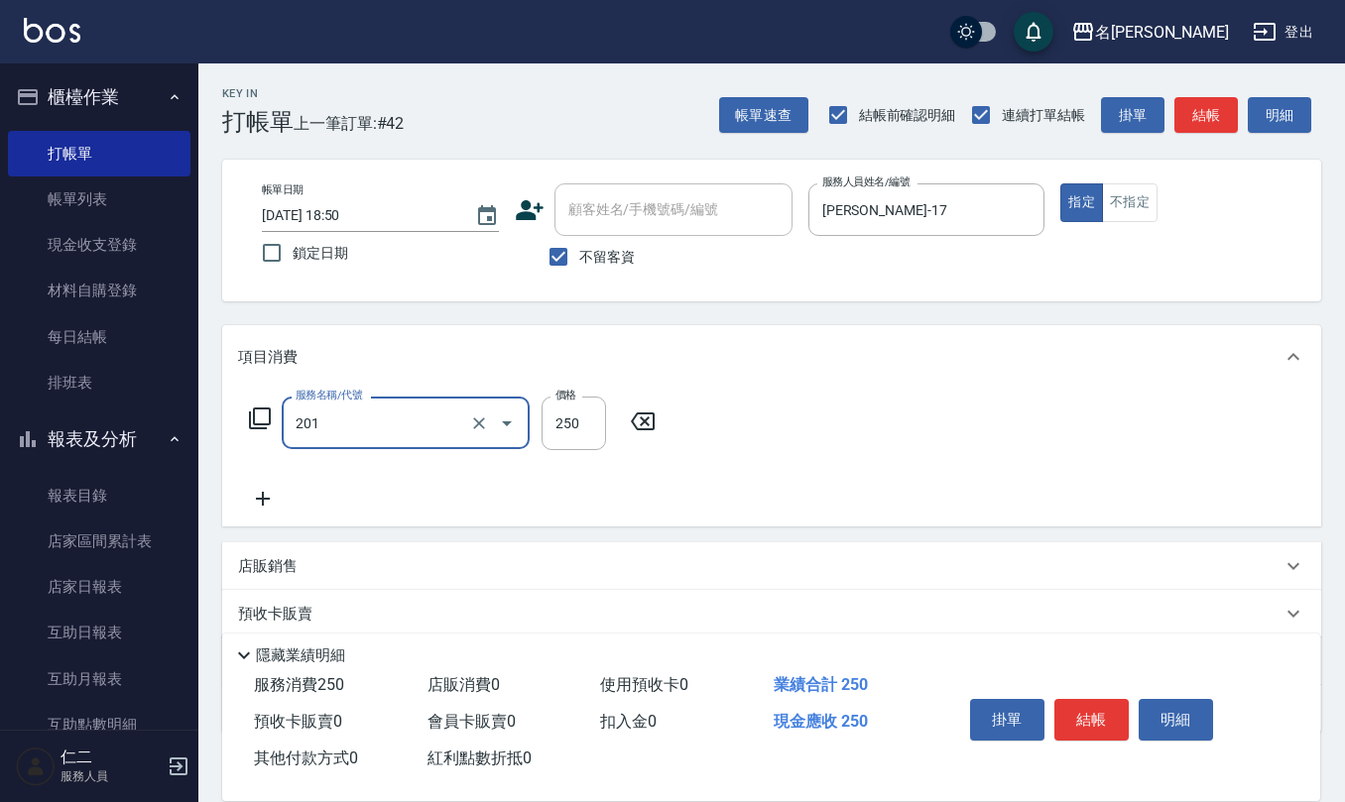
type input "洗髮(201)"
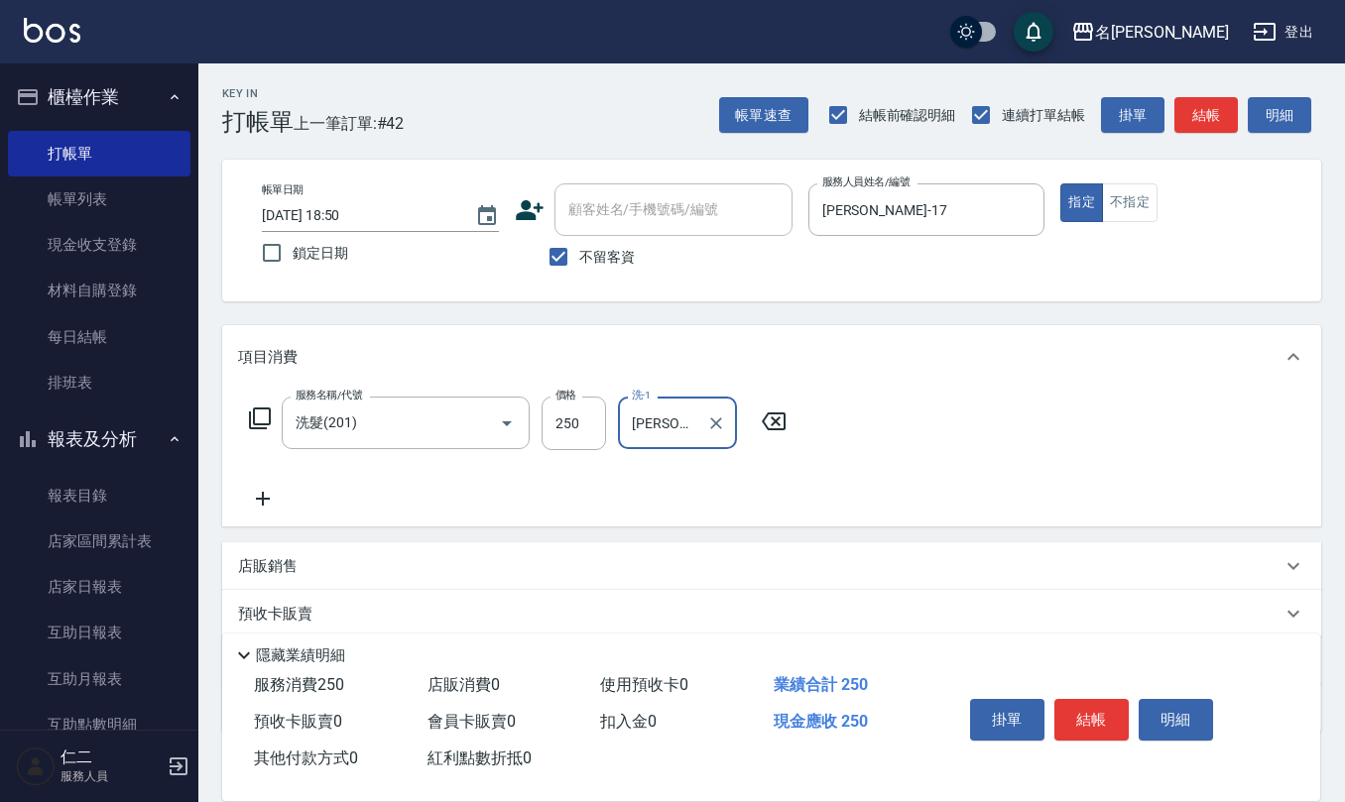
type input "[PERSON_NAME]-17"
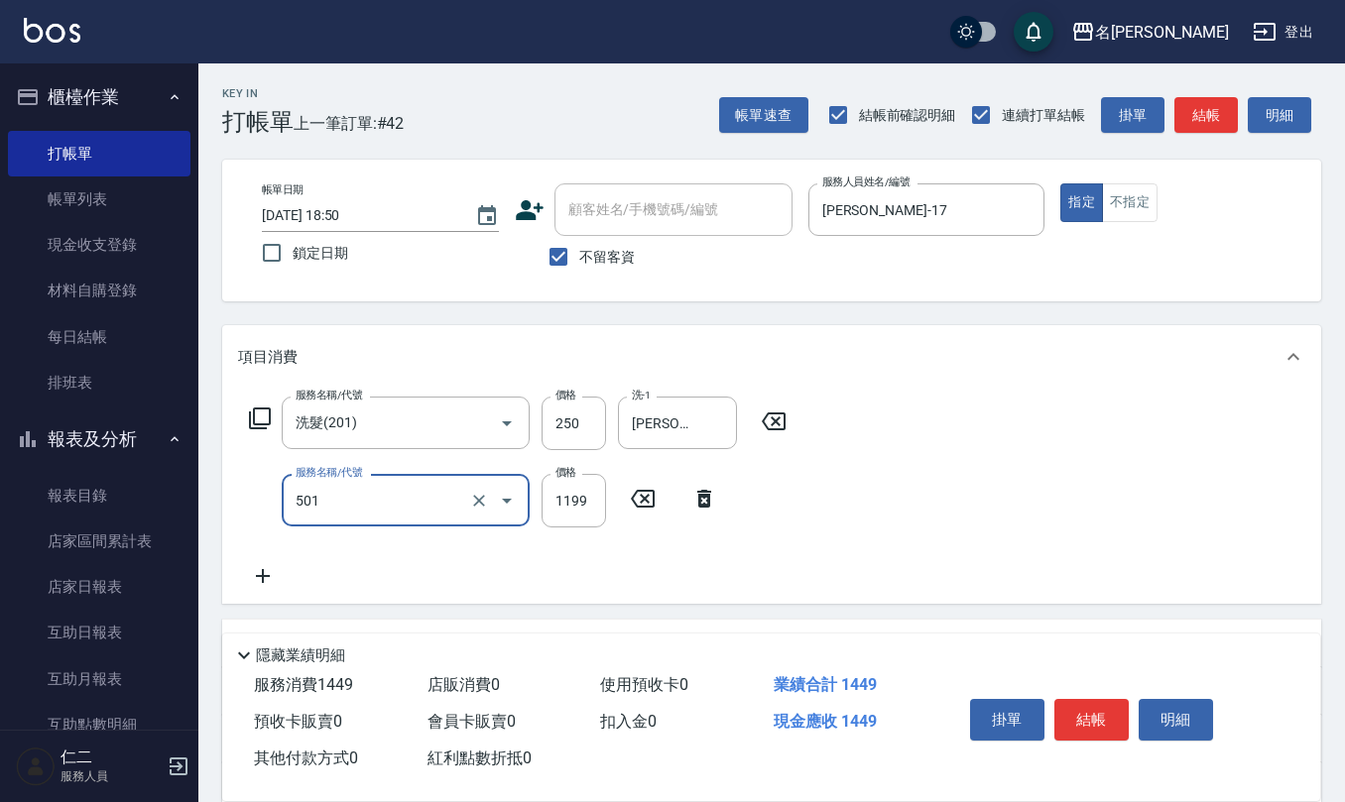
type input "染髮(501)"
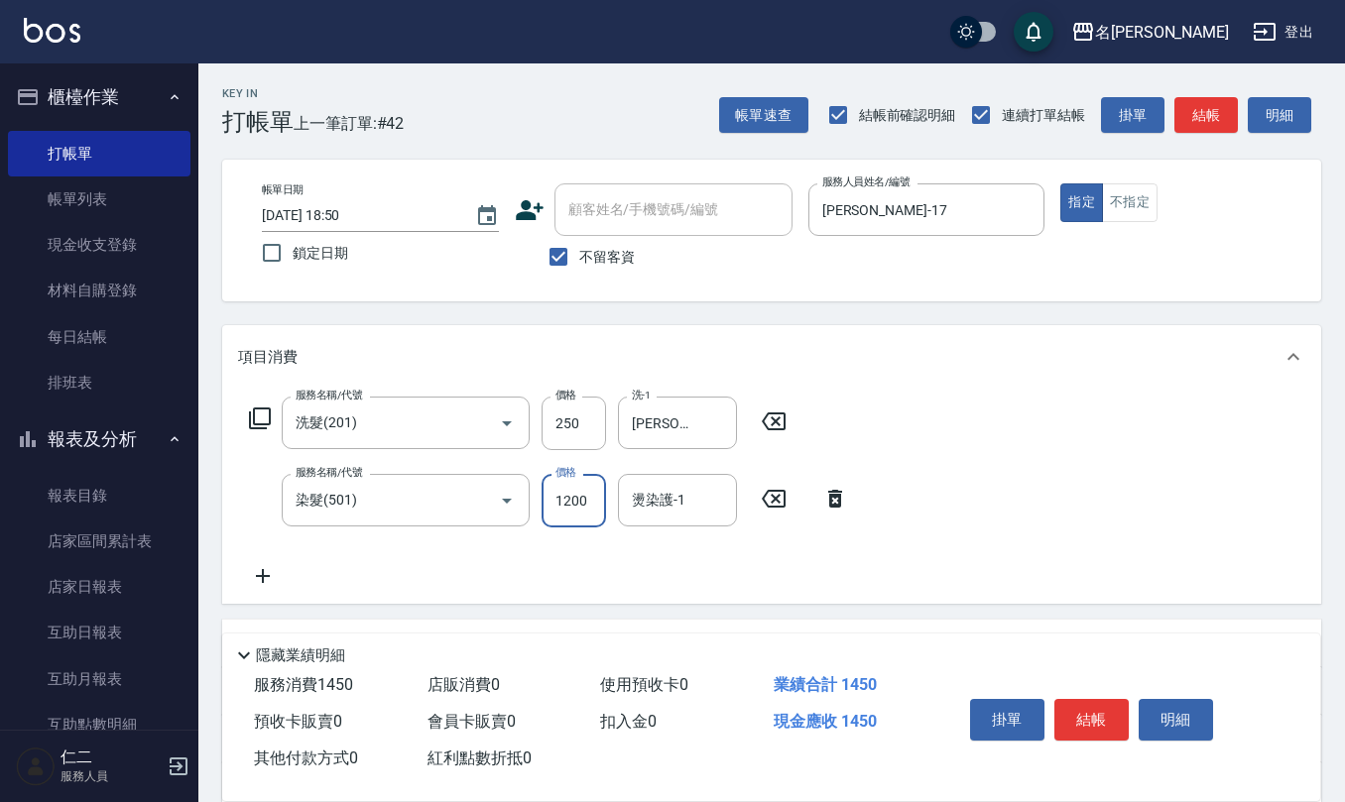
type input "1200"
type input "[PERSON_NAME]-17"
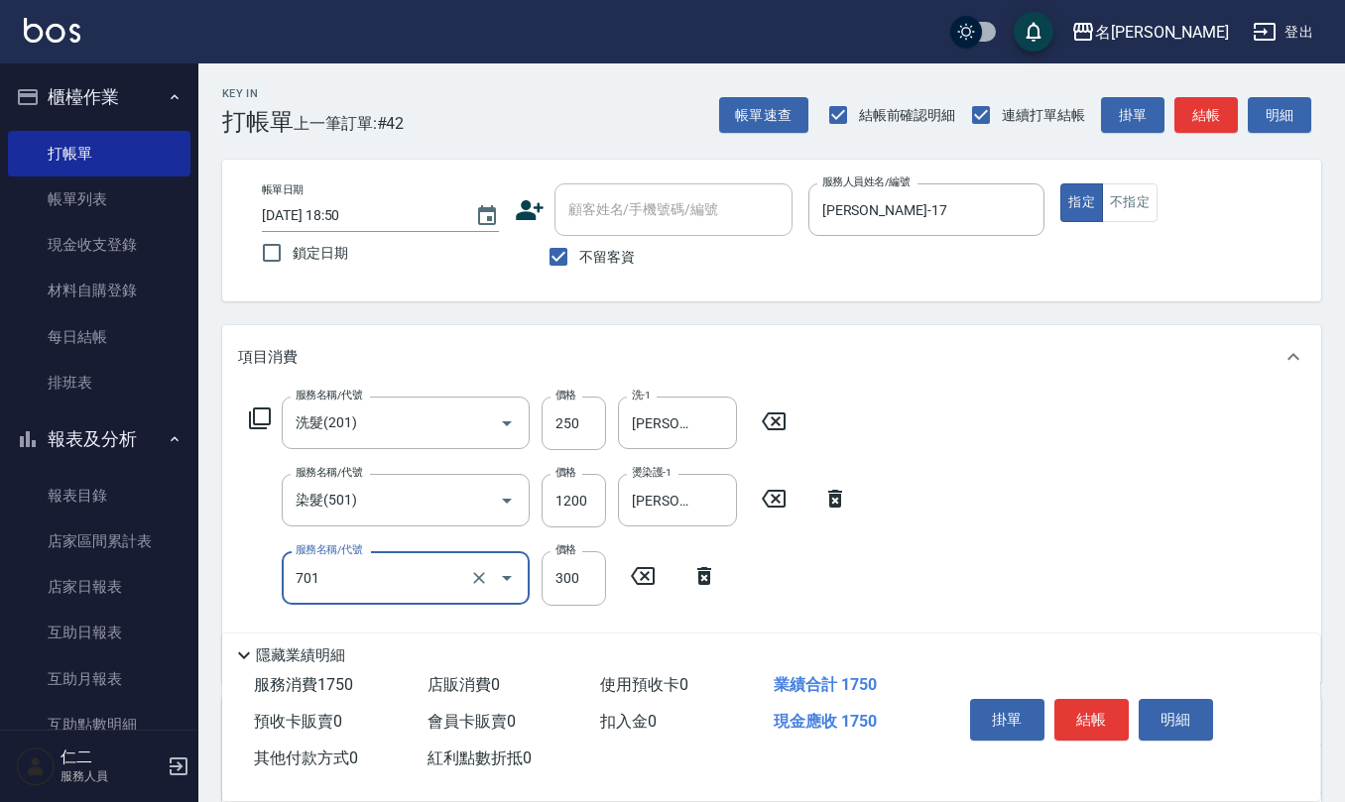
type input "自備護髮(701)"
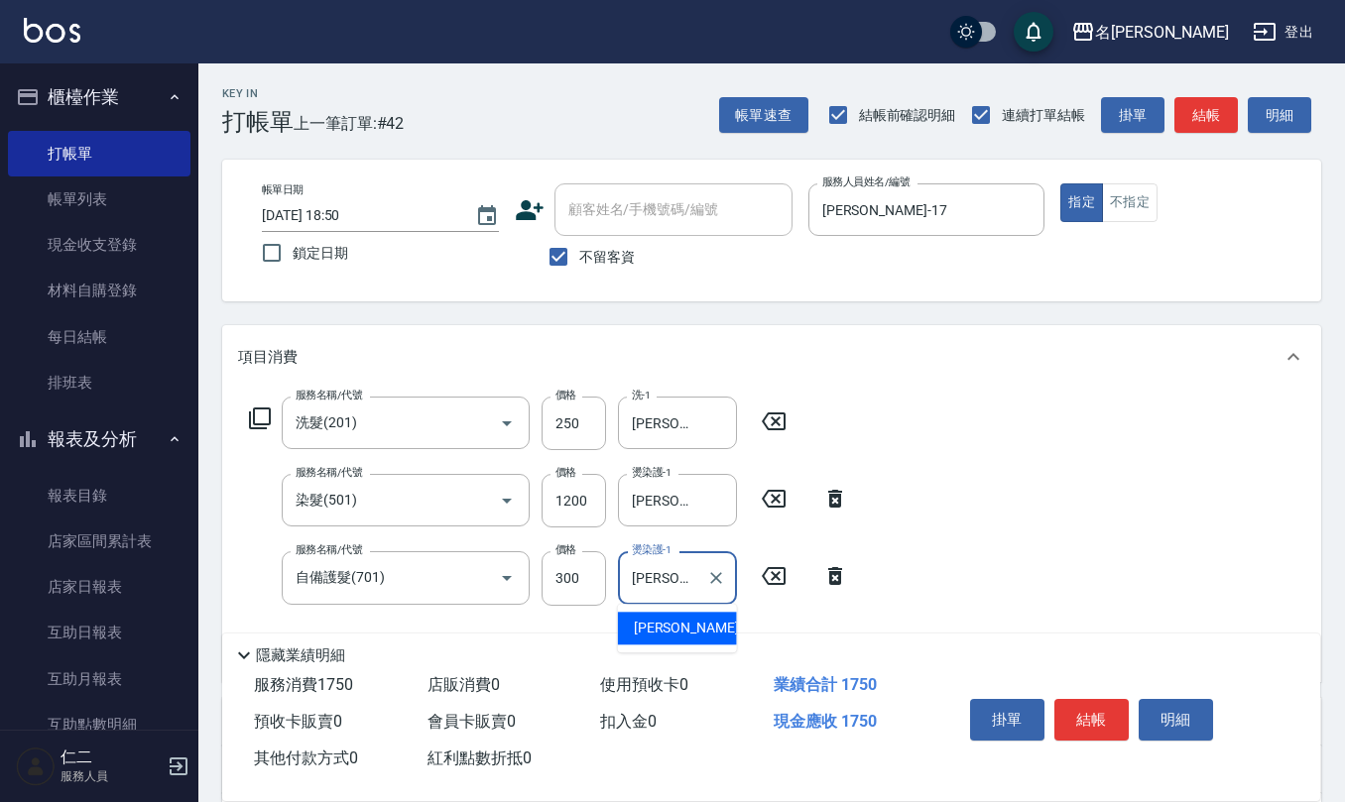
type input "[PERSON_NAME]-17"
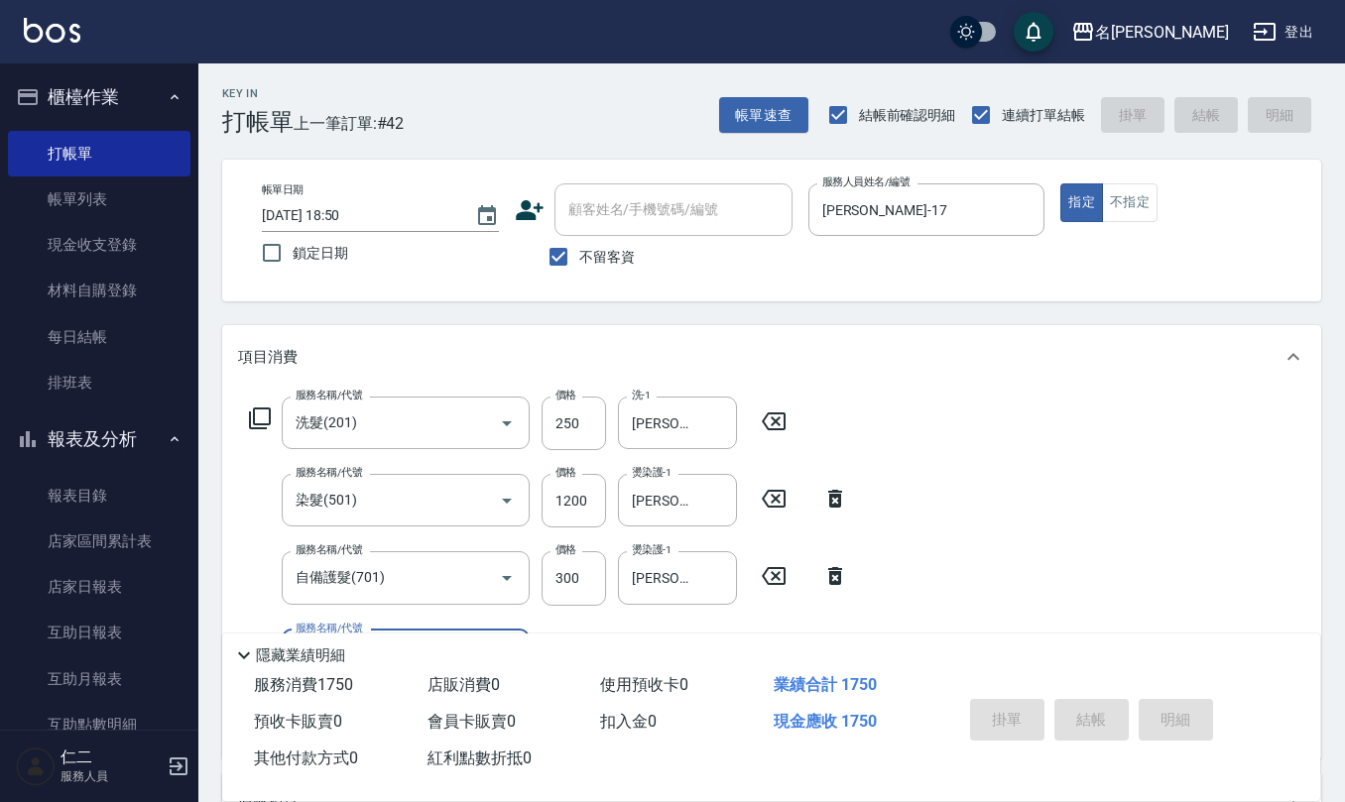
type input "[DATE] 19:01"
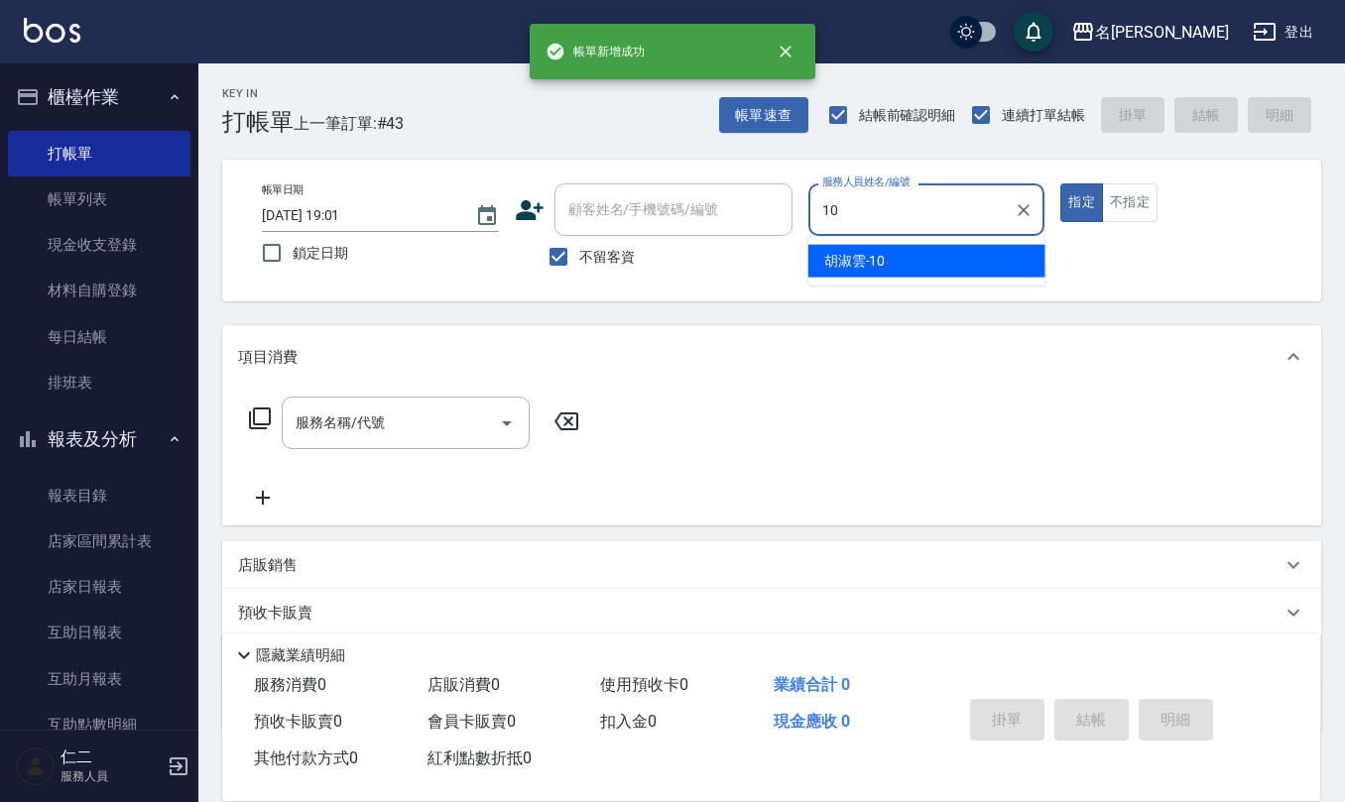
type input "[PERSON_NAME]-10"
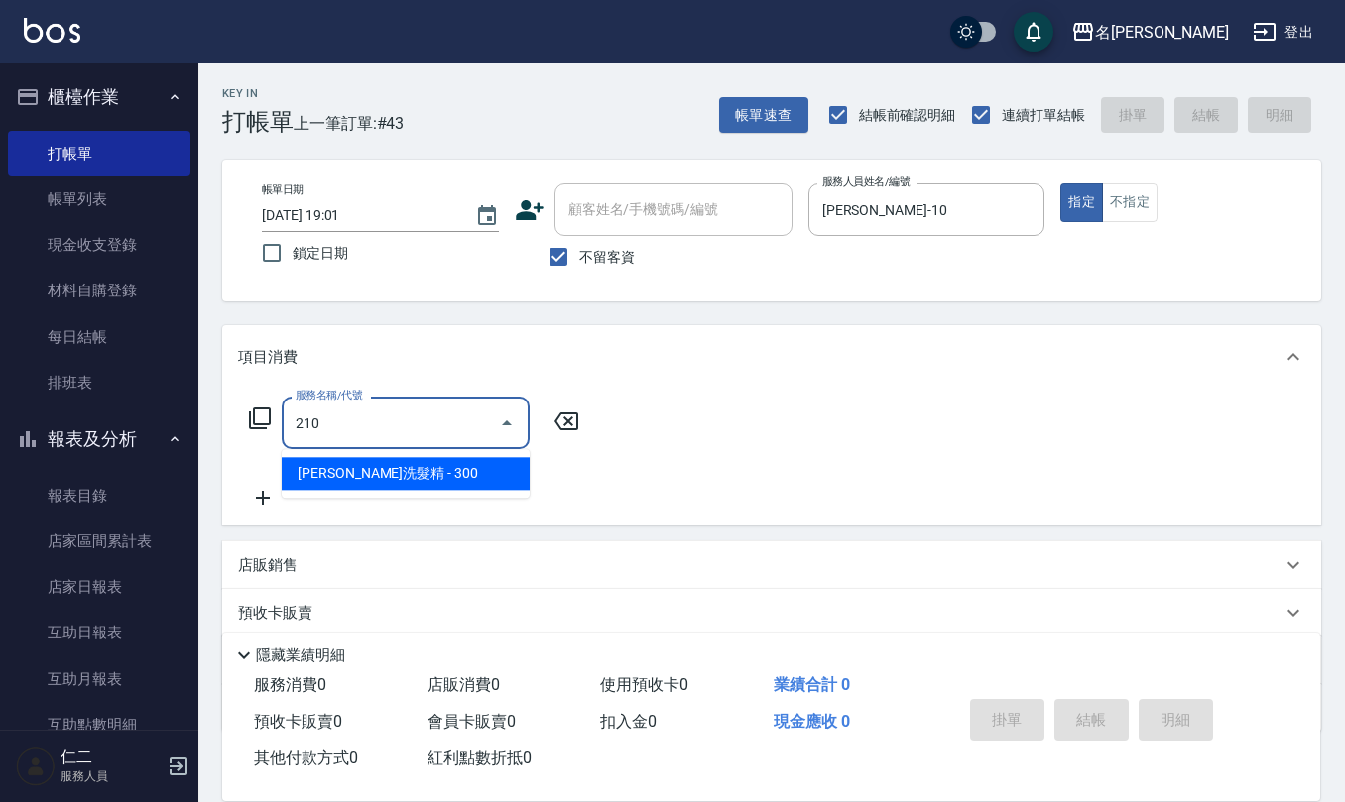
type input "歐娜洗髮精(210)"
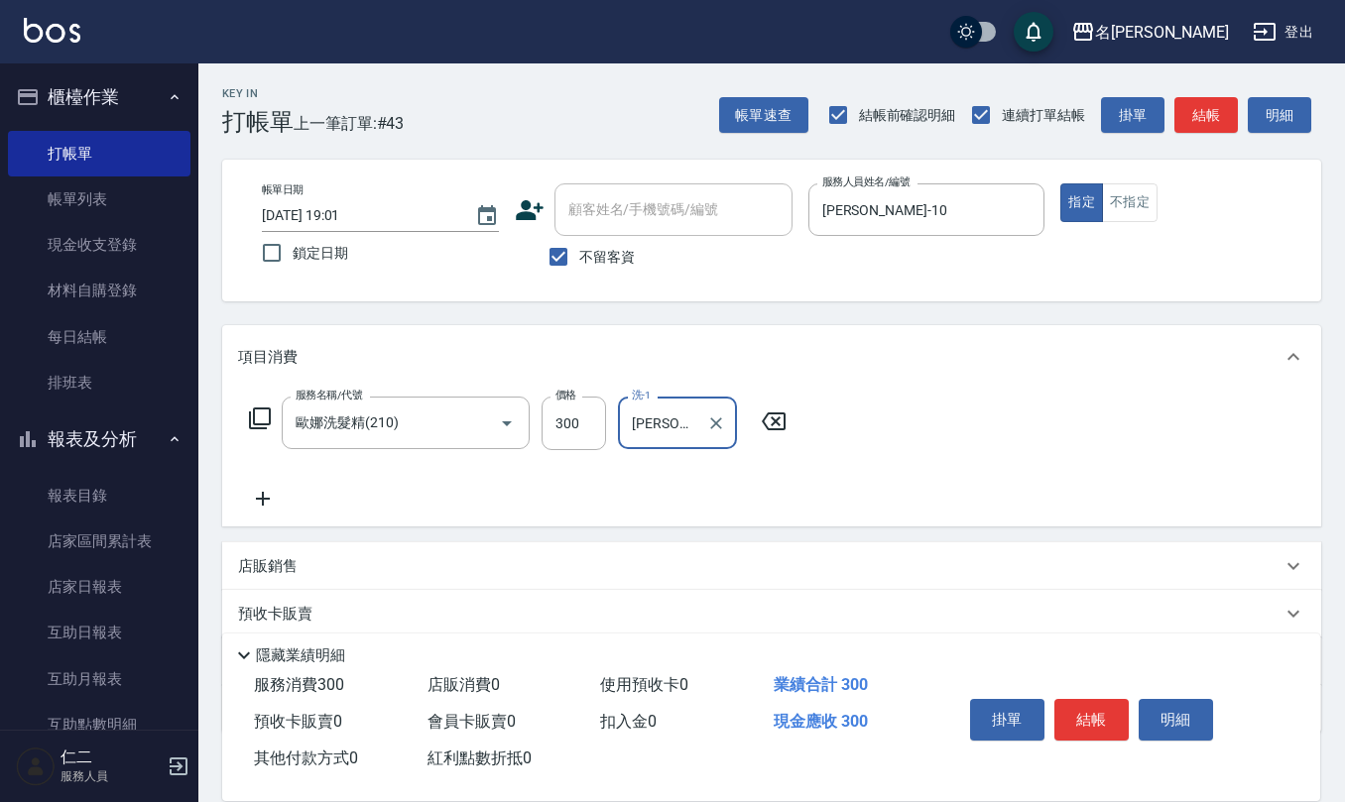
type input "[PERSON_NAME]-20"
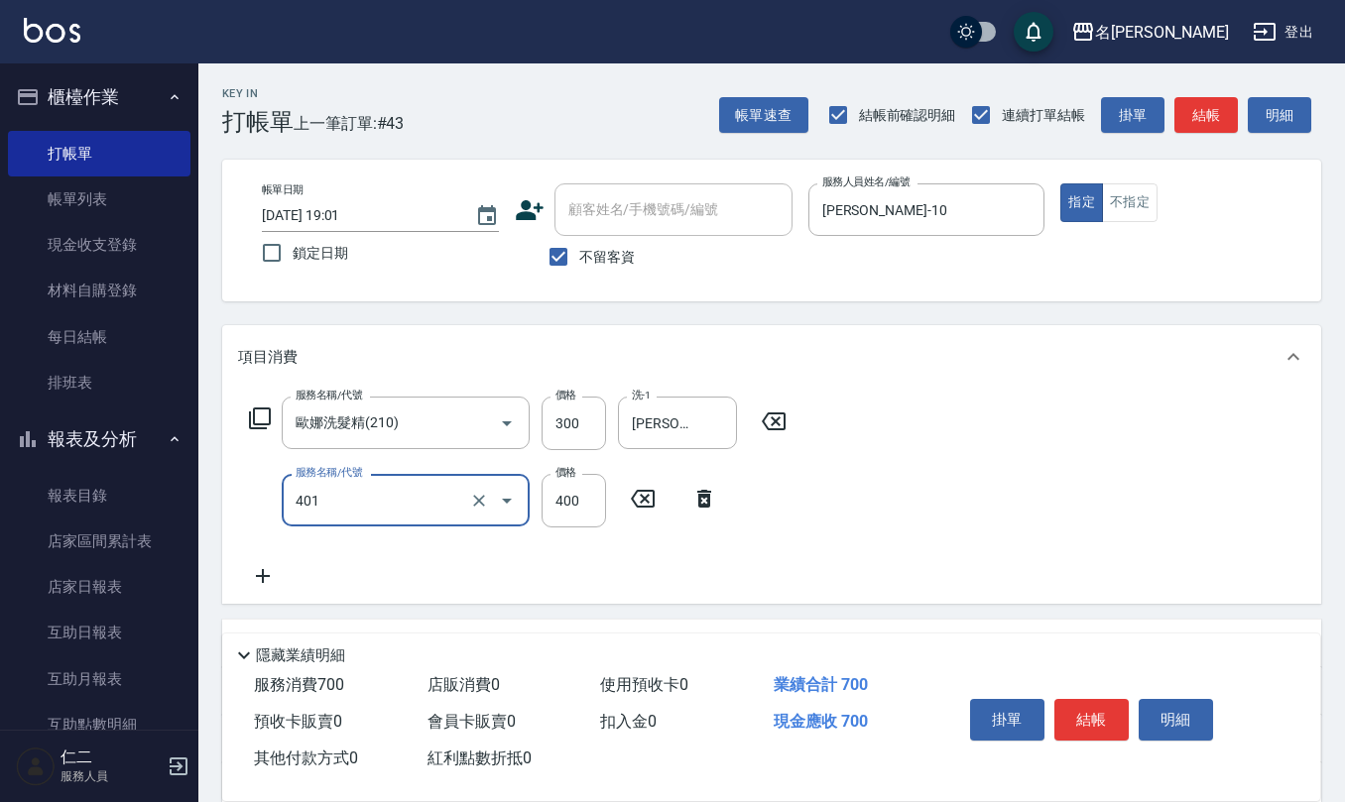
type input "剪髮(401)"
type input "405"
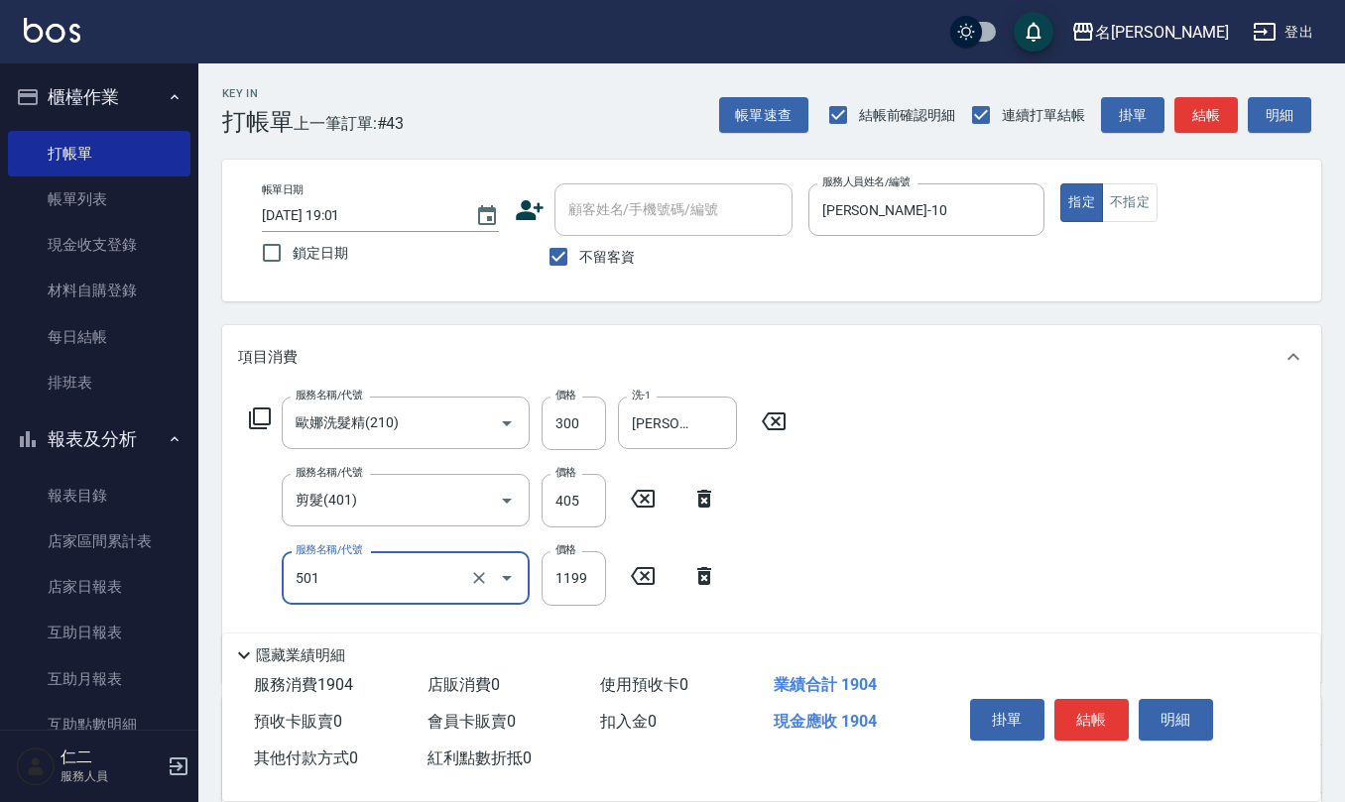
type input "染髮(501)"
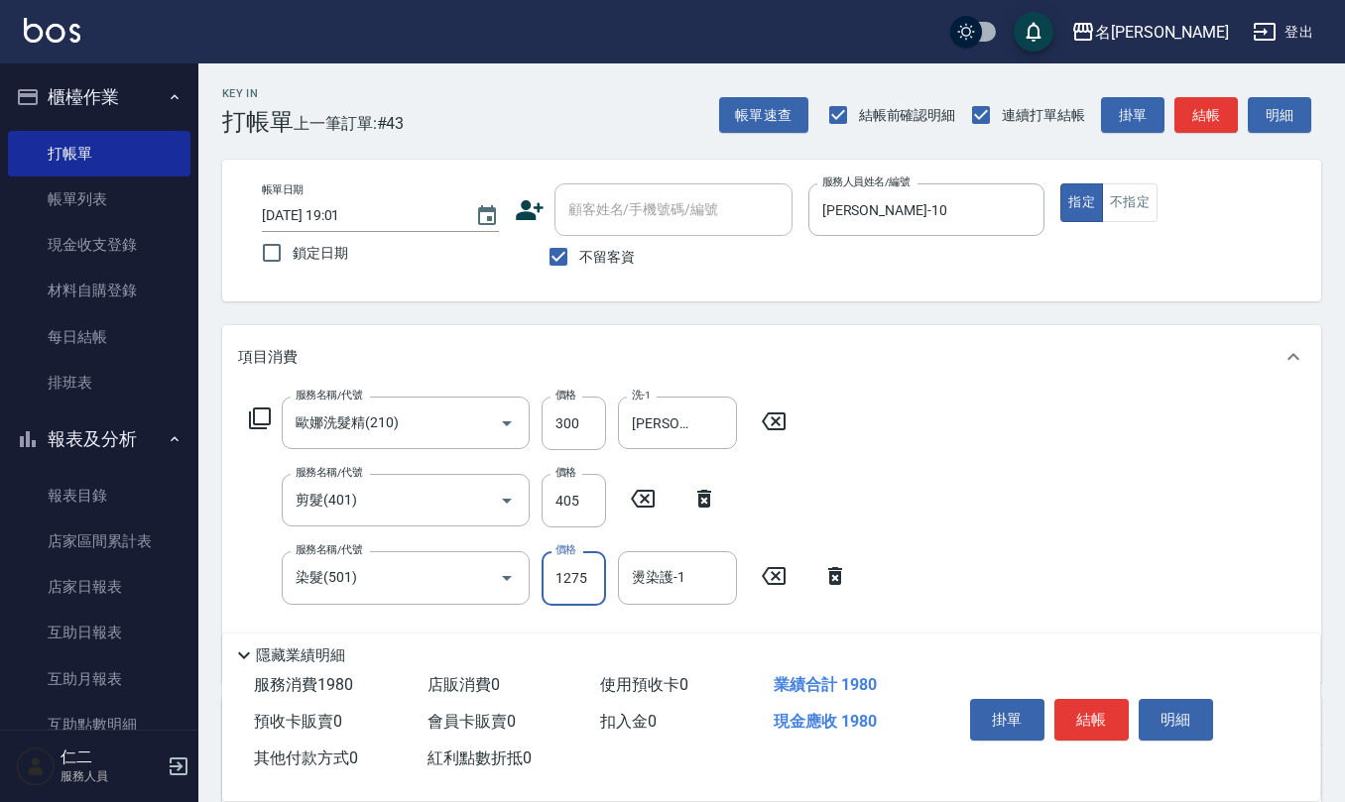
type input "1275"
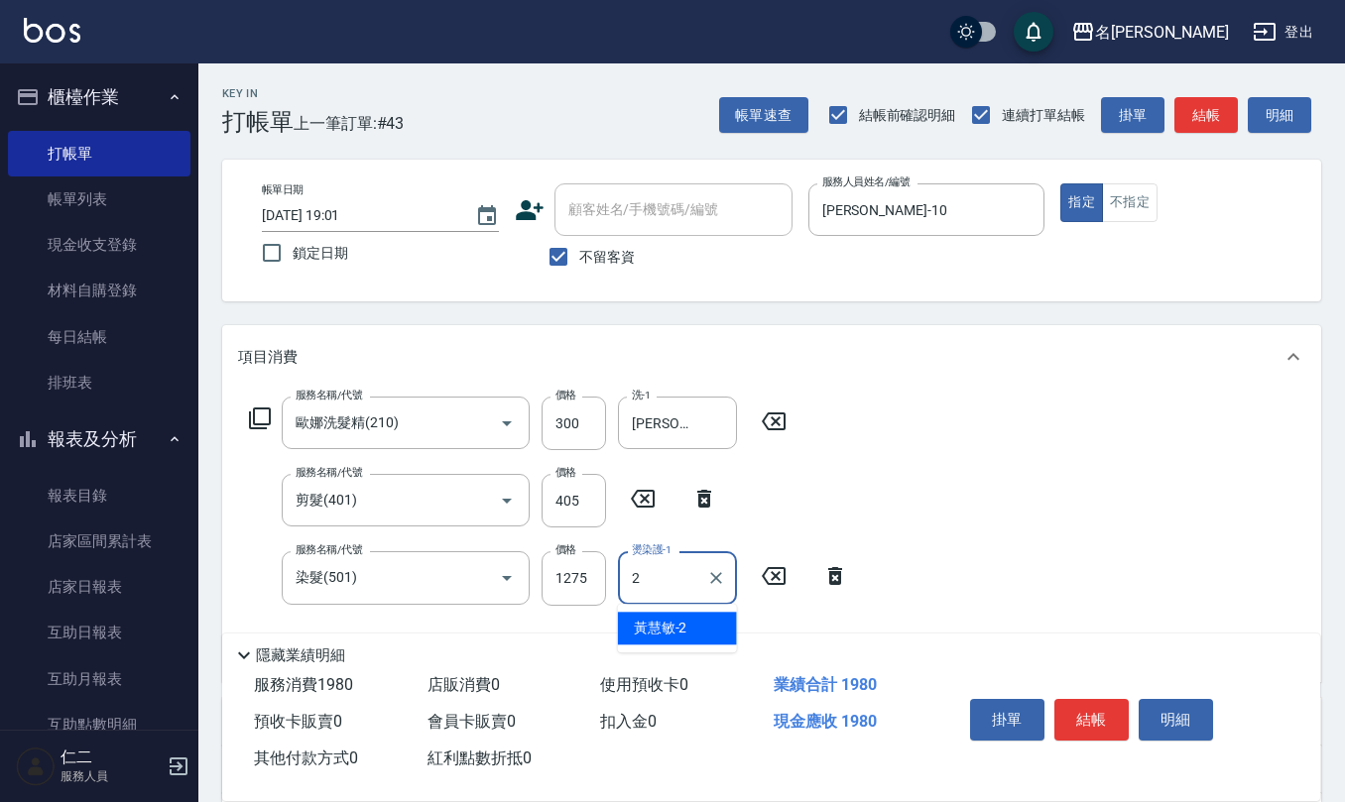
type input "20"
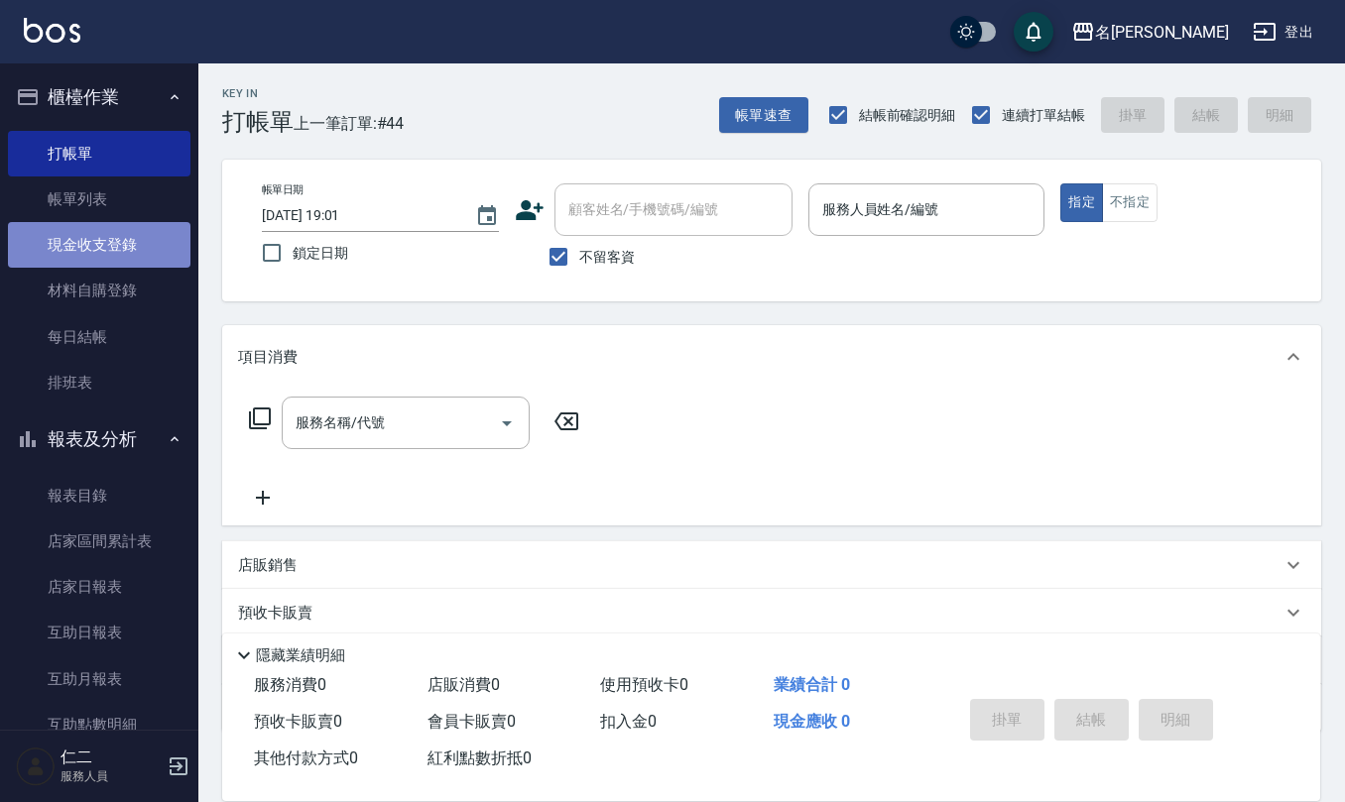
click at [112, 240] on link "現金收支登錄" at bounding box center [99, 245] width 182 height 46
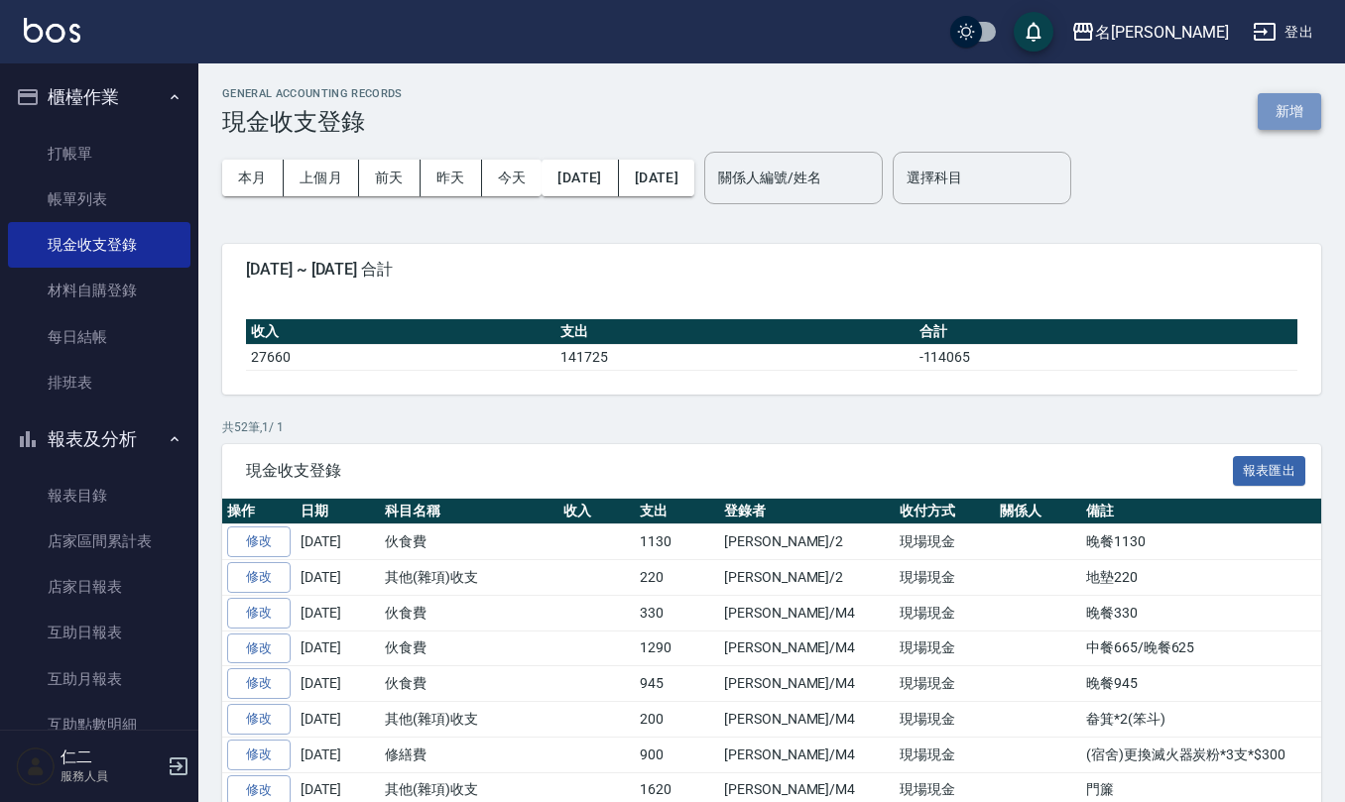
click at [1291, 117] on button "新增" at bounding box center [1289, 111] width 63 height 37
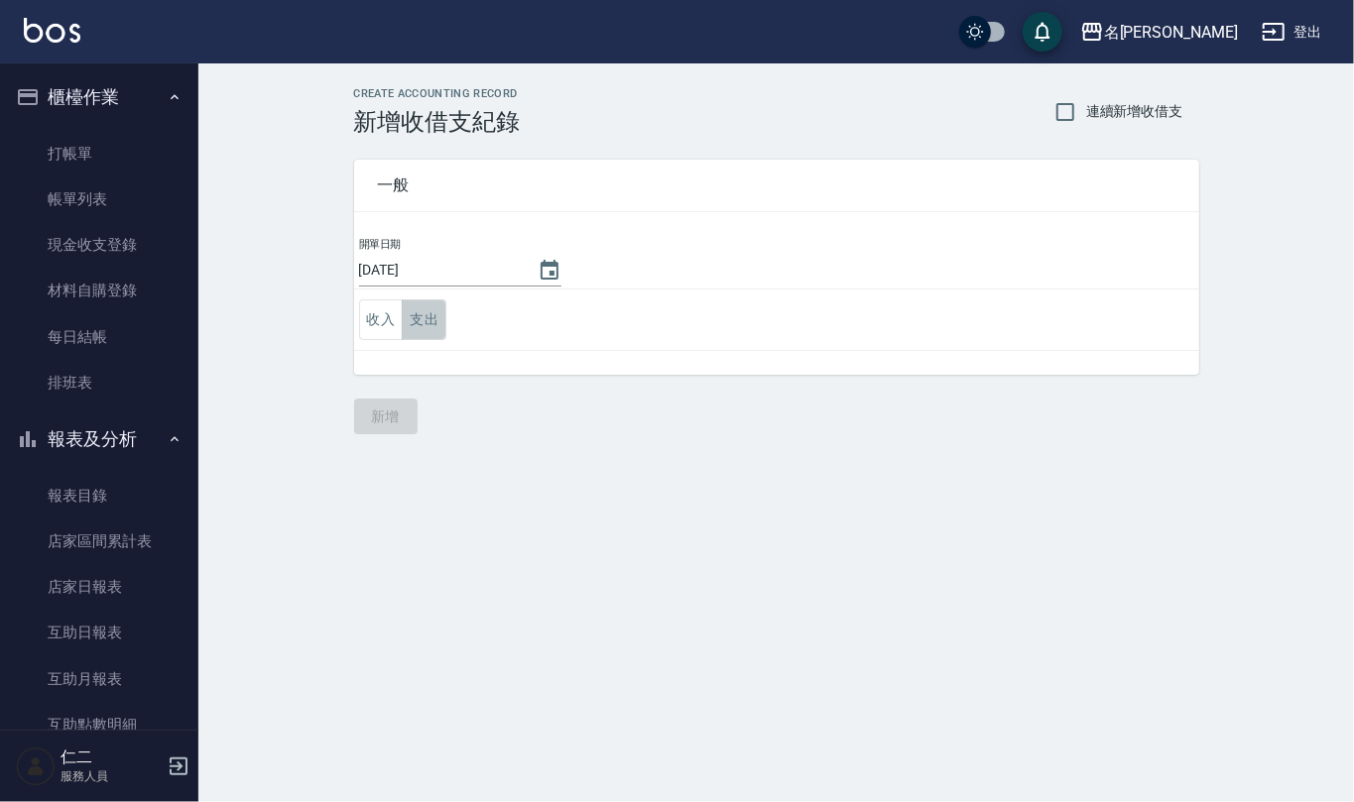
click at [415, 329] on button "支出" at bounding box center [424, 320] width 45 height 41
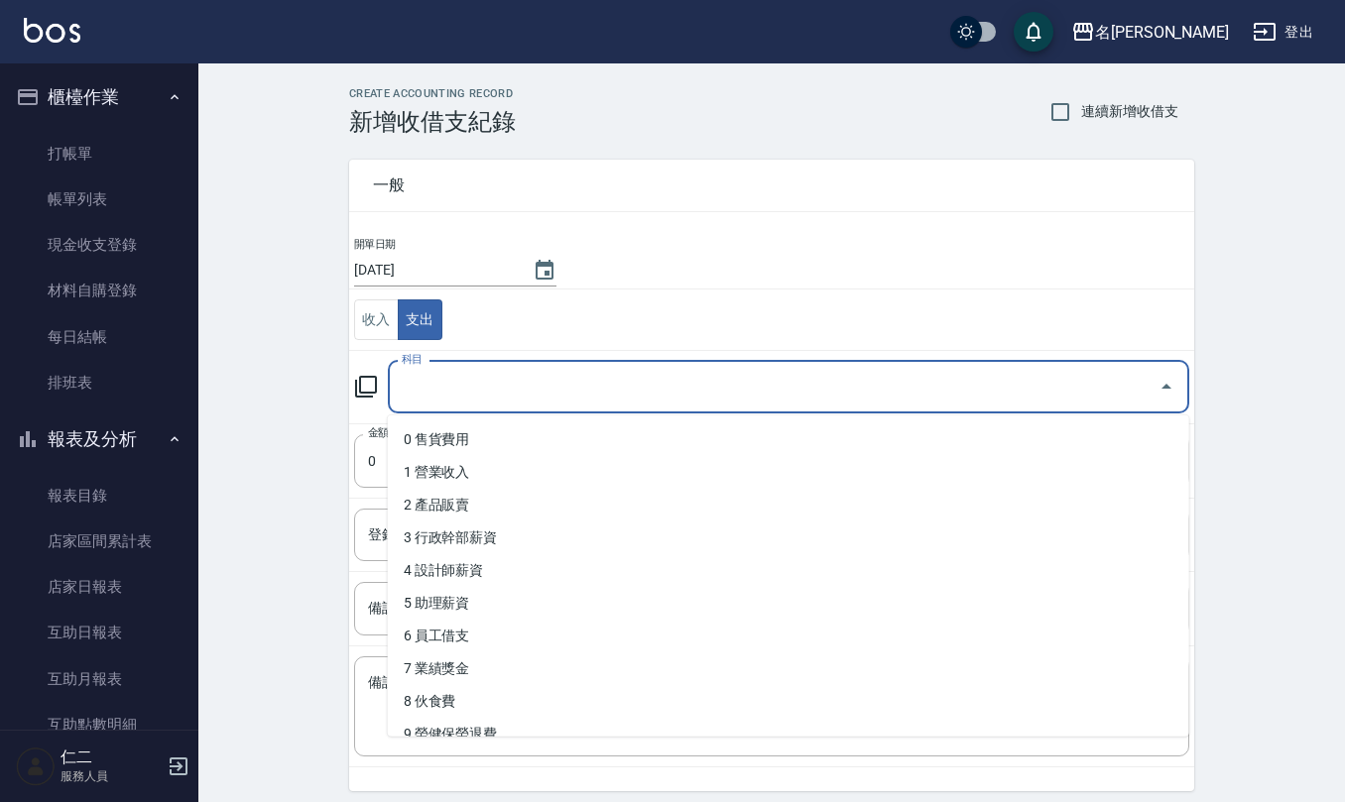
click at [445, 385] on input "科目" at bounding box center [774, 387] width 754 height 35
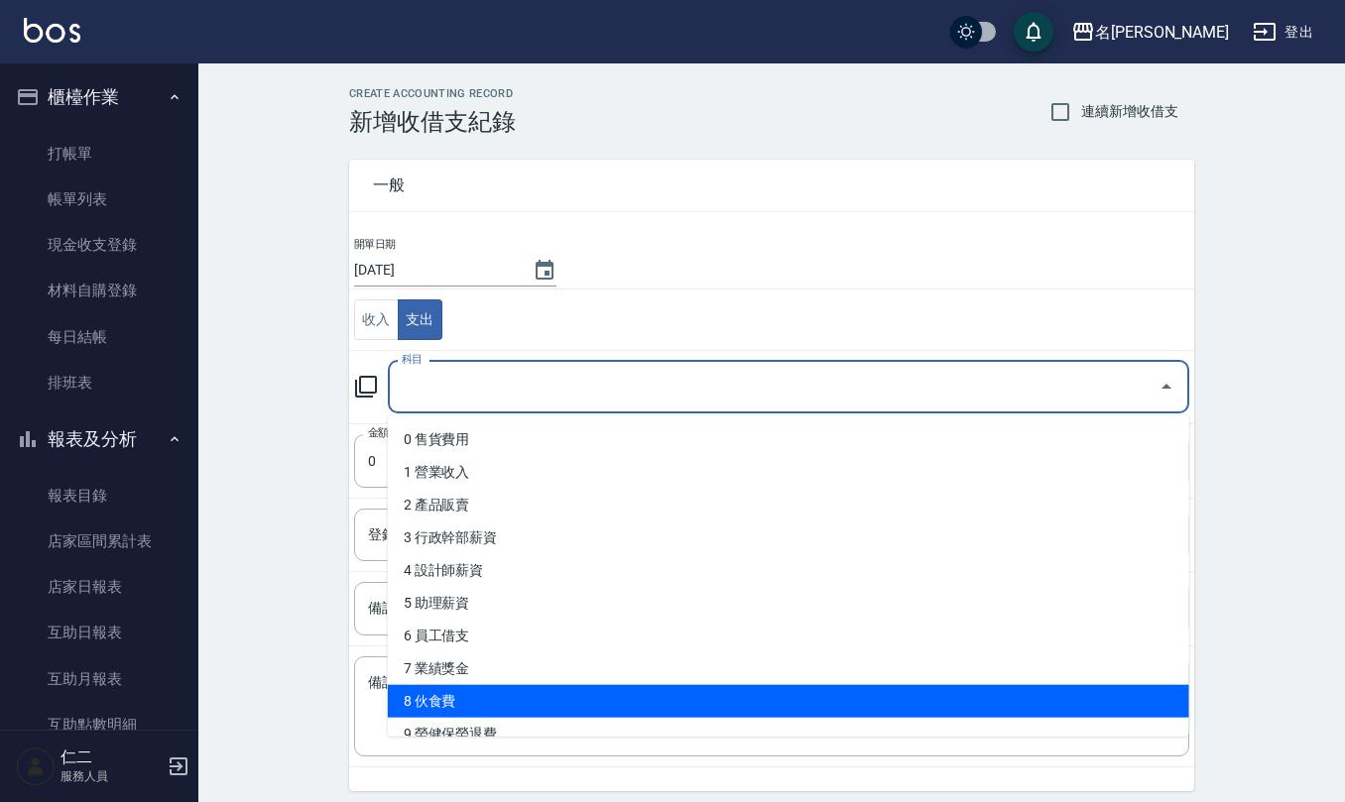
click at [490, 686] on li "8 伙食費" at bounding box center [788, 701] width 801 height 33
type input "8 伙食費"
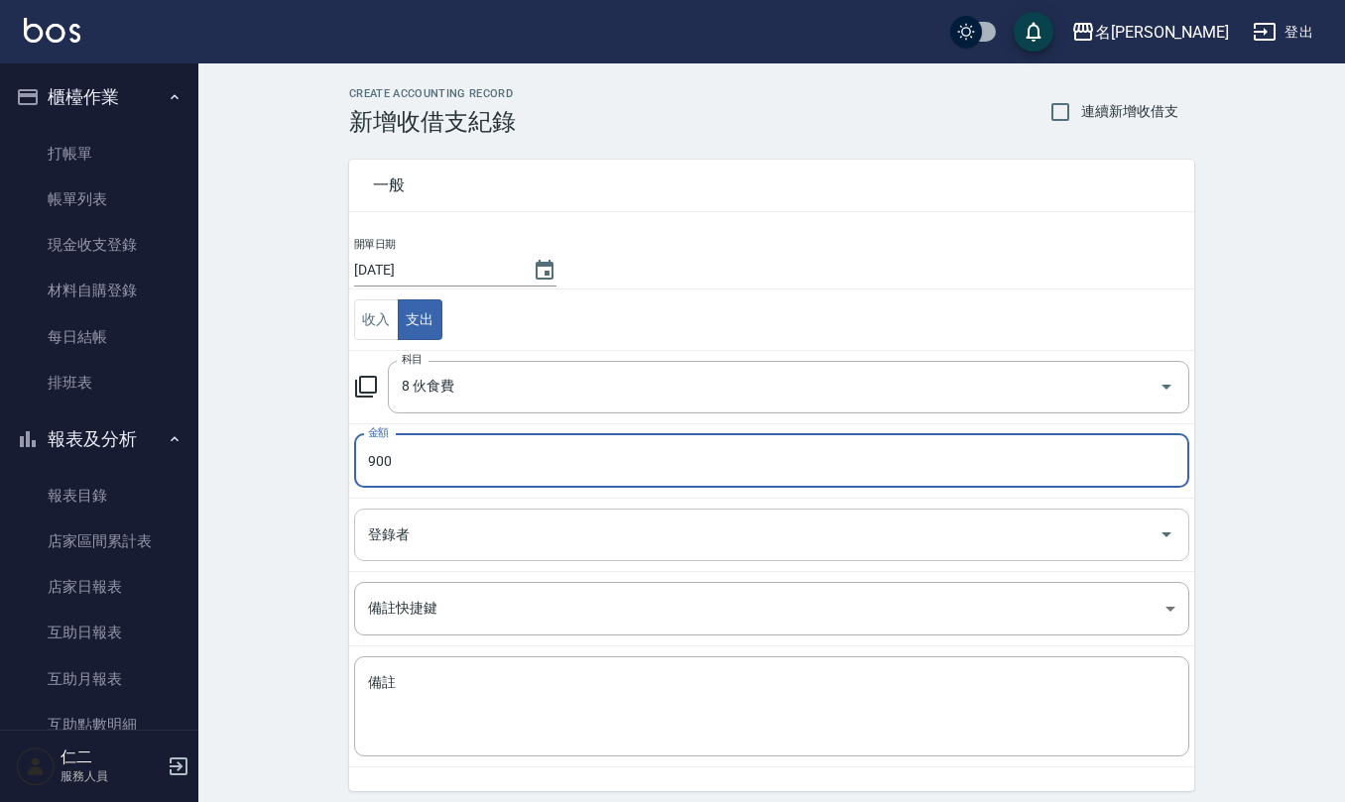
type input "900"
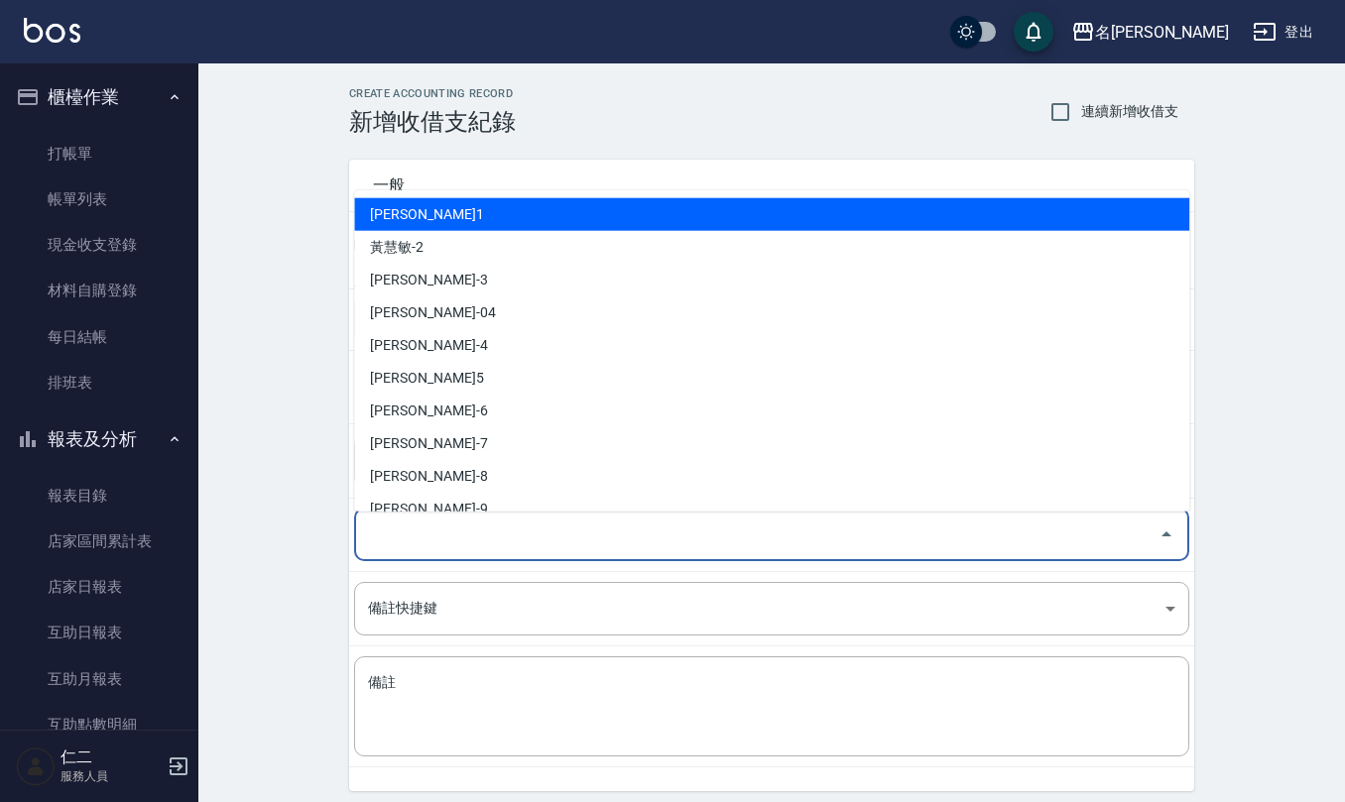
click at [401, 524] on input "登錄者" at bounding box center [757, 535] width 788 height 35
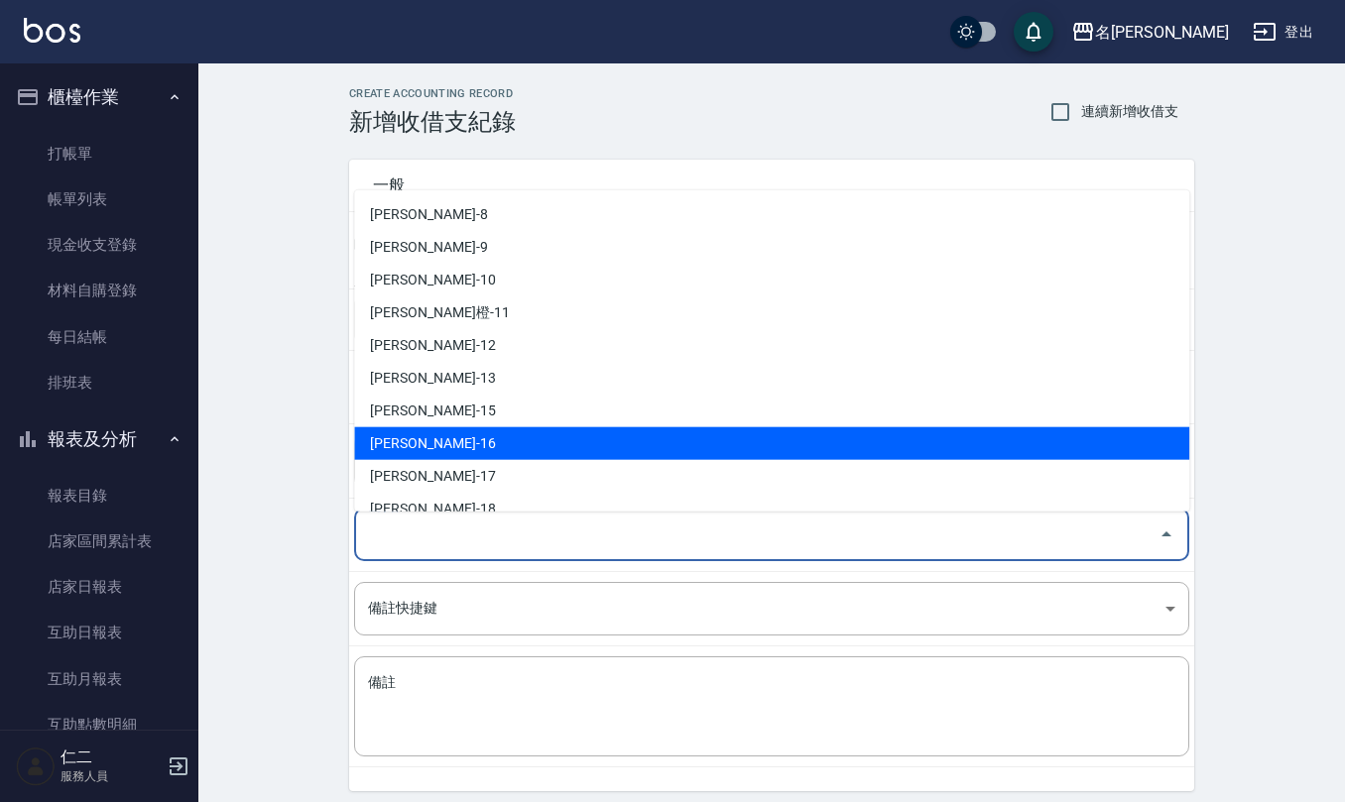
scroll to position [264, 0]
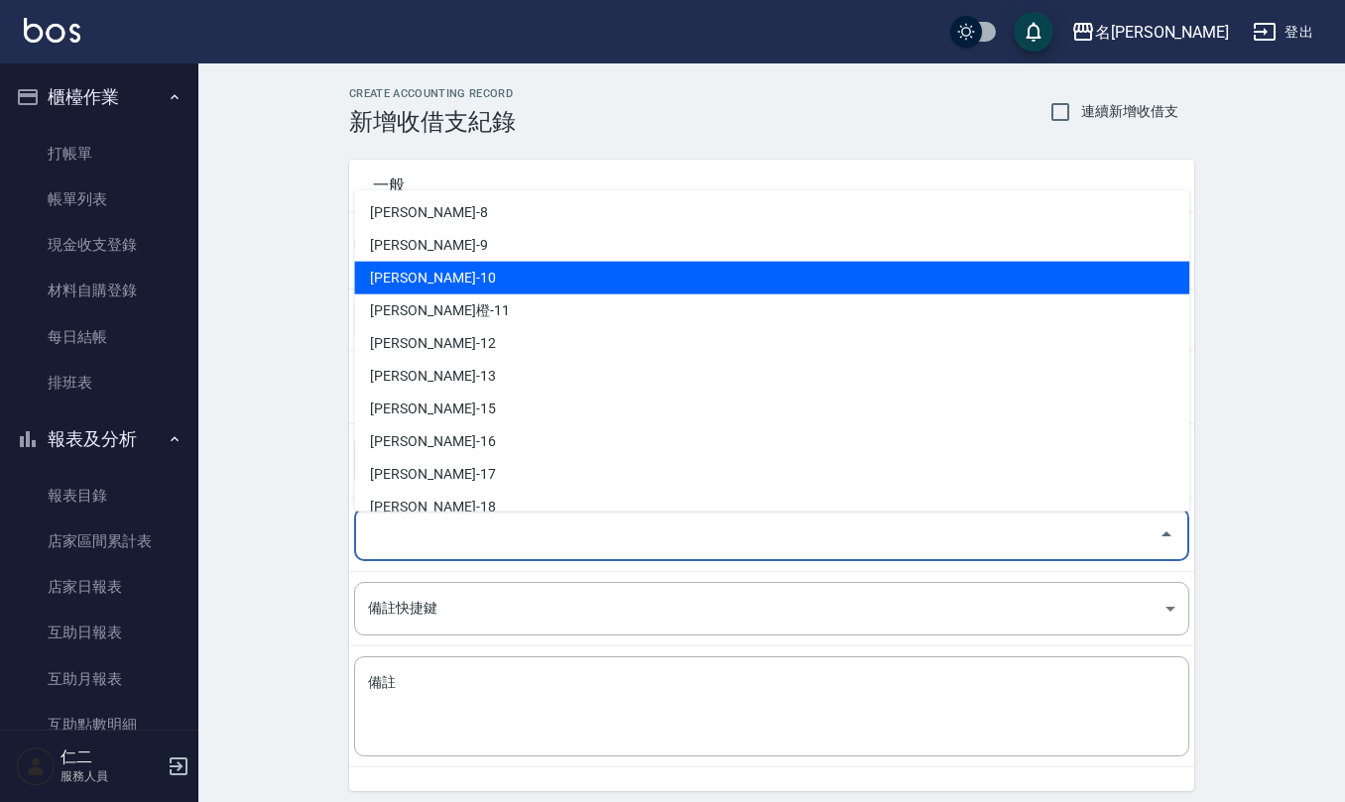
click at [482, 280] on li "[PERSON_NAME]-10" at bounding box center [771, 278] width 835 height 33
type input "[PERSON_NAME]-10"
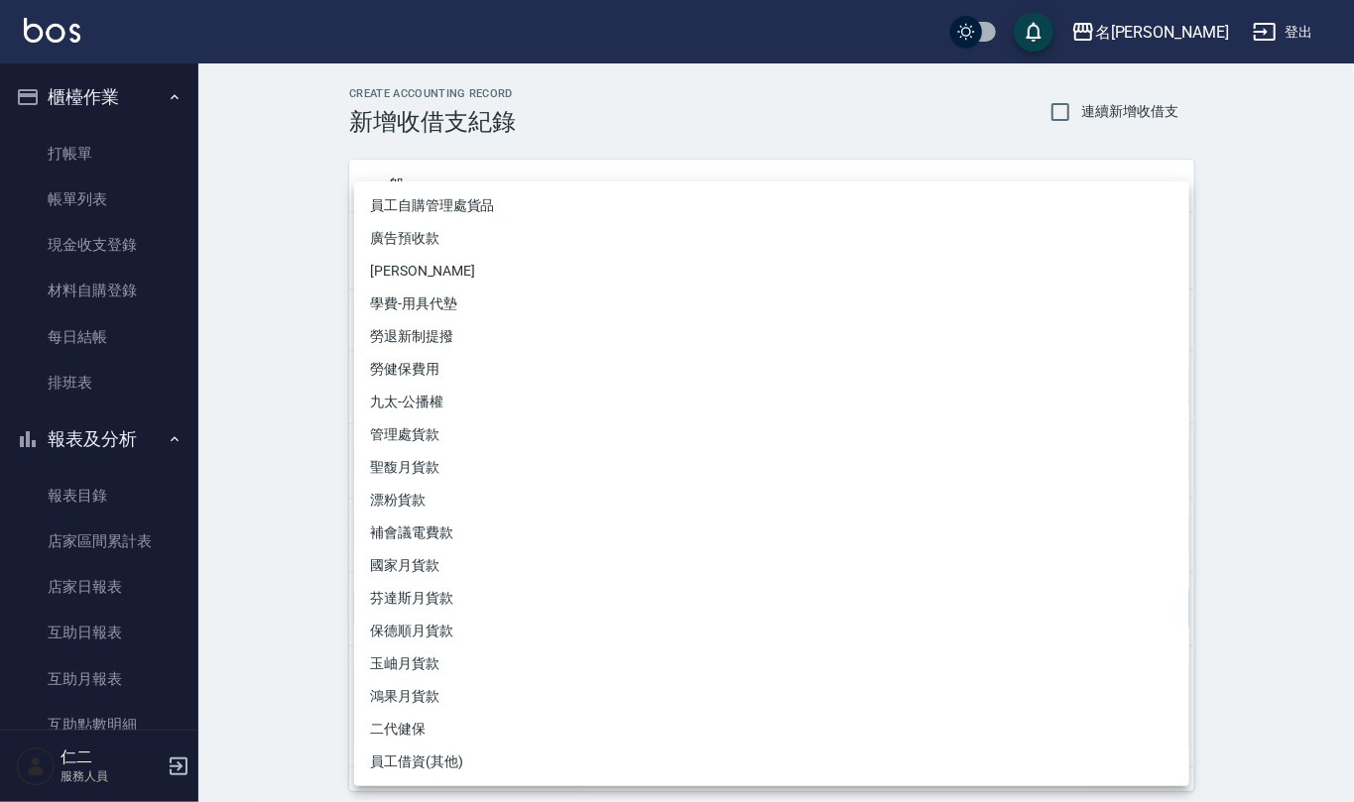
click at [552, 589] on body "名留仁二 登出 櫃檯作業 打帳單 帳單列表 現金收支登錄 材料自購登錄 每日結帳 排班表 報表及分析 報表目錄 店家區間累計表 店家日報表 互助日報表 互助月…" at bounding box center [677, 438] width 1354 height 876
click at [772, 313] on li "學費-用具代墊" at bounding box center [771, 304] width 835 height 33
type input "學費-用具代墊"
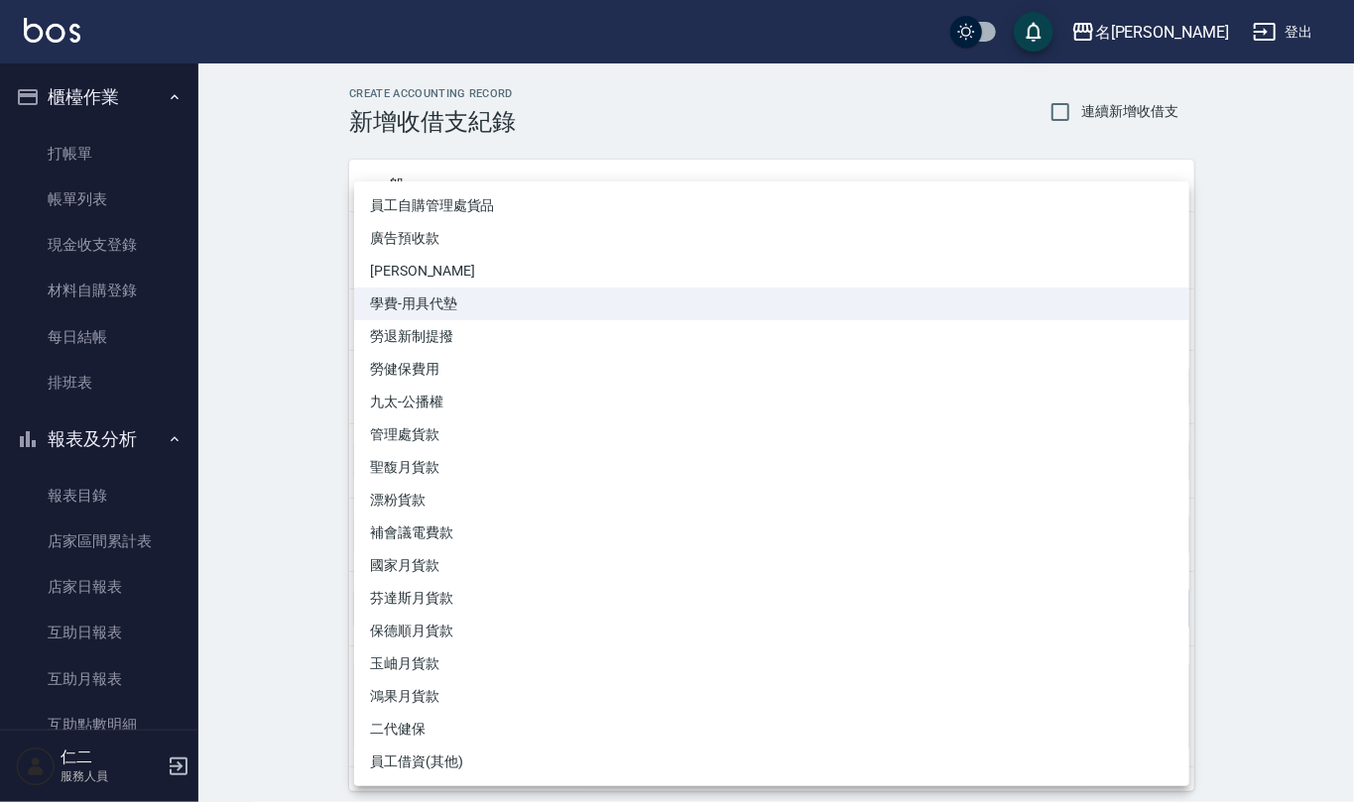
click at [569, 603] on body "名留仁二 登出 櫃檯作業 打帳單 帳單列表 現金收支登錄 材料自購登錄 每日結帳 排班表 報表及分析 報表目錄 店家區間累計表 店家日報表 互助日報表 互助月…" at bounding box center [677, 438] width 1354 height 876
click at [762, 92] on div at bounding box center [677, 401] width 1354 height 802
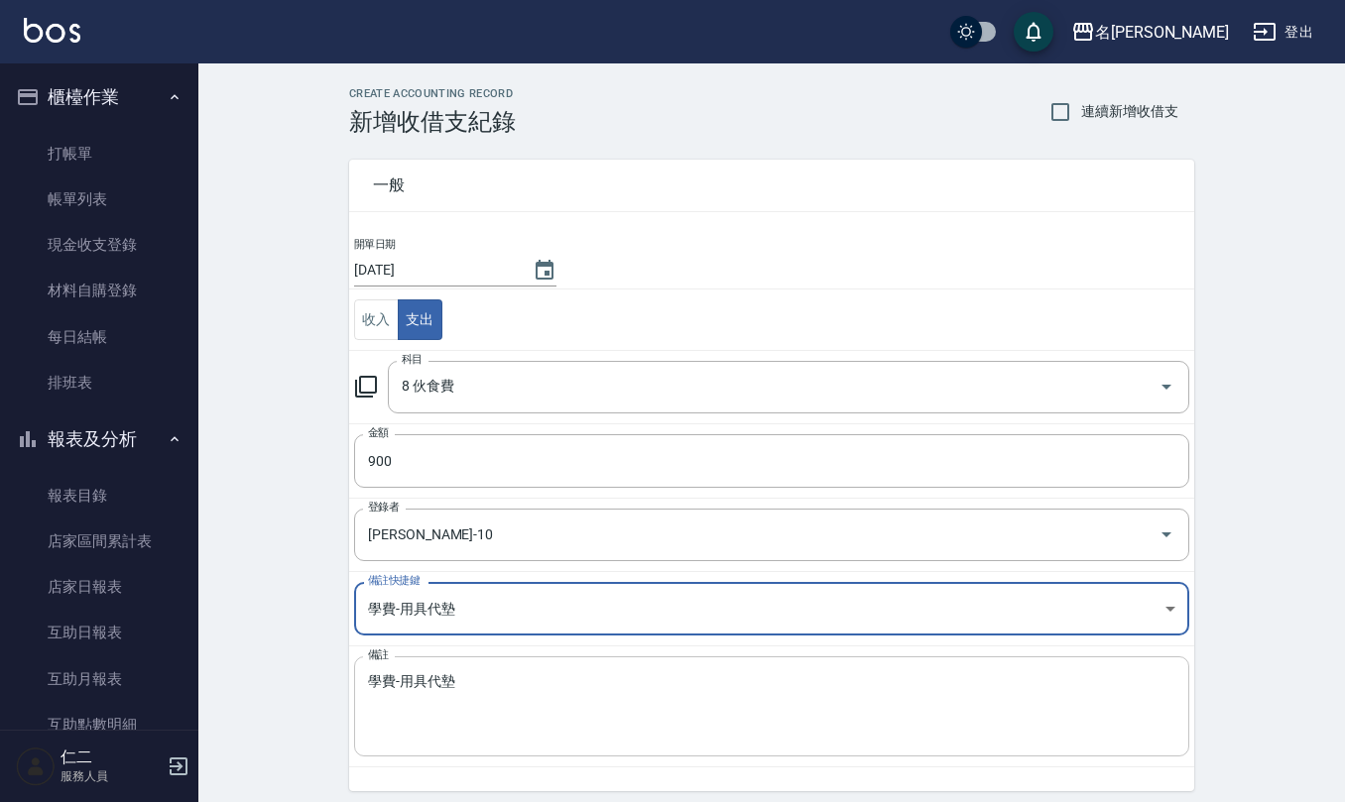
click at [461, 682] on textarea "學費-用具代墊" at bounding box center [771, 706] width 807 height 67
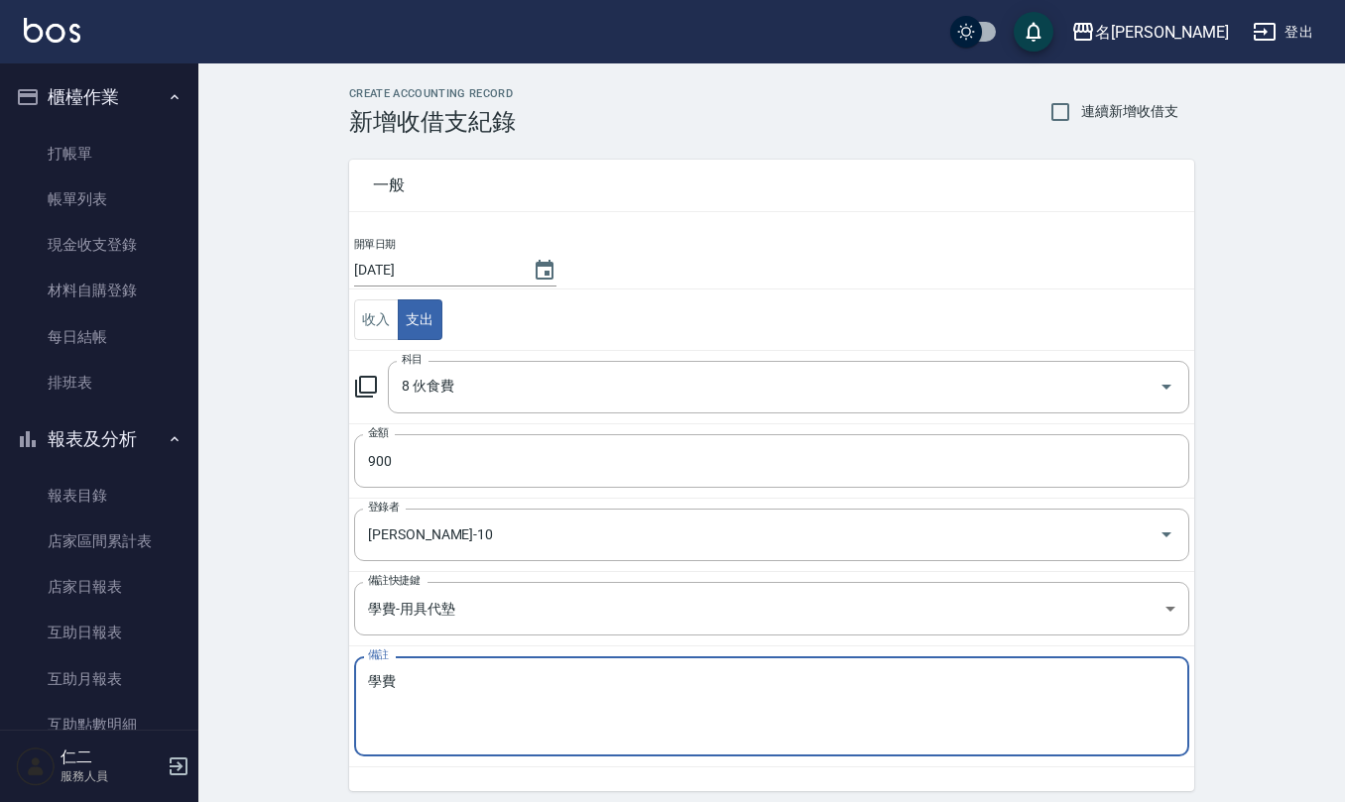
type textarea "學"
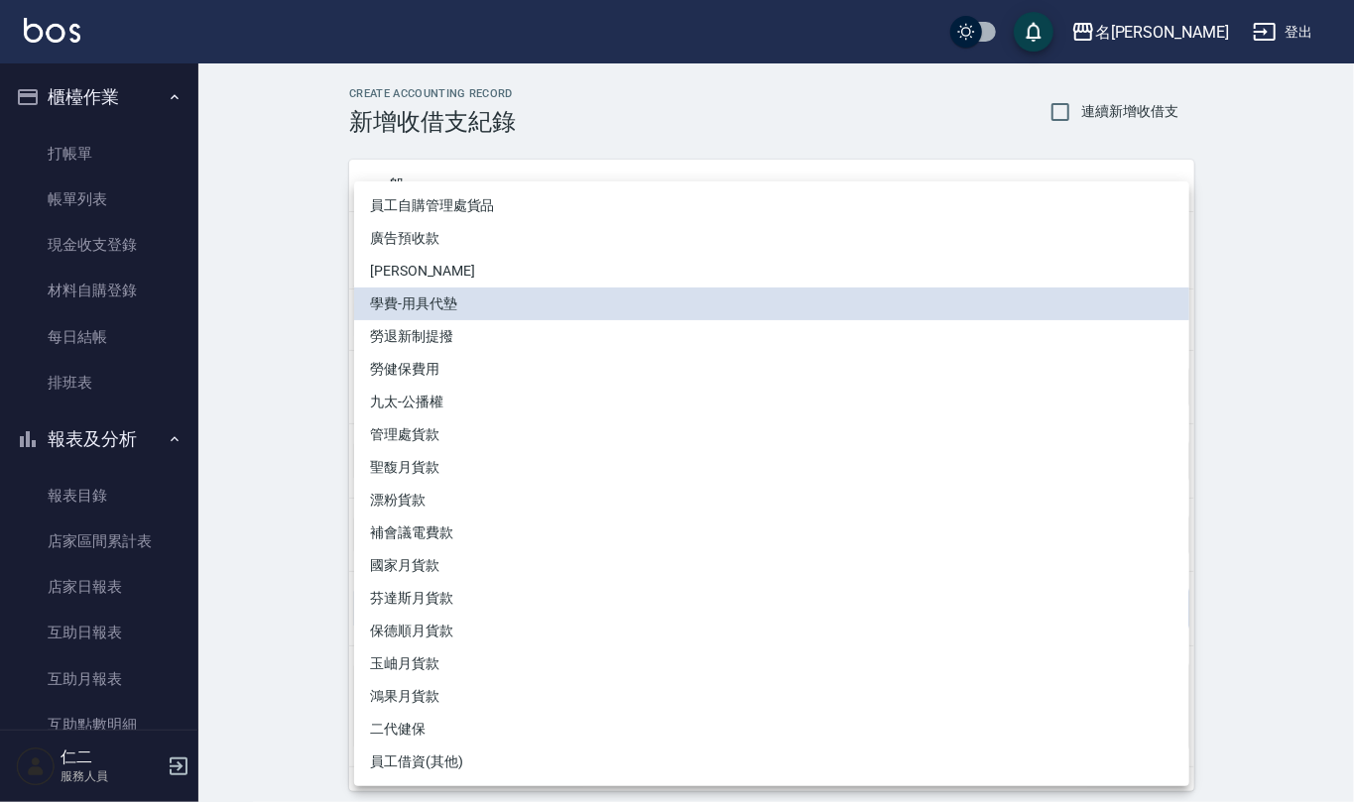
click at [502, 597] on body "名留仁二 登出 櫃檯作業 打帳單 帳單列表 現金收支登錄 材料自購登錄 每日結帳 排班表 報表及分析 報表目錄 店家區間累計表 店家日報表 互助日報表 互助月…" at bounding box center [677, 438] width 1354 height 876
click at [306, 655] on div at bounding box center [677, 401] width 1354 height 802
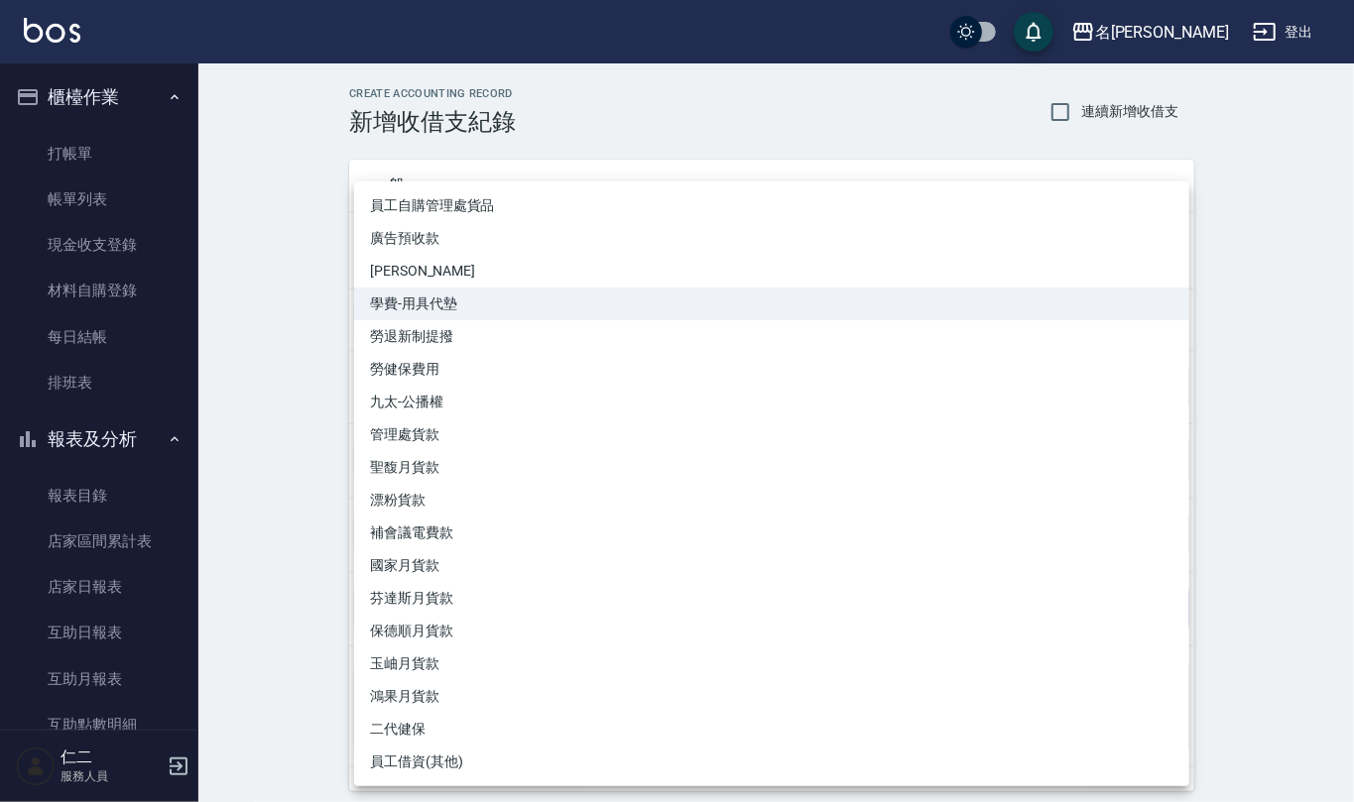
click at [588, 611] on body "名留仁二 登出 櫃檯作業 打帳單 帳單列表 現金收支登錄 材料自購登錄 每日結帳 排班表 報表及分析 報表目錄 店家區間累計表 店家日報表 互助日報表 互助月…" at bounding box center [677, 438] width 1354 height 876
click at [256, 386] on div at bounding box center [677, 401] width 1354 height 802
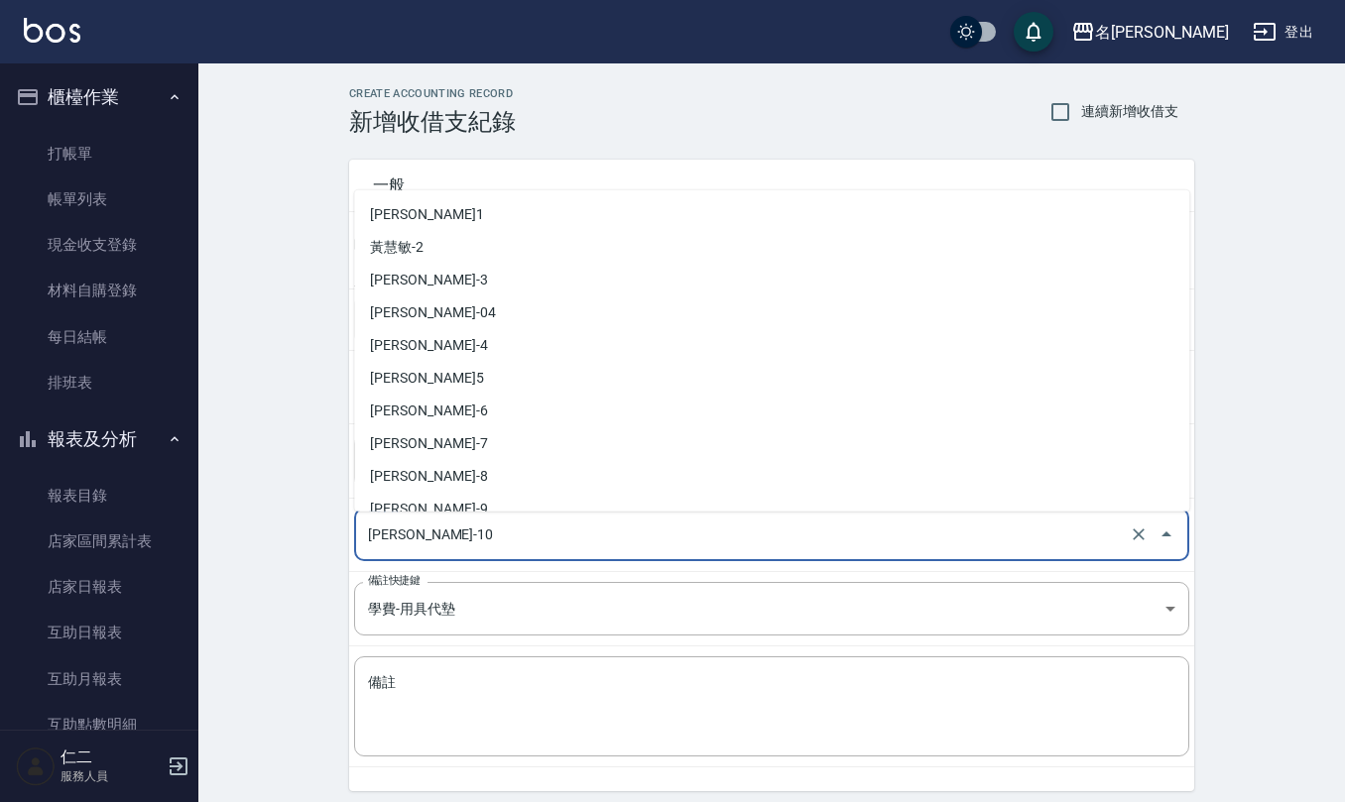
click at [456, 536] on input "[PERSON_NAME]-10" at bounding box center [744, 535] width 762 height 35
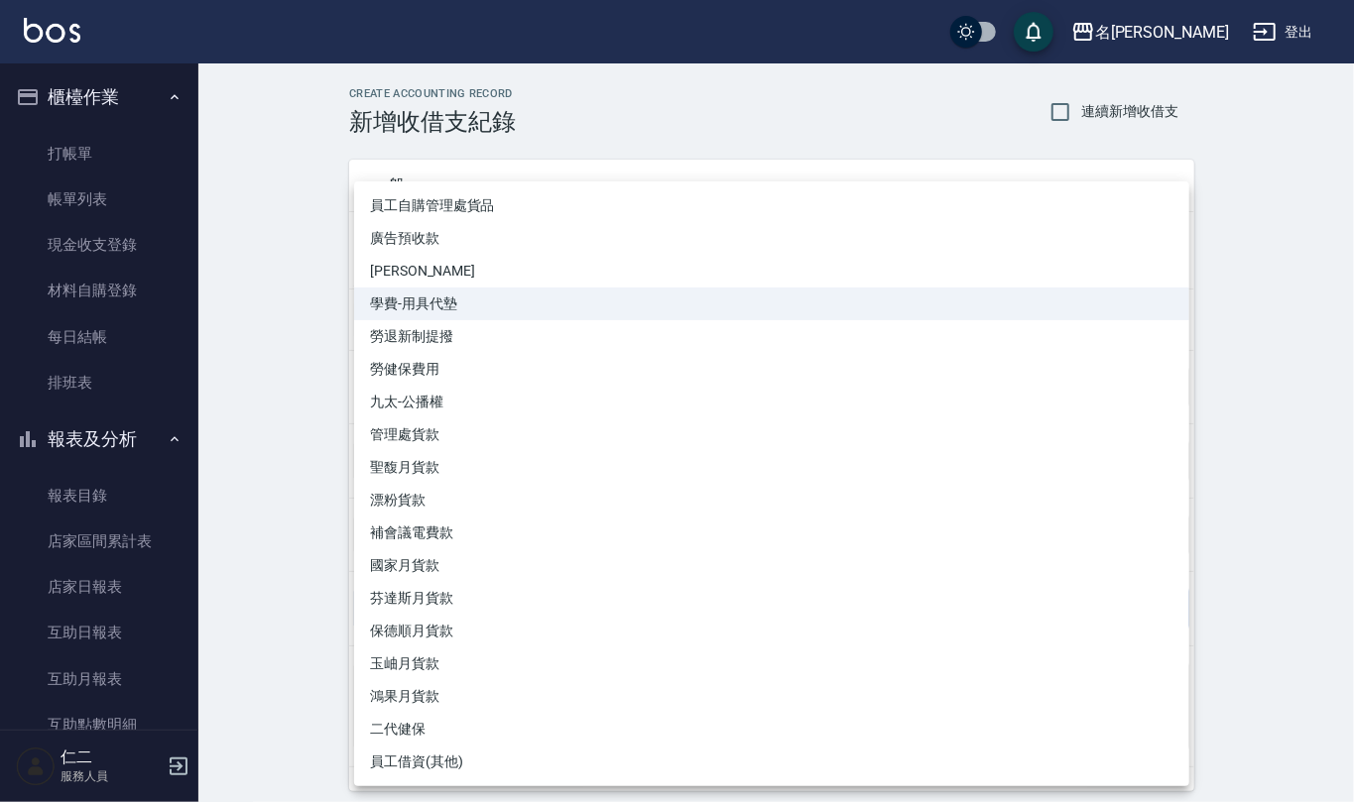
click at [264, 569] on div at bounding box center [677, 401] width 1354 height 802
click at [486, 608] on body "名留仁二 登出 櫃檯作業 打帳單 帳單列表 現金收支登錄 材料自購登錄 每日結帳 排班表 報表及分析 報表目錄 店家區間累計表 店家日報表 互助日報表 互助月…" at bounding box center [677, 438] width 1354 height 876
click at [335, 655] on div at bounding box center [677, 401] width 1354 height 802
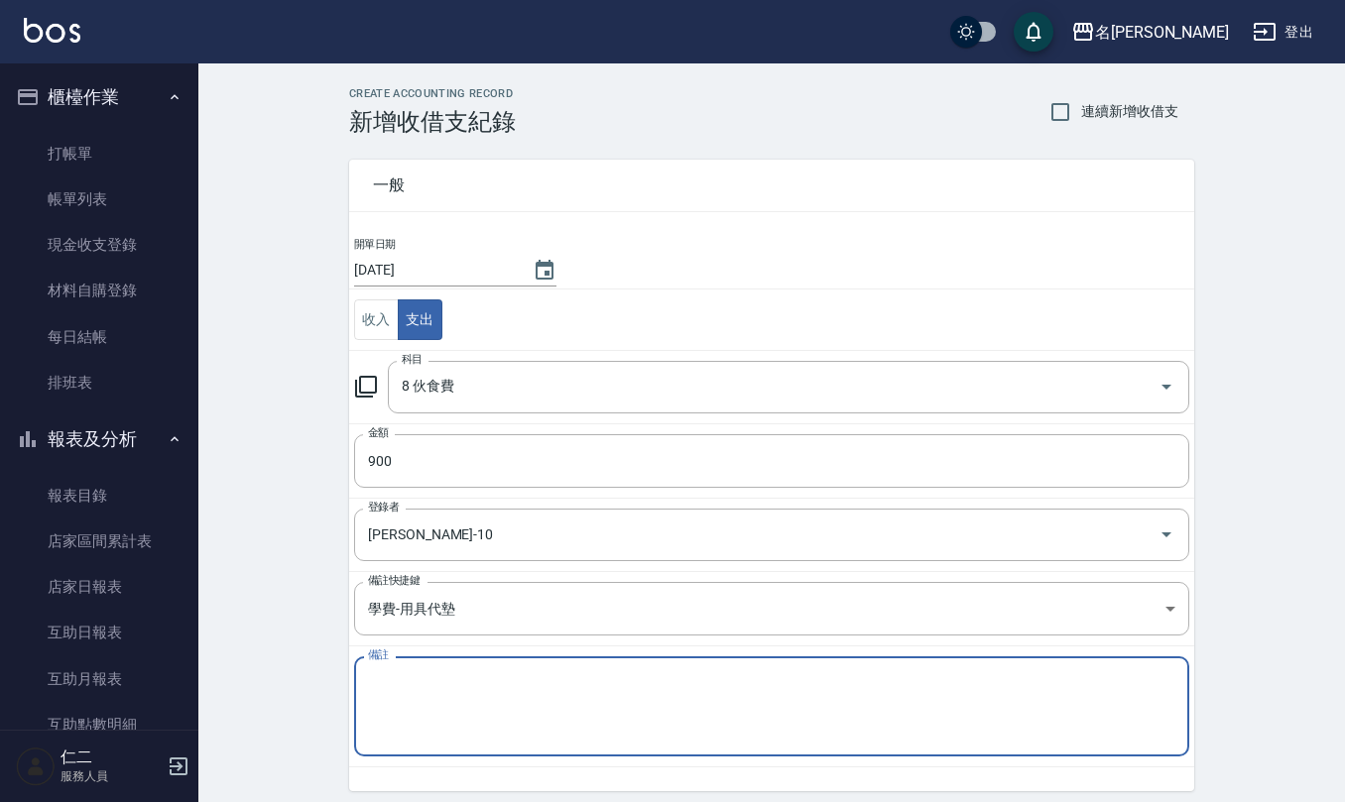
click at [493, 682] on textarea "備註" at bounding box center [771, 706] width 807 height 67
click at [546, 616] on body "名留仁二 登出 櫃檯作業 打帳單 帳單列表 現金收支登錄 材料自購登錄 每日結帳 排班表 報表及分析 報表目錄 店家區間累計表 店家日報表 互助日報表 互助月…" at bounding box center [677, 438] width 1354 height 876
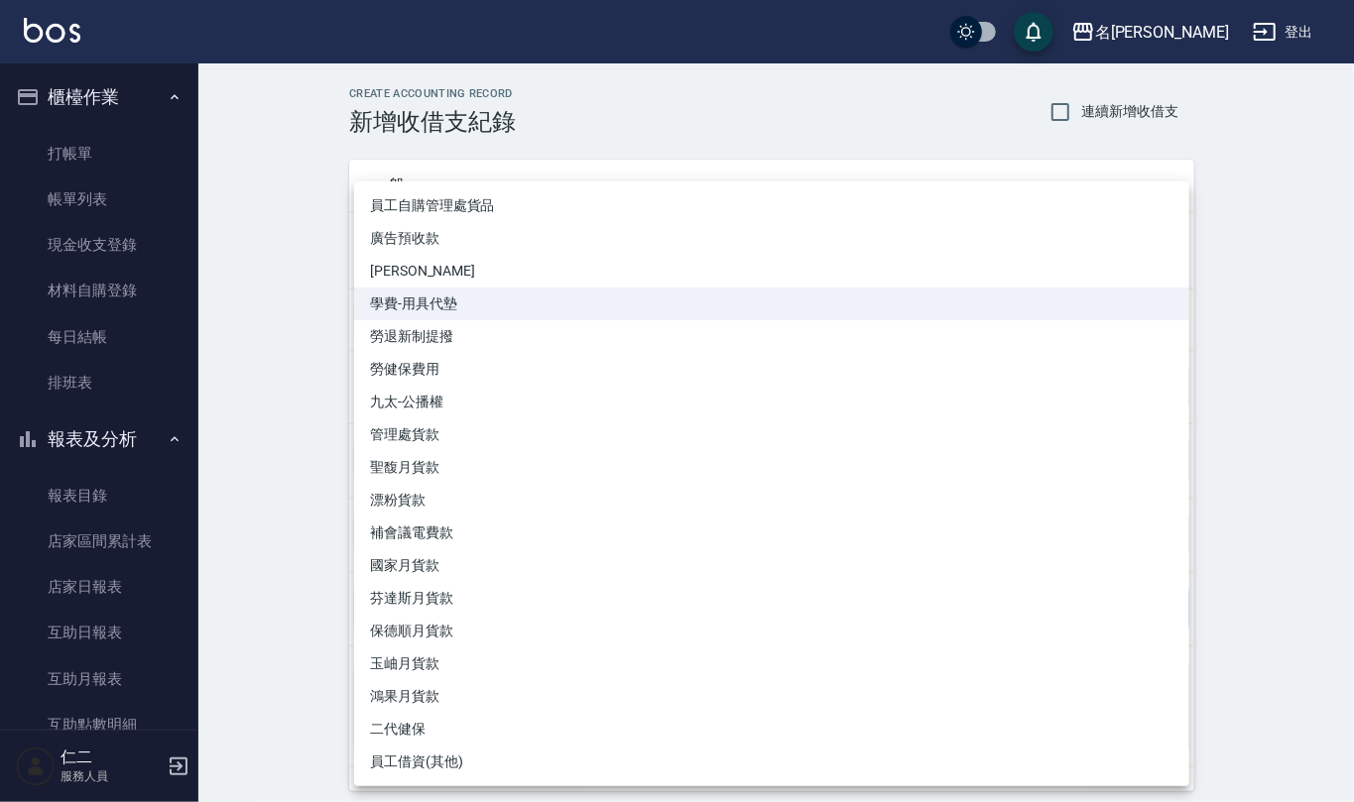
click at [335, 608] on div at bounding box center [677, 401] width 1354 height 802
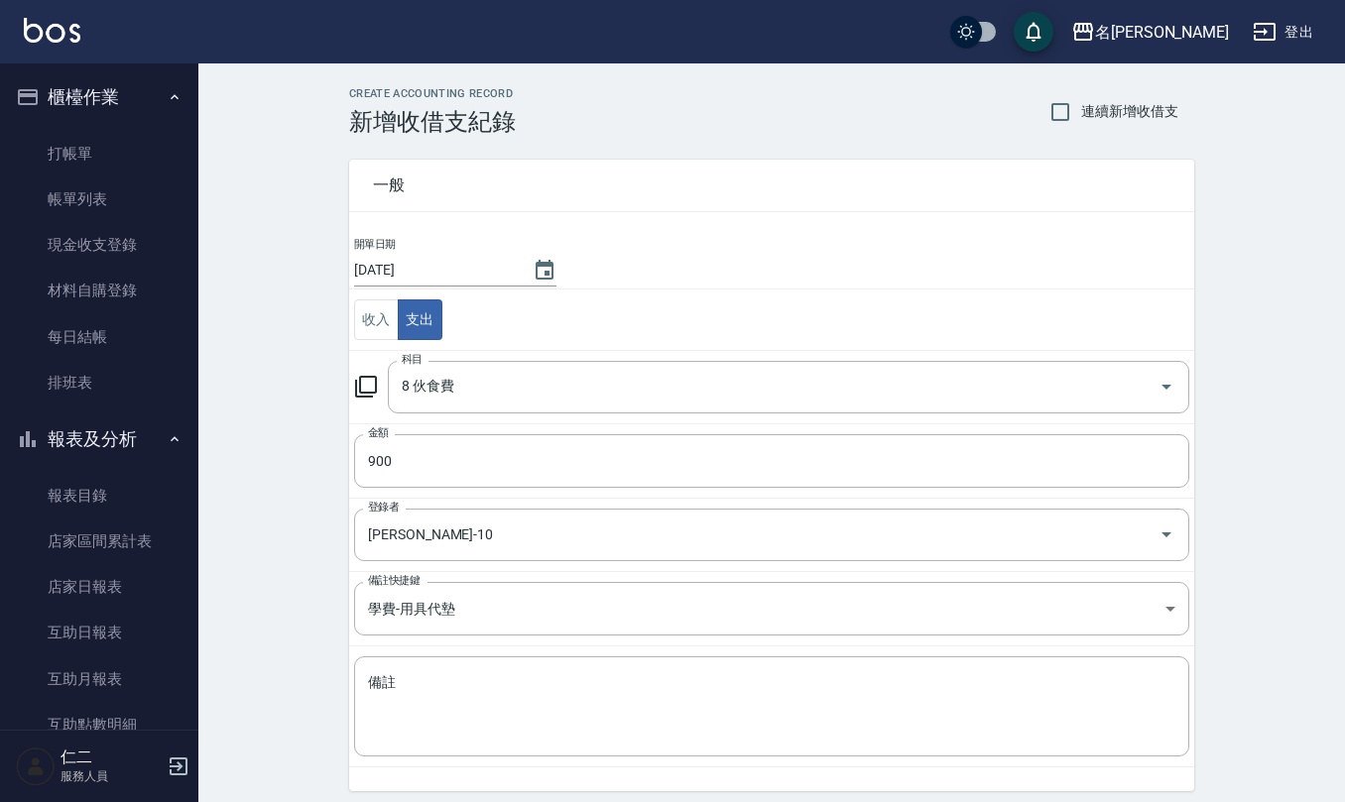
click at [305, 611] on div "CREATE ACCOUNTING RECORD 新增收借支紀錄 連續新增收借支 一般 開單日期 [DATE] 收入 支出 科目 8 伙食費 科目 金額 90…" at bounding box center [771, 469] width 1147 height 812
click at [313, 644] on div "CREATE ACCOUNTING RECORD 新增收借支紀錄 連續新增收借支 一般 開單日期 [DATE] 收入 支出 科目 8 伙食費 科目 金額 90…" at bounding box center [771, 469] width 1147 height 812
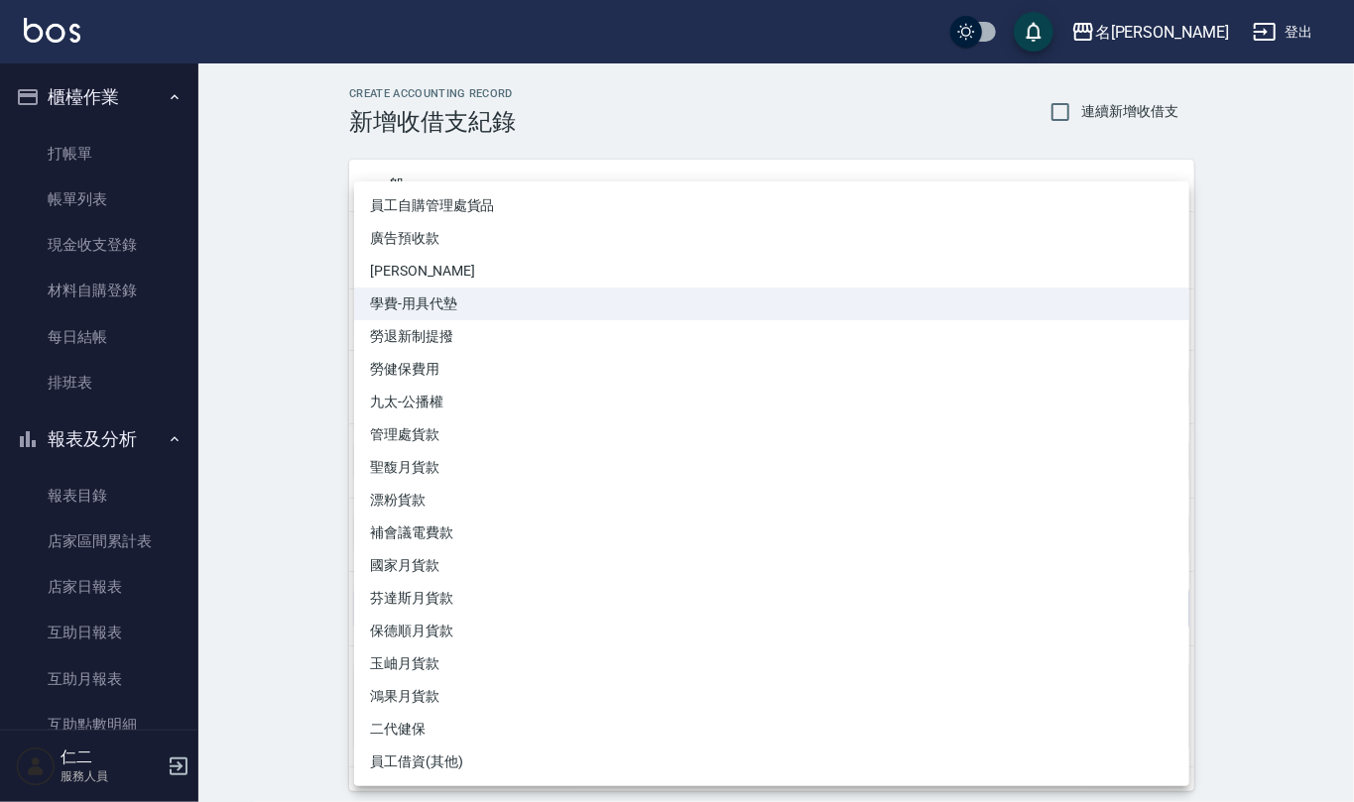
click at [489, 605] on body "名留仁二 登出 櫃檯作業 打帳單 帳單列表 現金收支登錄 材料自購登錄 每日結帳 排班表 報表及分析 報表目錄 店家區間累計表 店家日報表 互助日報表 互助月…" at bounding box center [677, 438] width 1354 height 876
click at [290, 628] on div at bounding box center [677, 401] width 1354 height 802
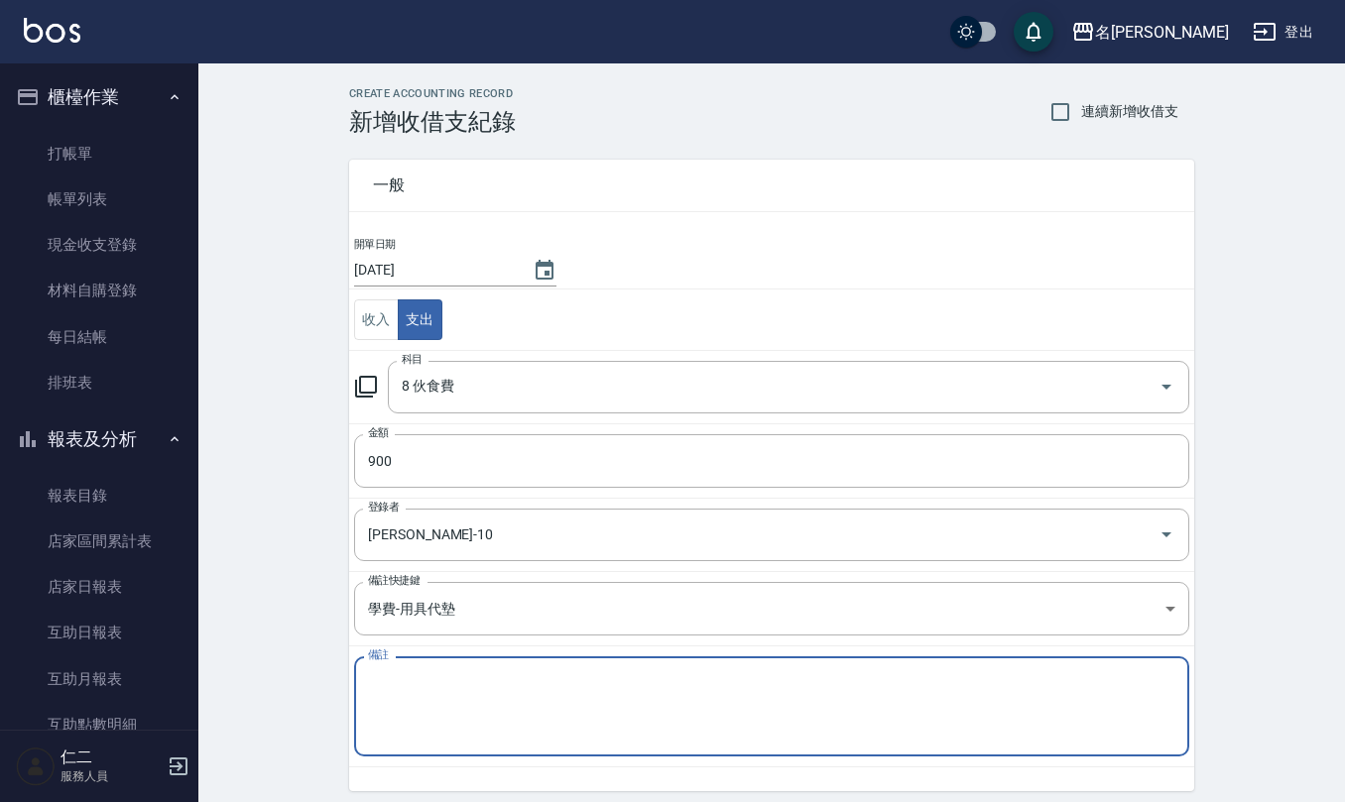
click at [411, 714] on textarea "備註" at bounding box center [771, 706] width 807 height 67
type textarea "k"
click at [516, 612] on body "名留仁二 登出 櫃檯作業 打帳單 帳單列表 現金收支登錄 材料自購登錄 每日結帳 排班表 報表及分析 報表目錄 店家區間累計表 店家日報表 互助日報表 互助月…" at bounding box center [677, 438] width 1354 height 876
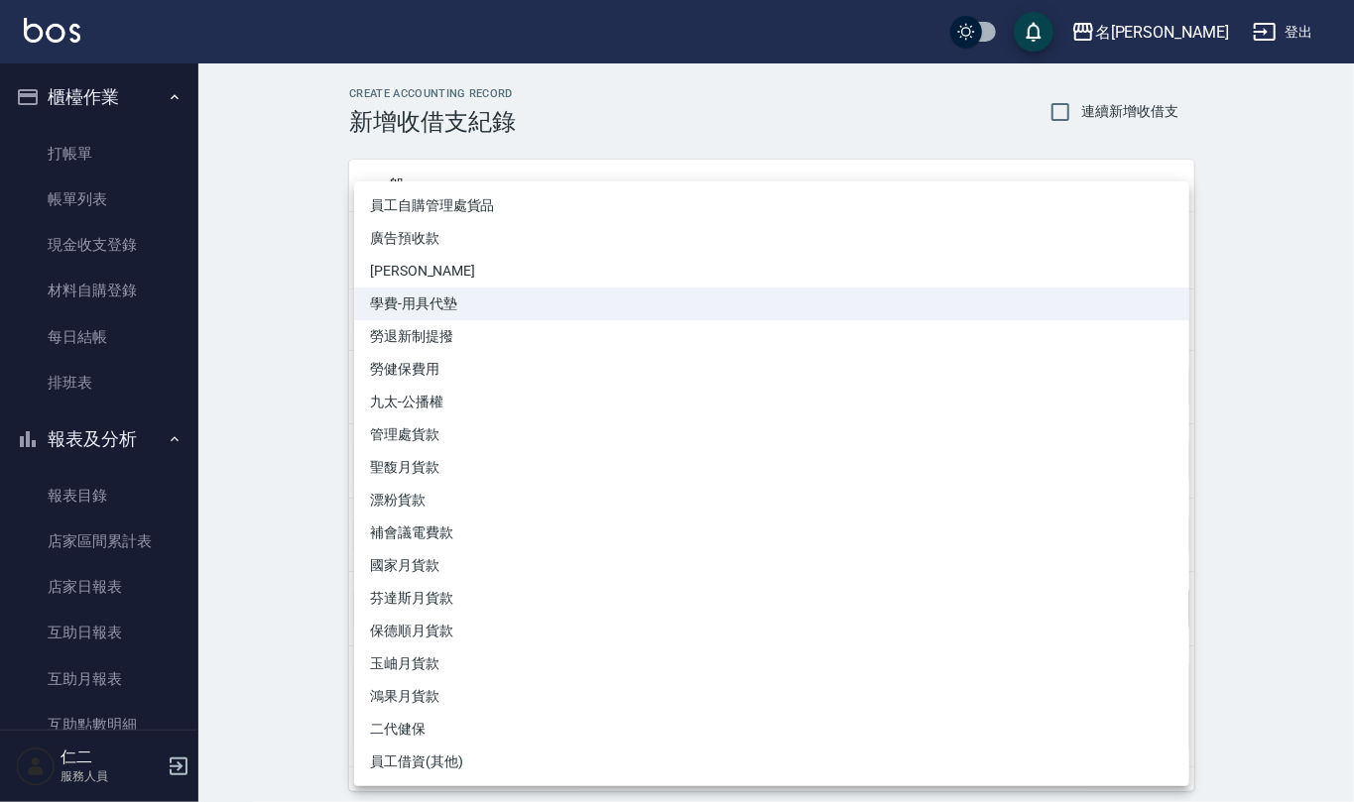
click at [334, 711] on div at bounding box center [677, 401] width 1354 height 802
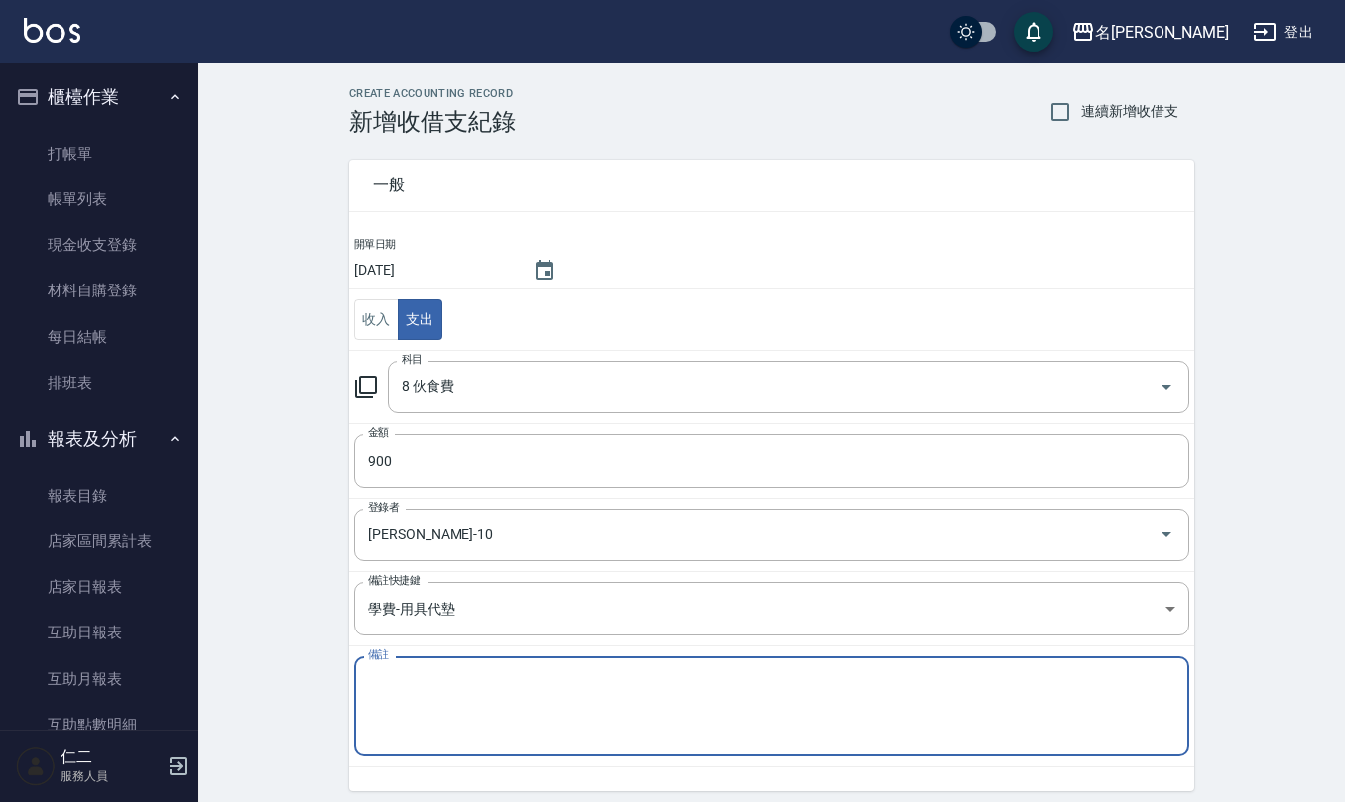
click at [449, 695] on textarea "備註" at bounding box center [771, 706] width 807 height 67
click at [437, 687] on textarea "晚餐" at bounding box center [771, 706] width 807 height 67
type textarea "晚餐900元"
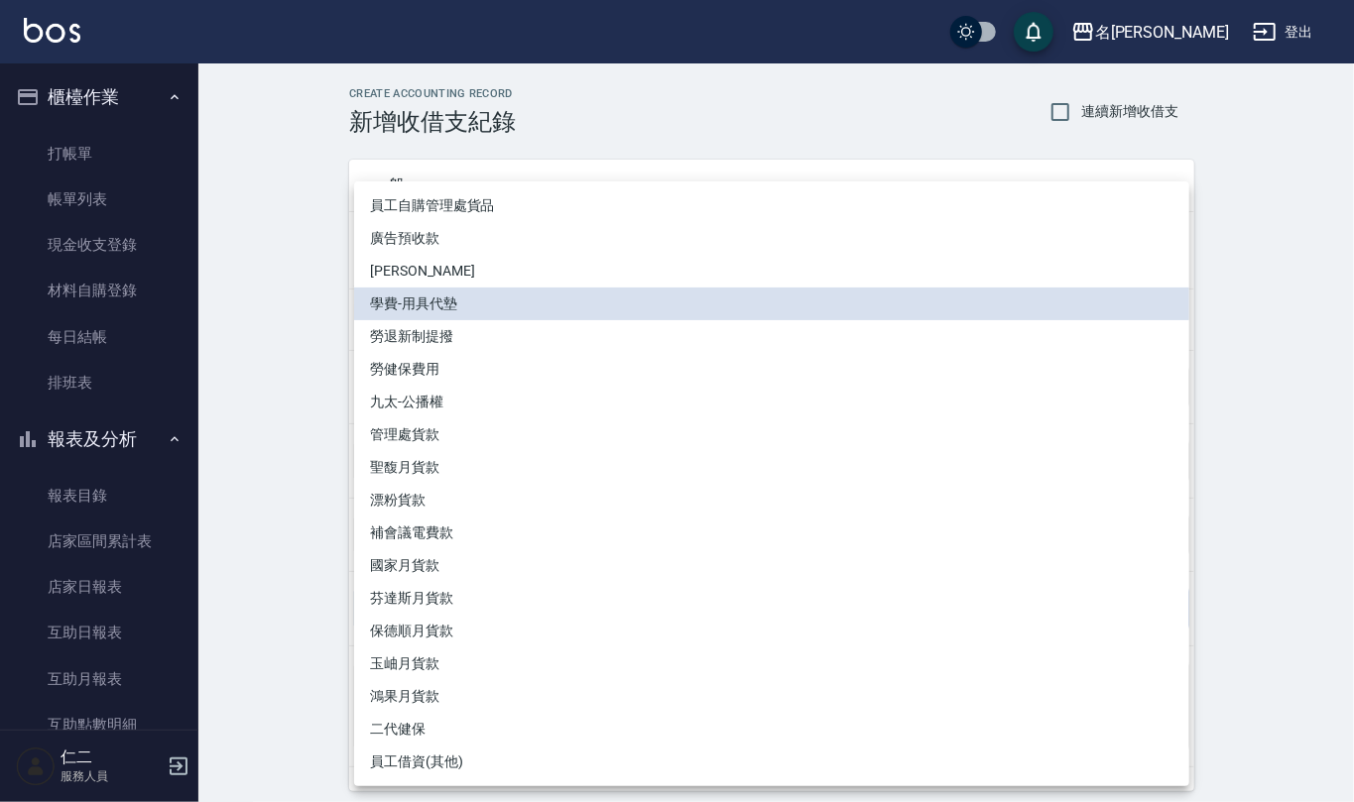
click at [1167, 615] on body "名留仁二 登出 櫃檯作業 打帳單 帳單列表 現金收支登錄 材料自購登錄 每日結帳 排班表 報表及分析 報表目錄 店家區間累計表 店家日報表 互助日報表 互助月…" at bounding box center [677, 438] width 1354 height 876
click at [1321, 473] on div at bounding box center [677, 401] width 1354 height 802
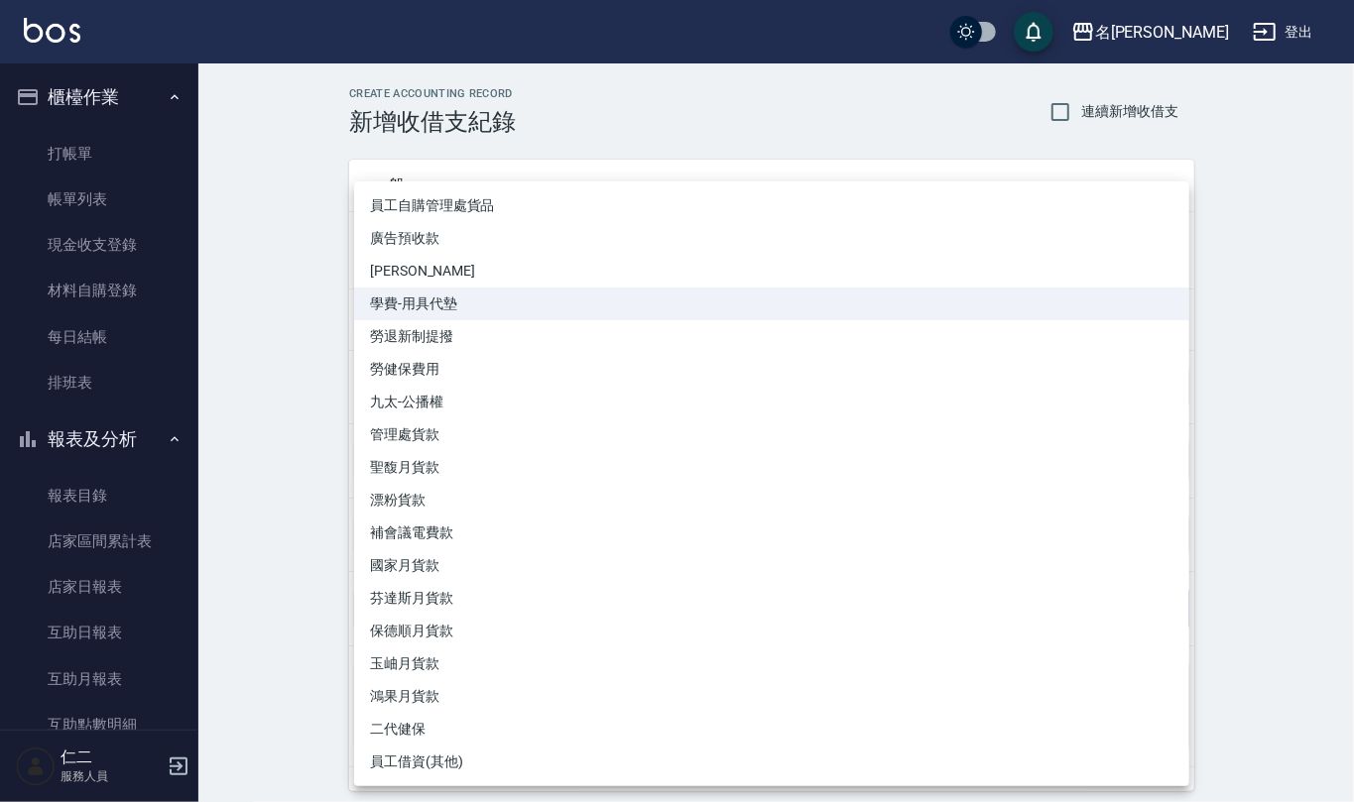
click at [615, 627] on body "名留仁二 登出 櫃檯作業 打帳單 帳單列表 現金收支登錄 材料自購登錄 每日結帳 排班表 報表及分析 報表目錄 店家區間累計表 店家日報表 互助日報表 互助月…" at bounding box center [677, 438] width 1354 height 876
click at [270, 514] on div at bounding box center [677, 401] width 1354 height 802
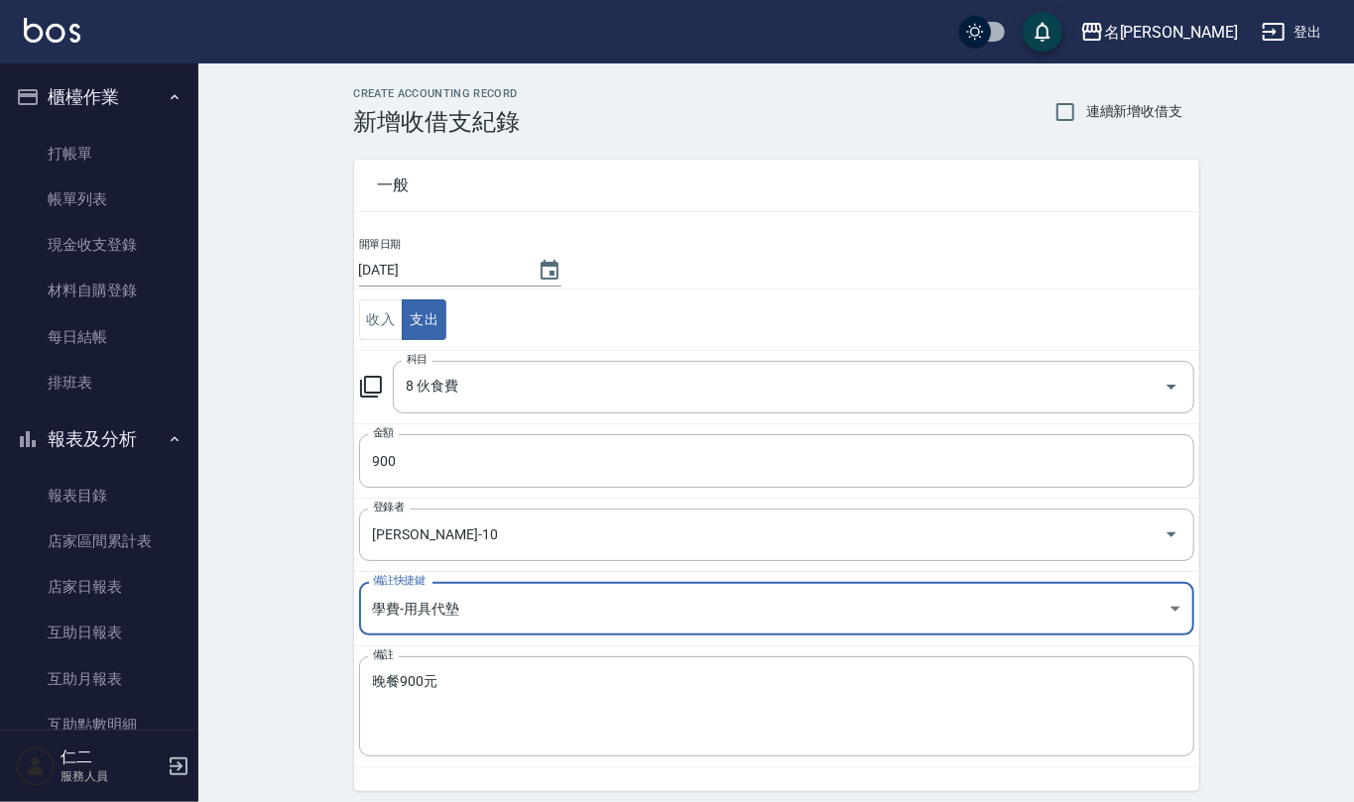
click at [627, 605] on body "名留仁二 登出 櫃檯作業 打帳單 帳單列表 現金收支登錄 材料自購登錄 每日結帳 排班表 報表及分析 報表目錄 店家區間累計表 店家日報表 互助日報表 互助月…" at bounding box center [677, 438] width 1354 height 876
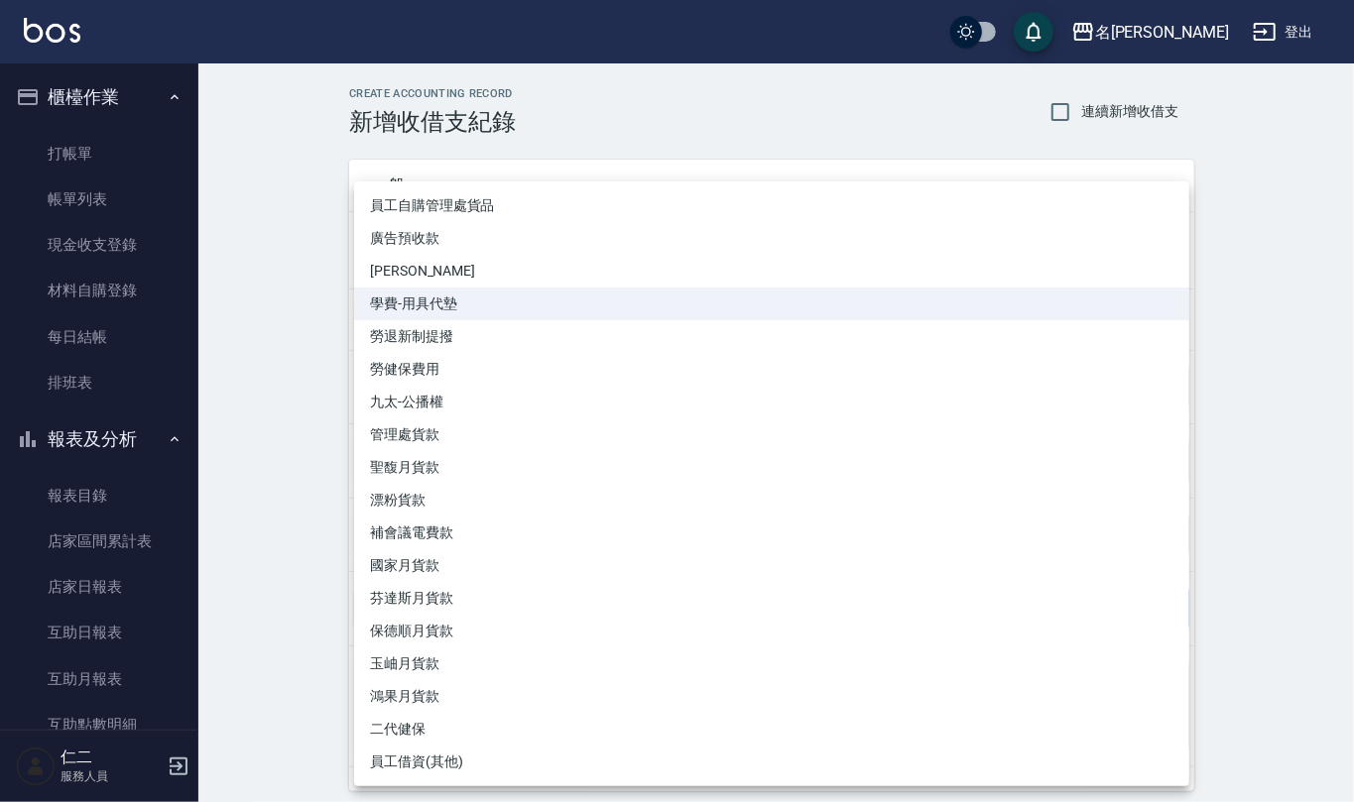
click at [738, 108] on div at bounding box center [677, 401] width 1354 height 802
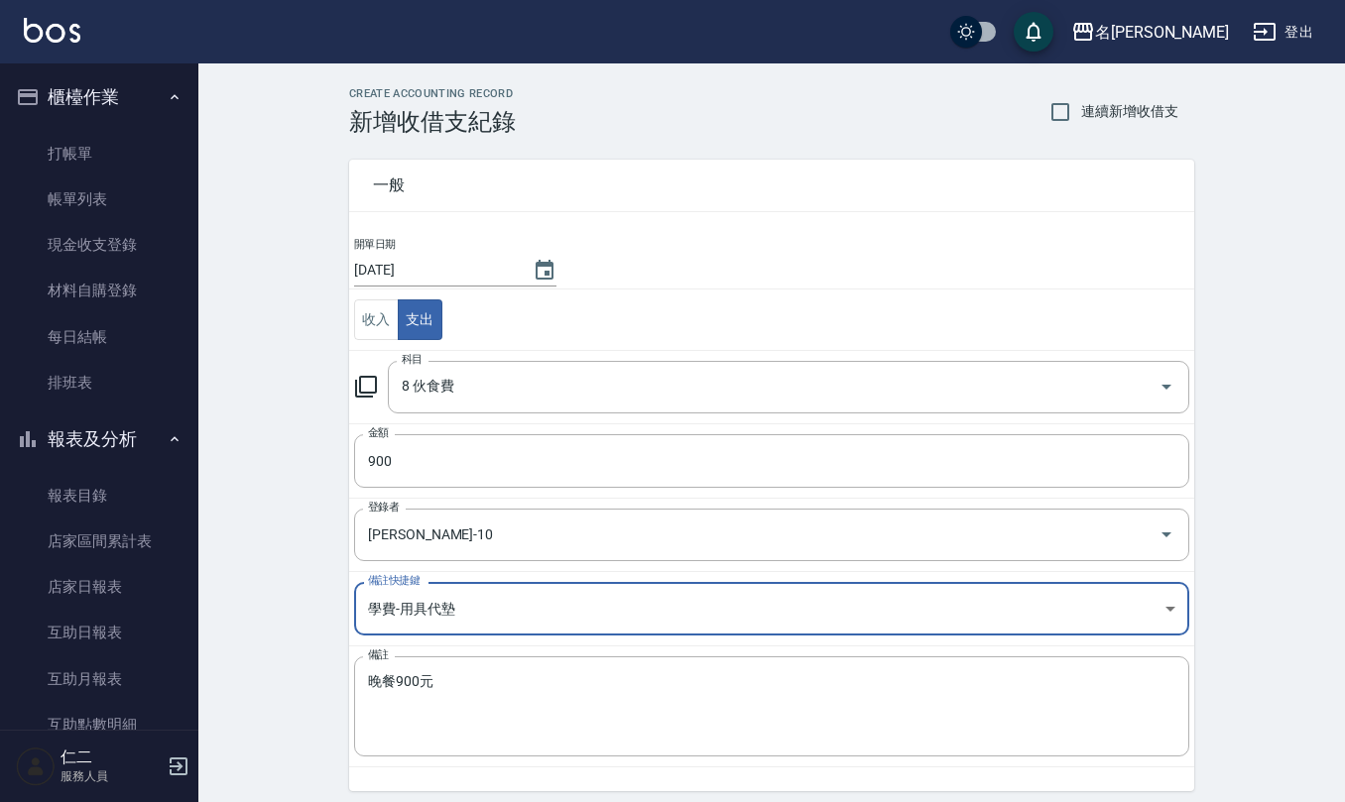
scroll to position [75, 0]
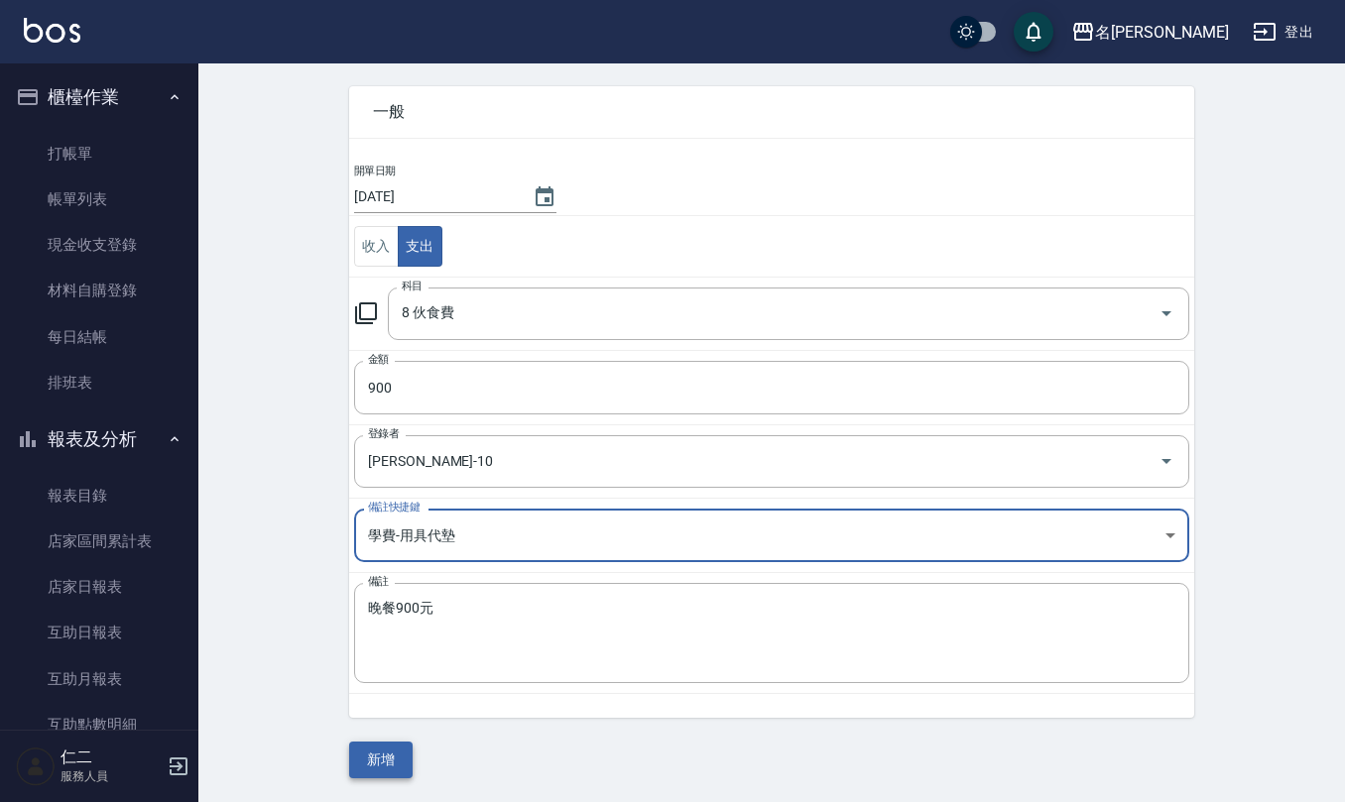
click at [382, 764] on button "新增" at bounding box center [380, 760] width 63 height 37
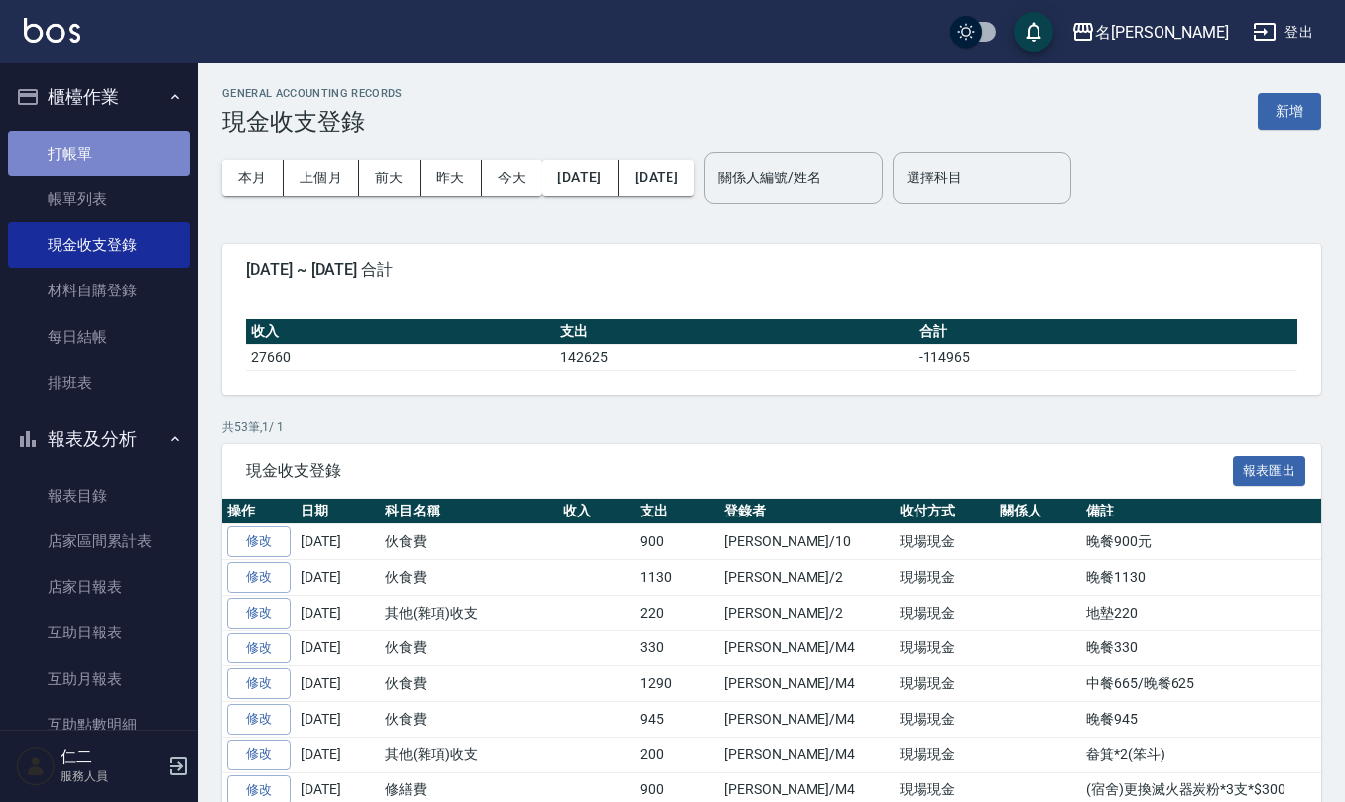
click at [100, 147] on link "打帳單" at bounding box center [99, 154] width 182 height 46
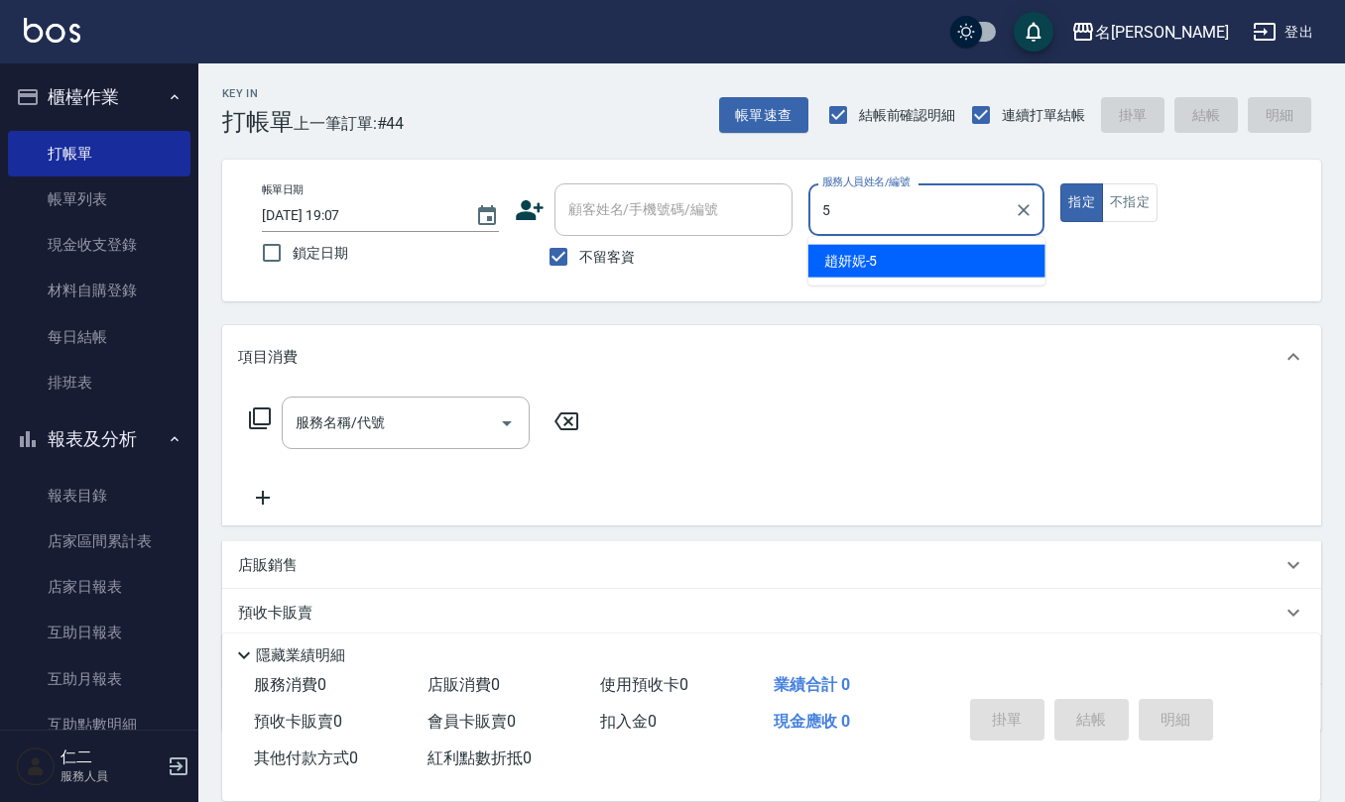
type input "[PERSON_NAME]5"
type button "true"
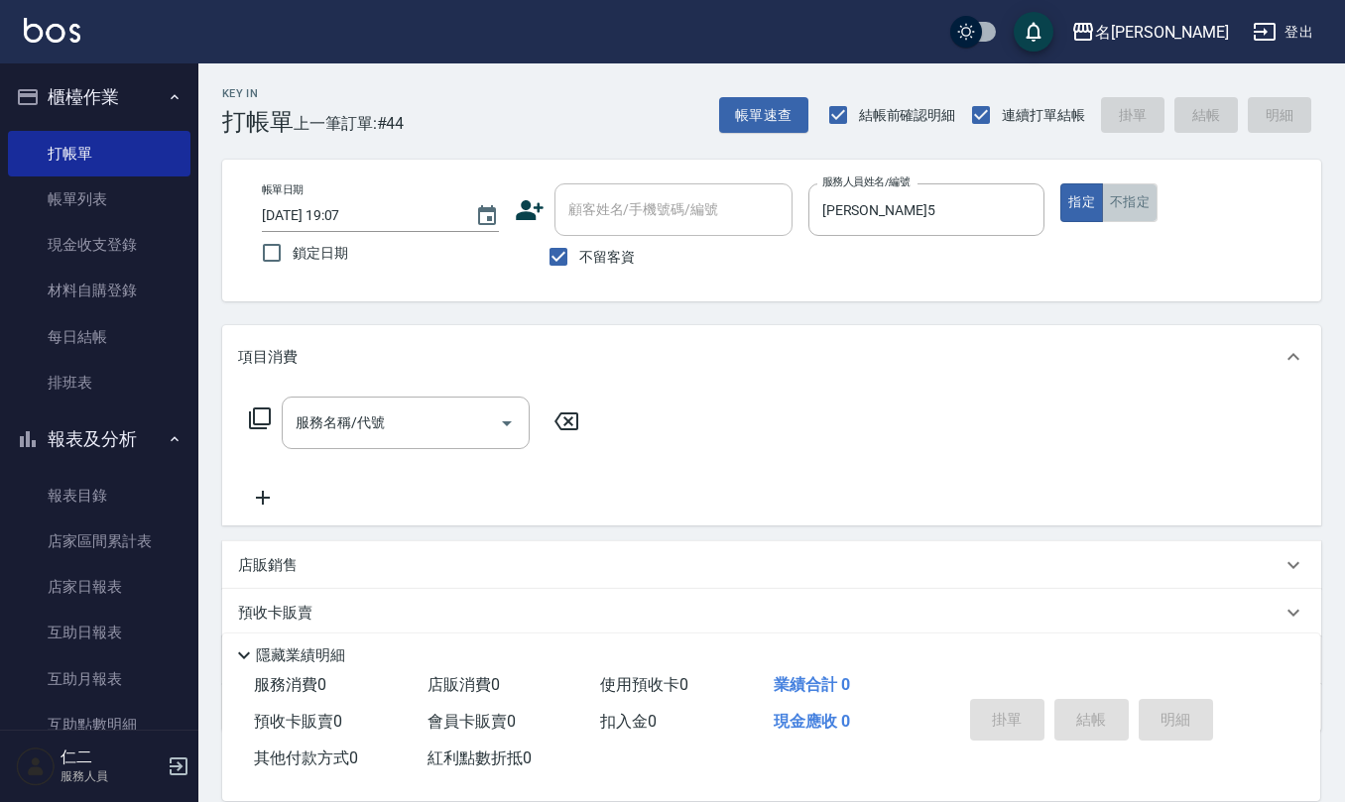
click at [1127, 199] on button "不指定" at bounding box center [1130, 202] width 56 height 39
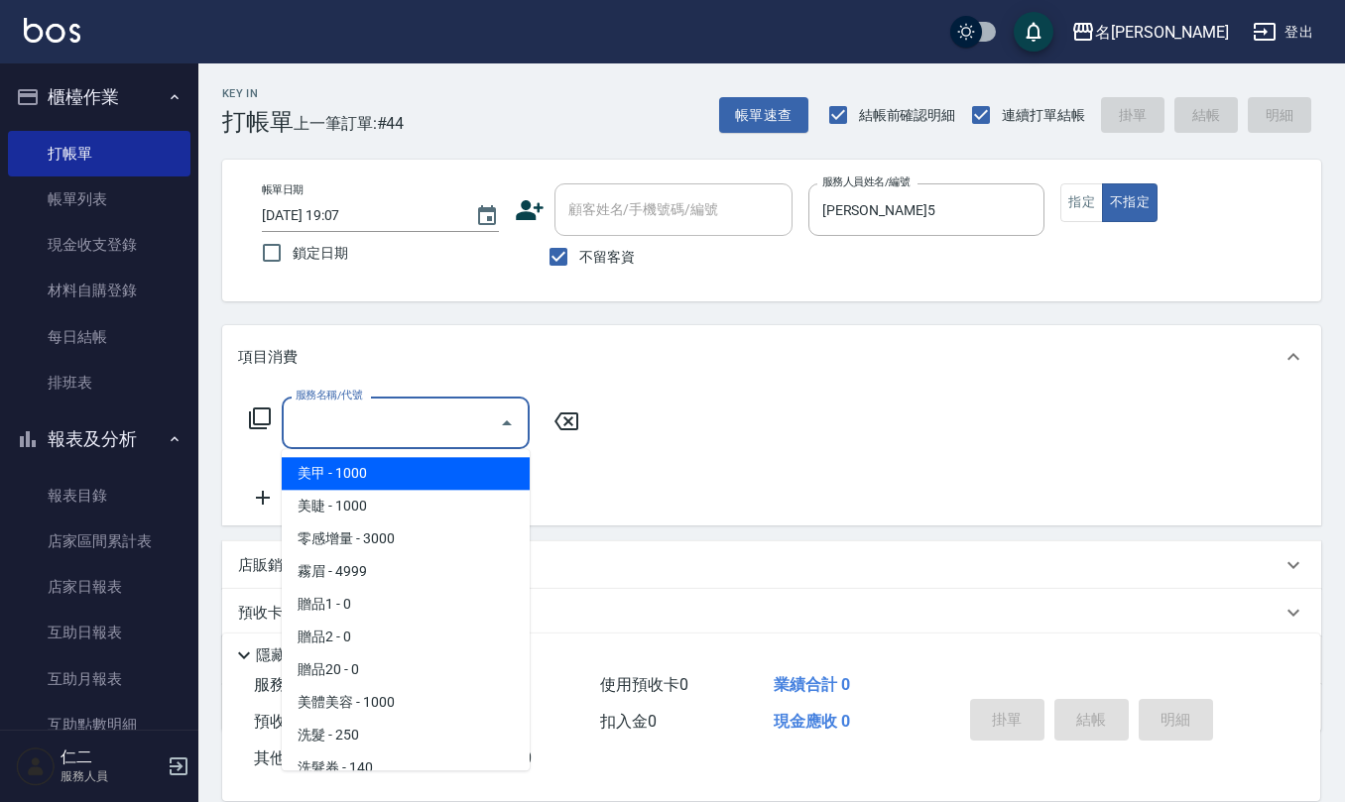
click at [389, 422] on input "服務名稱/代號" at bounding box center [391, 423] width 200 height 35
type input "2"
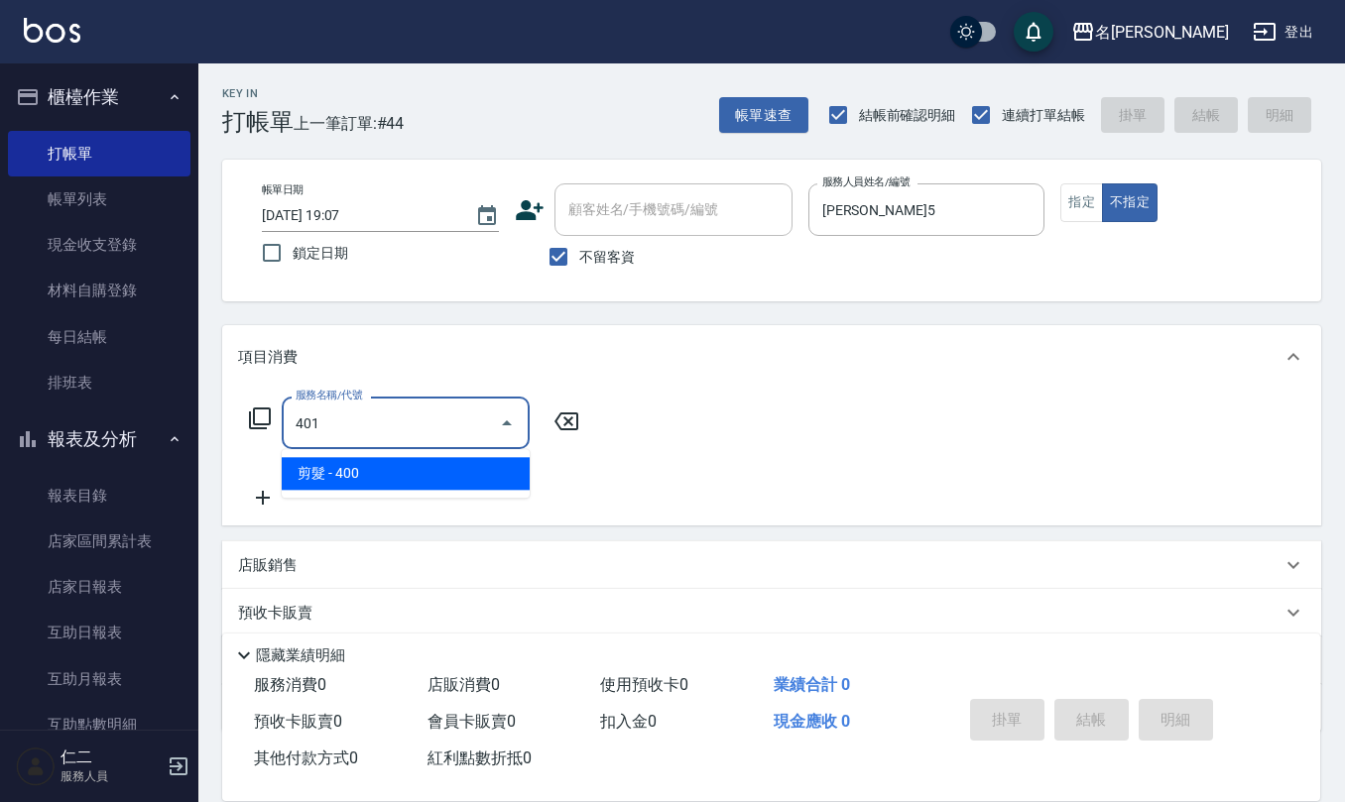
type input "剪髮(401)"
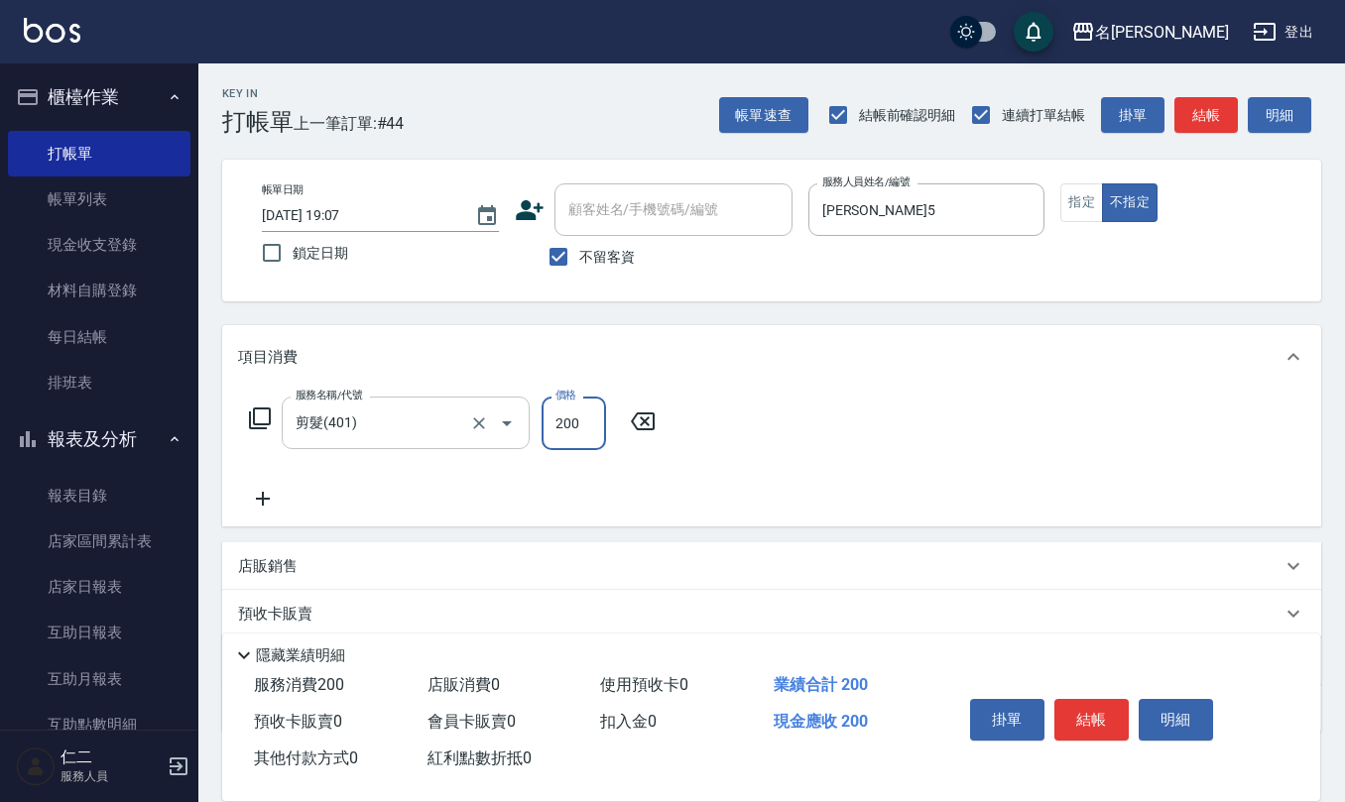
type input "200"
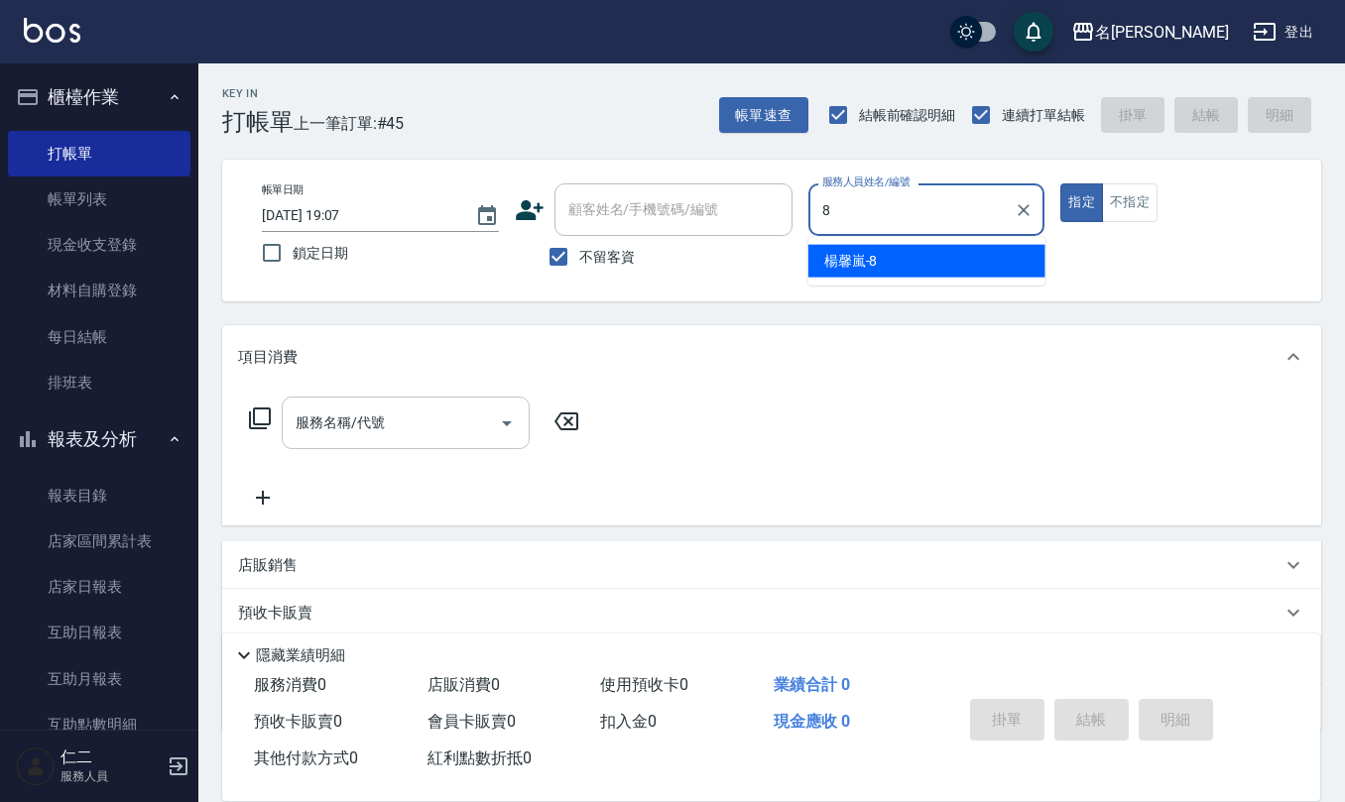
type input "[PERSON_NAME]-8"
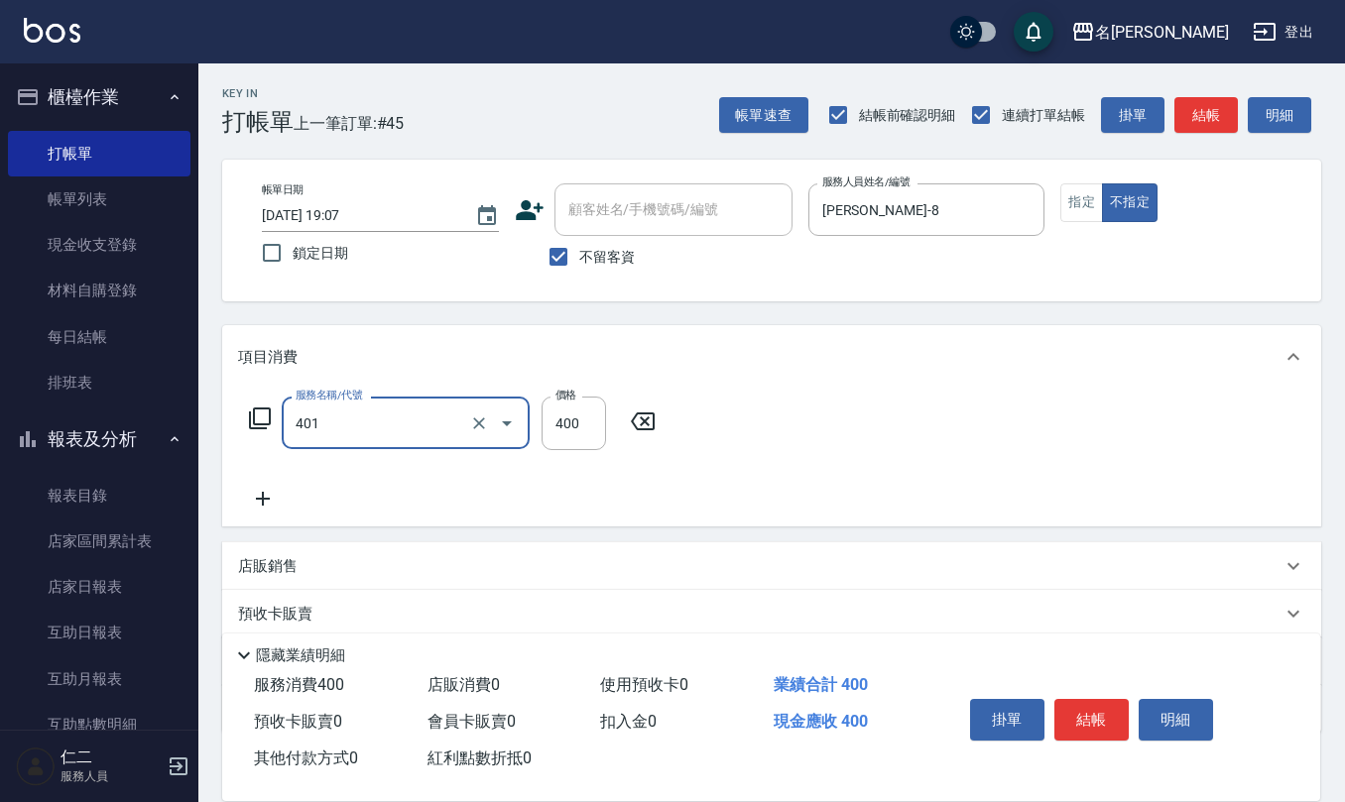
type input "剪髮(401)"
type input "200"
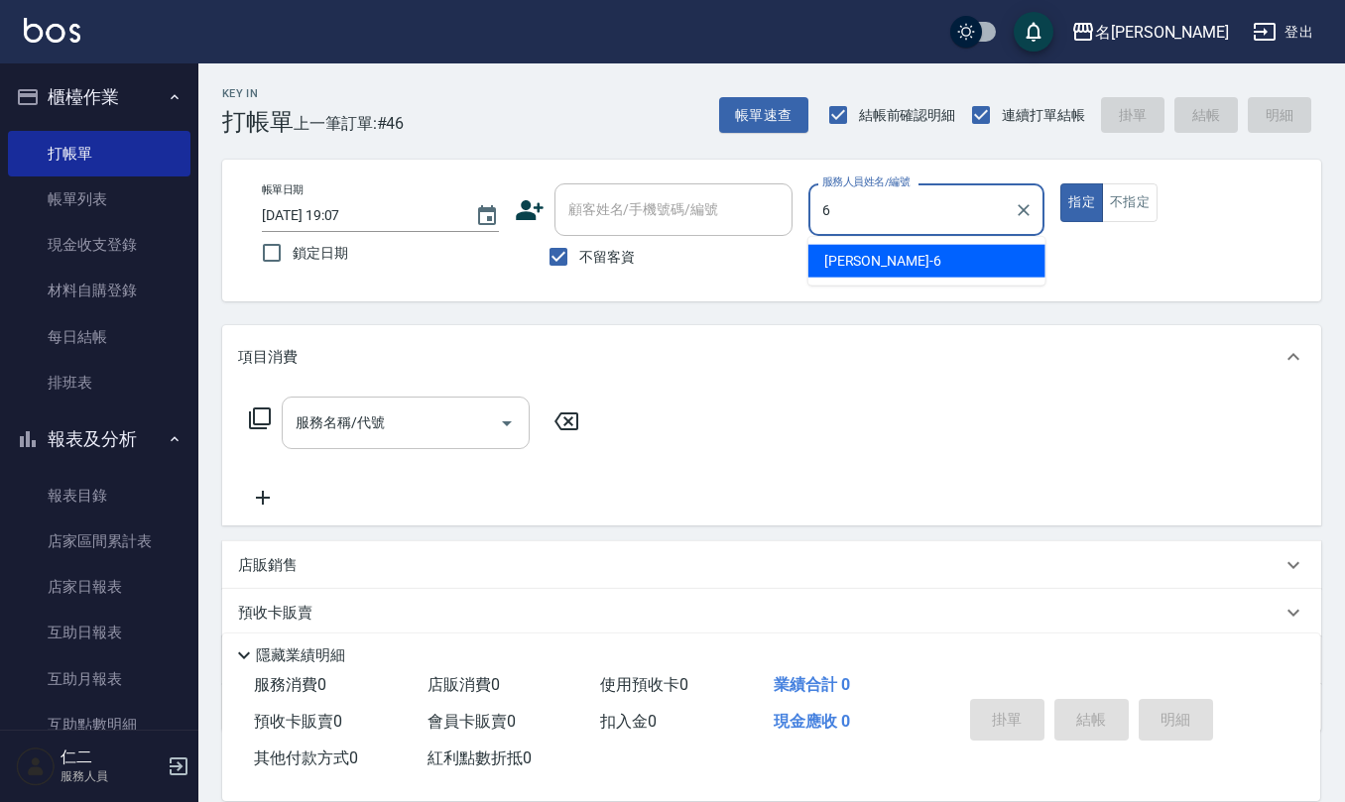
type input "[PERSON_NAME]-6"
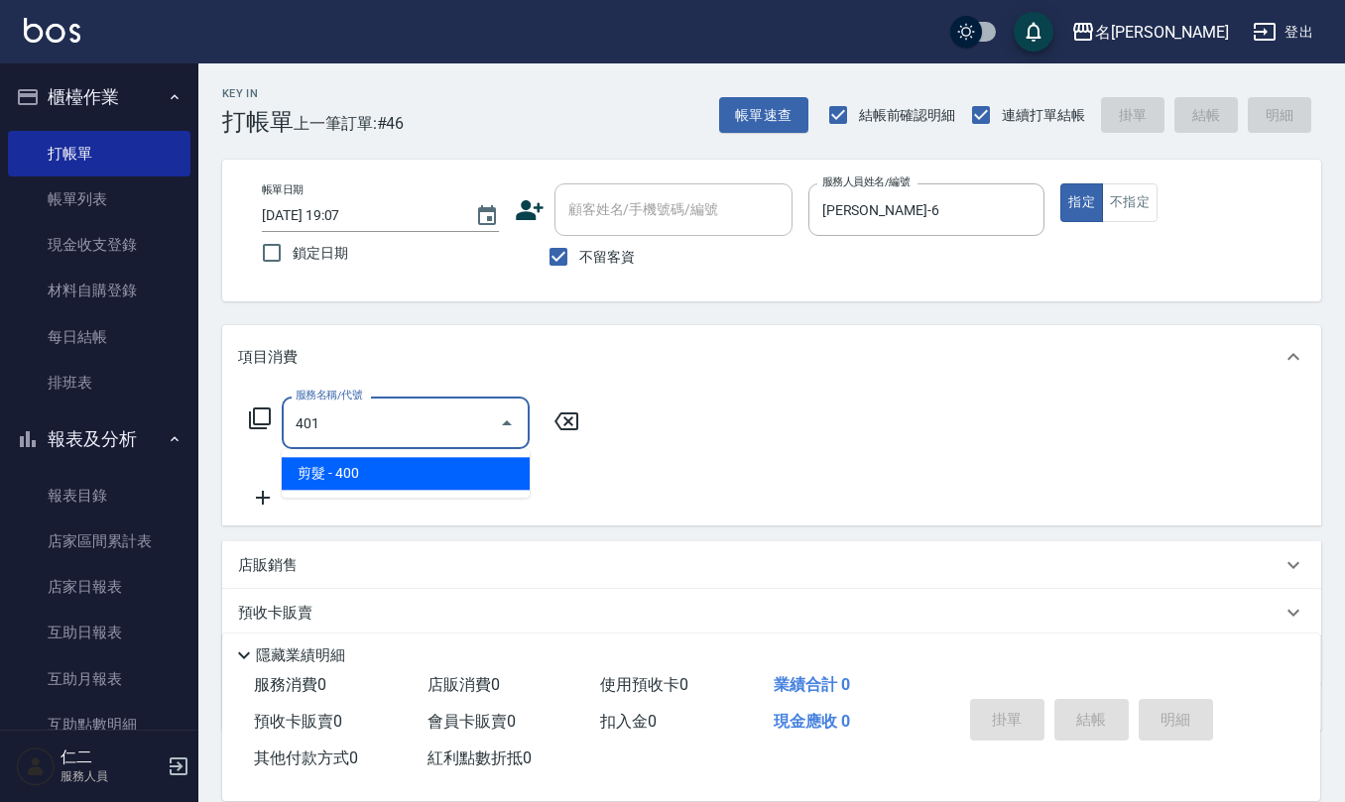
type input "剪髮(401)"
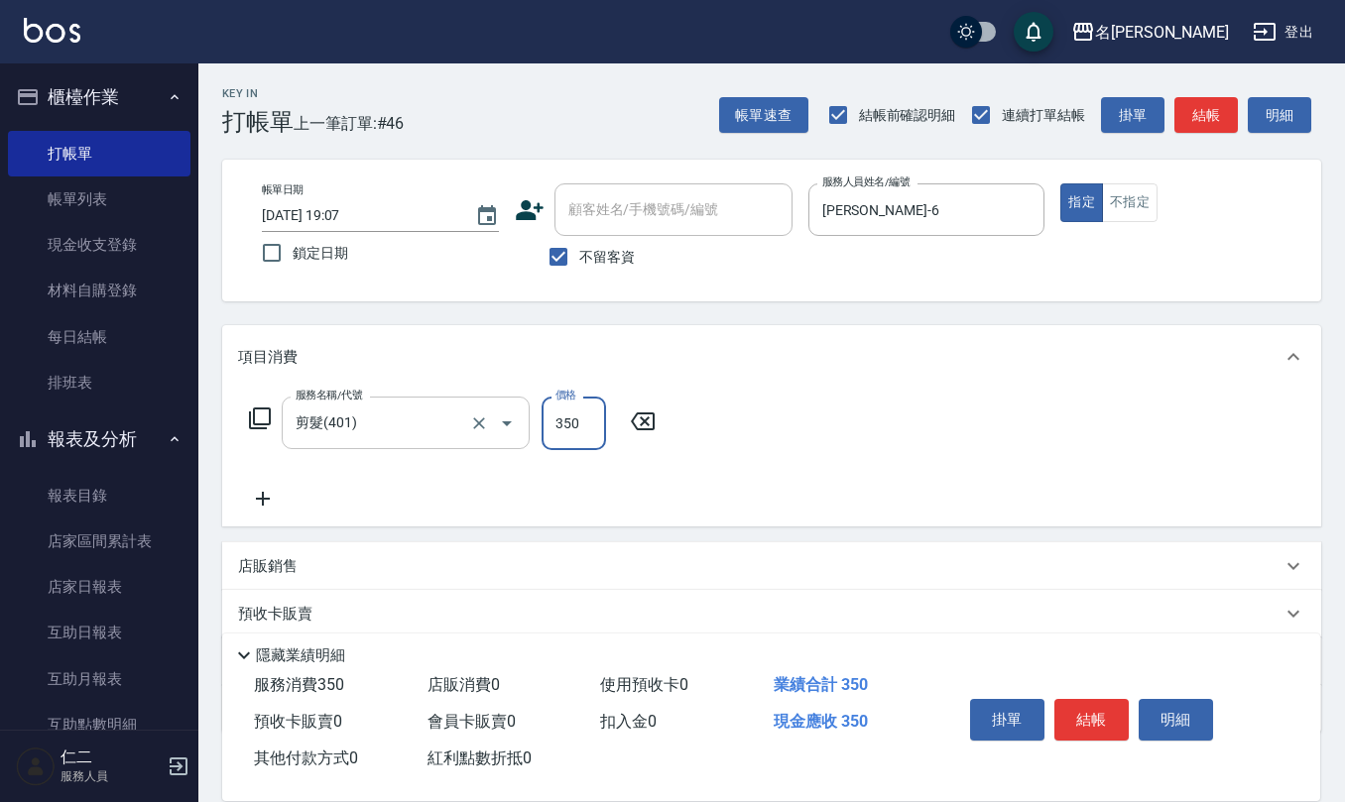
type input "350"
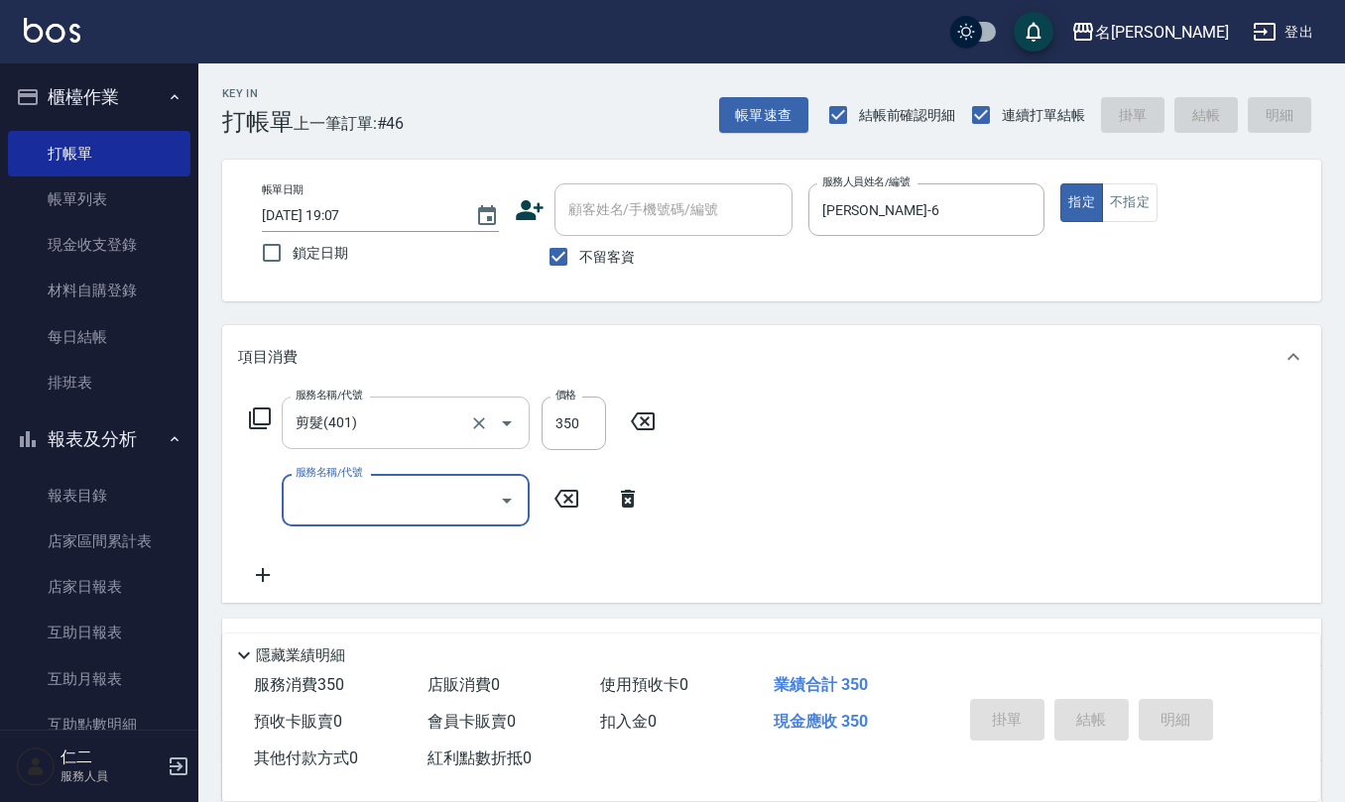
type input "[DATE] 19:11"
